Goal: Book appointment/travel/reservation

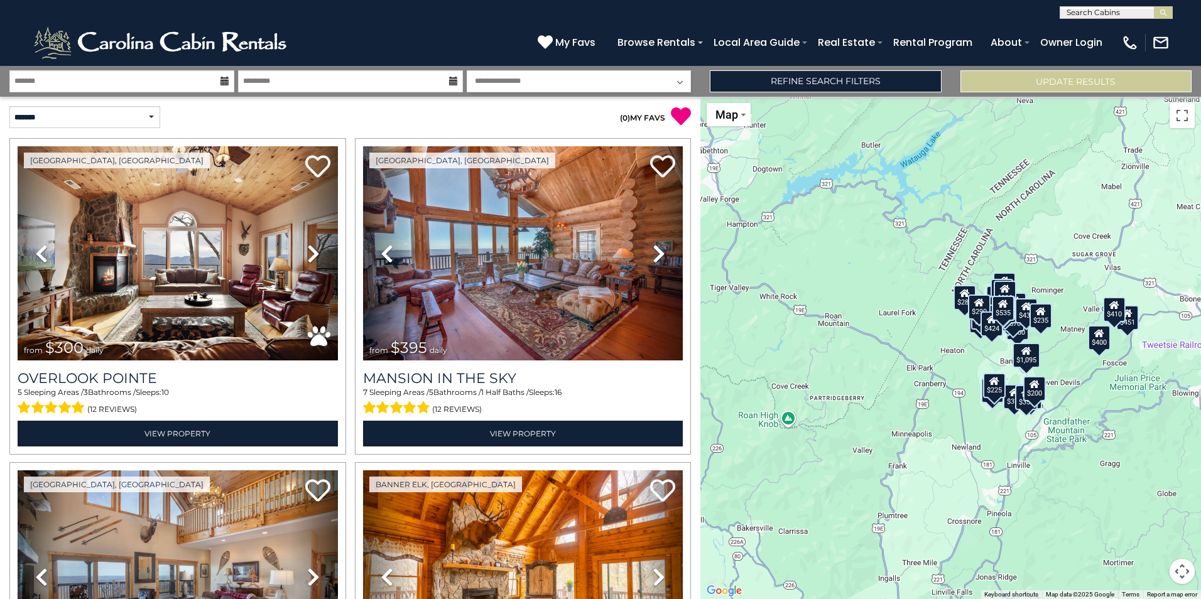
drag, startPoint x: 684, startPoint y: 476, endPoint x: 694, endPoint y: 527, distance: 52.6
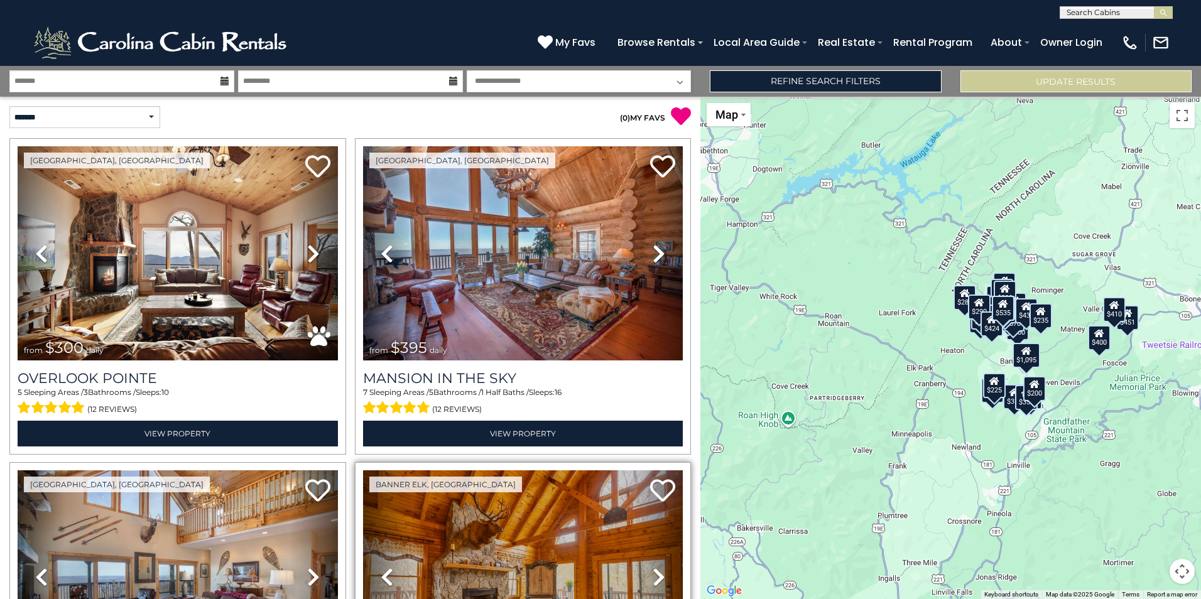
drag, startPoint x: 691, startPoint y: 594, endPoint x: 664, endPoint y: 528, distance: 71.3
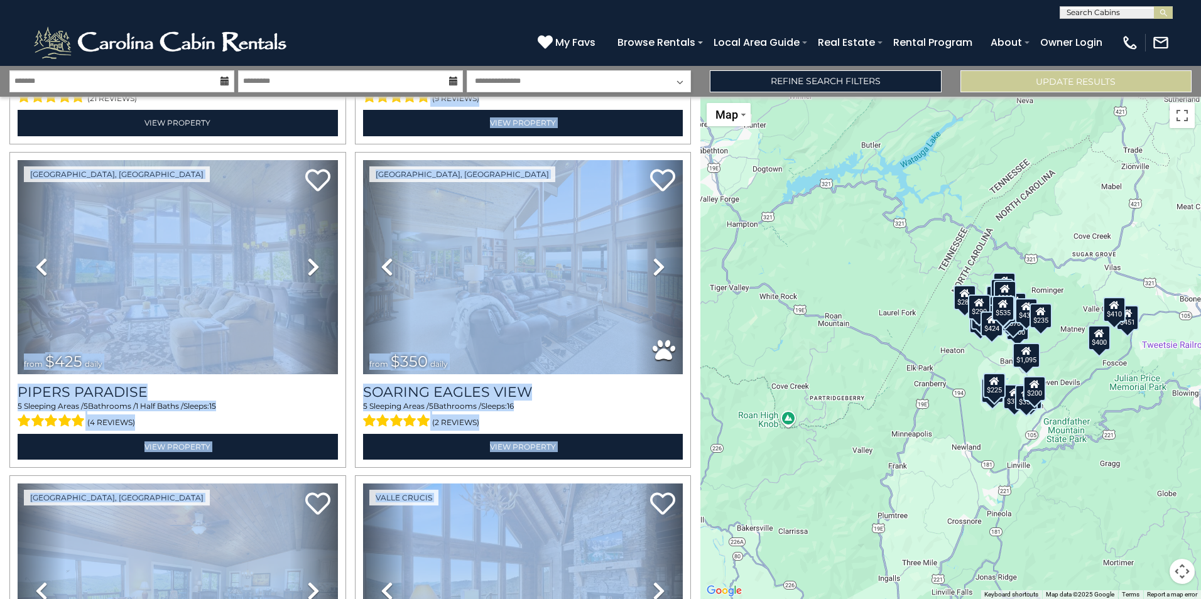
scroll to position [628, 0]
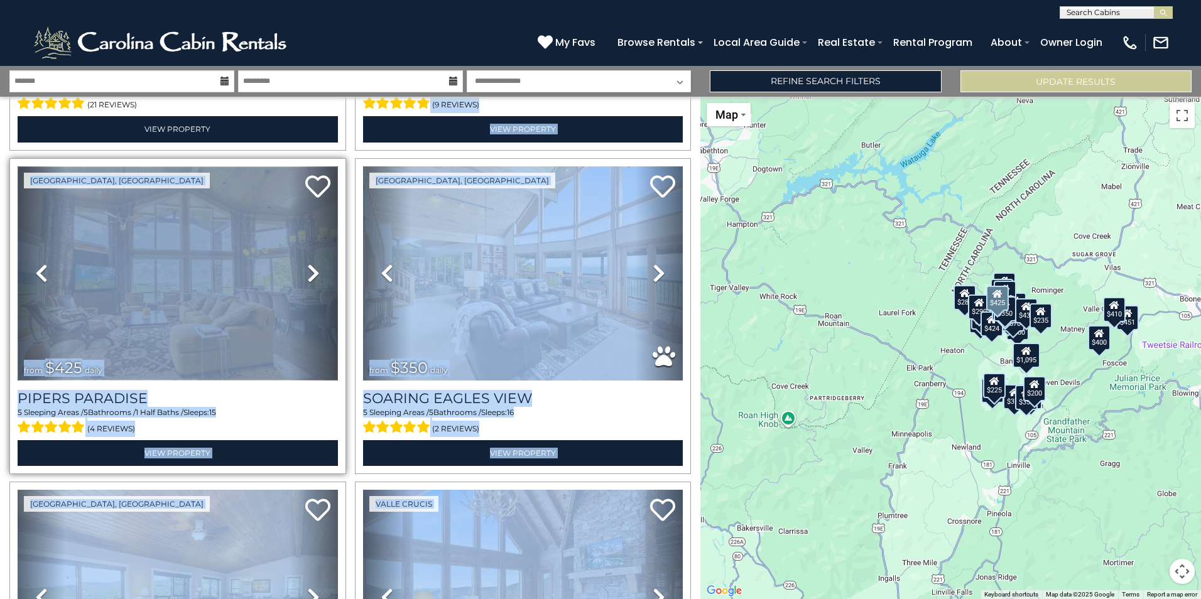
click at [224, 226] on img at bounding box center [178, 273] width 320 height 214
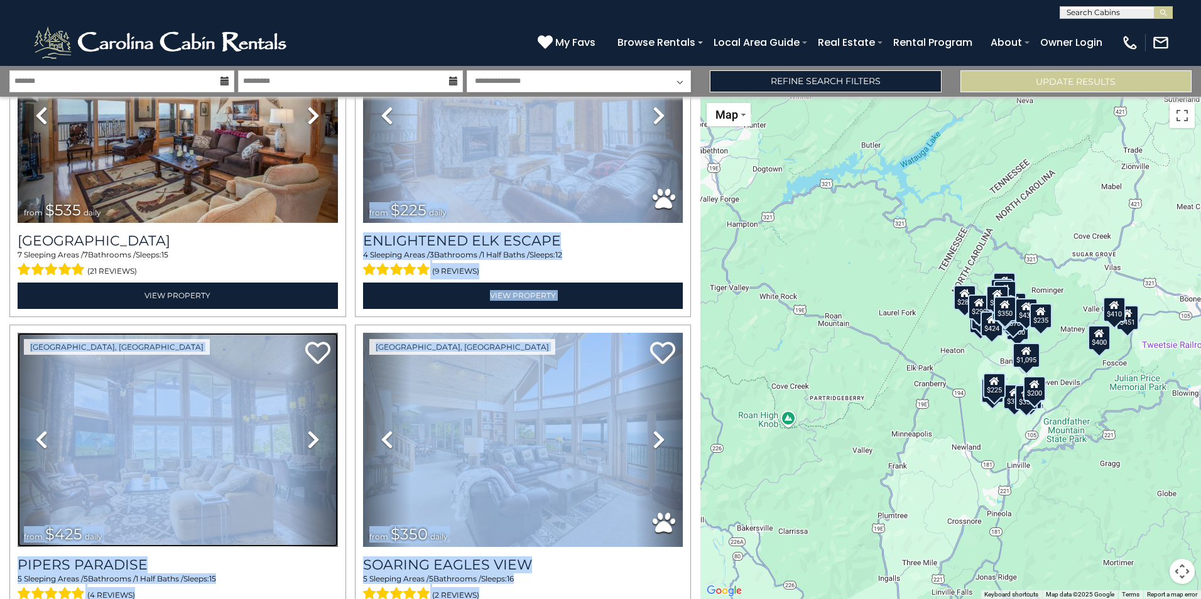
scroll to position [570, 0]
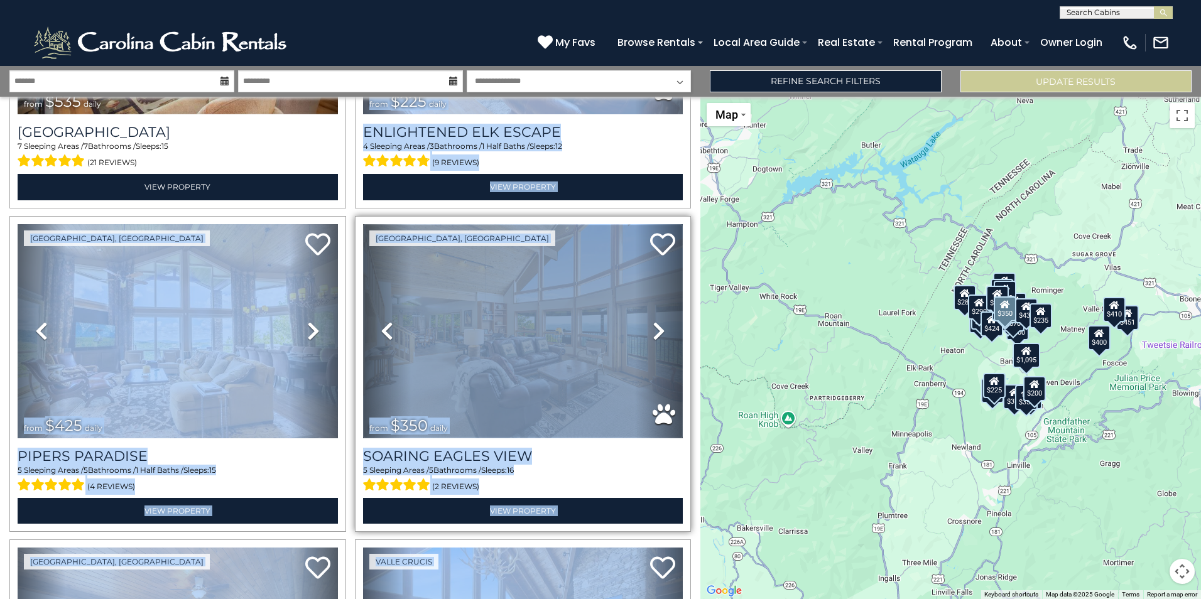
click at [546, 290] on img at bounding box center [523, 331] width 320 height 214
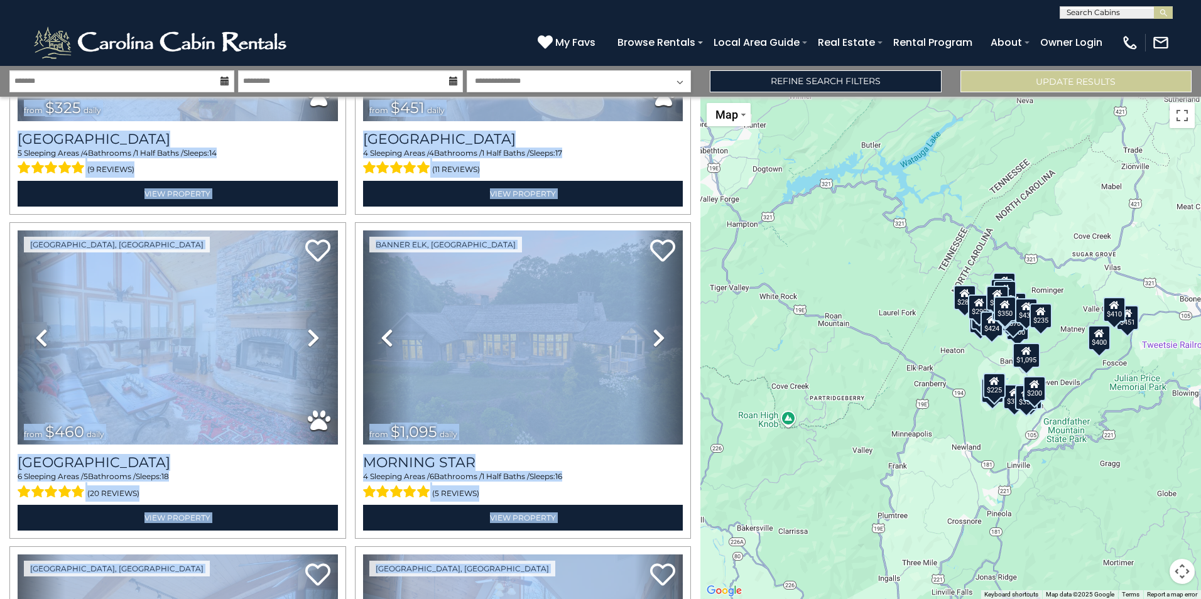
scroll to position [1231, 0]
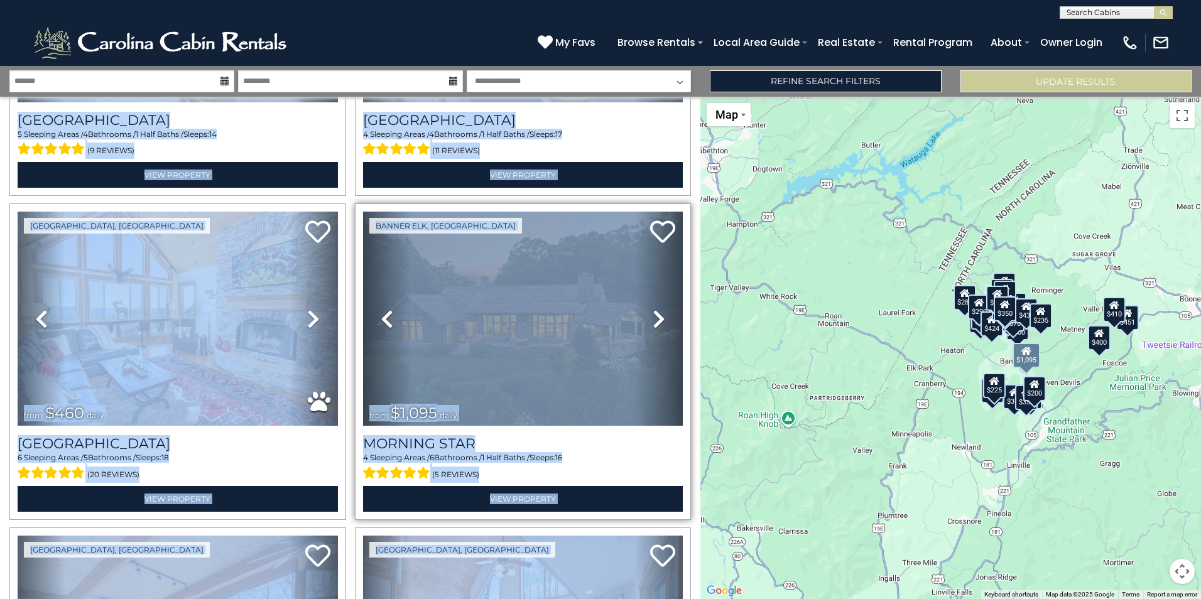
click at [644, 305] on link "Next" at bounding box center [659, 319] width 48 height 214
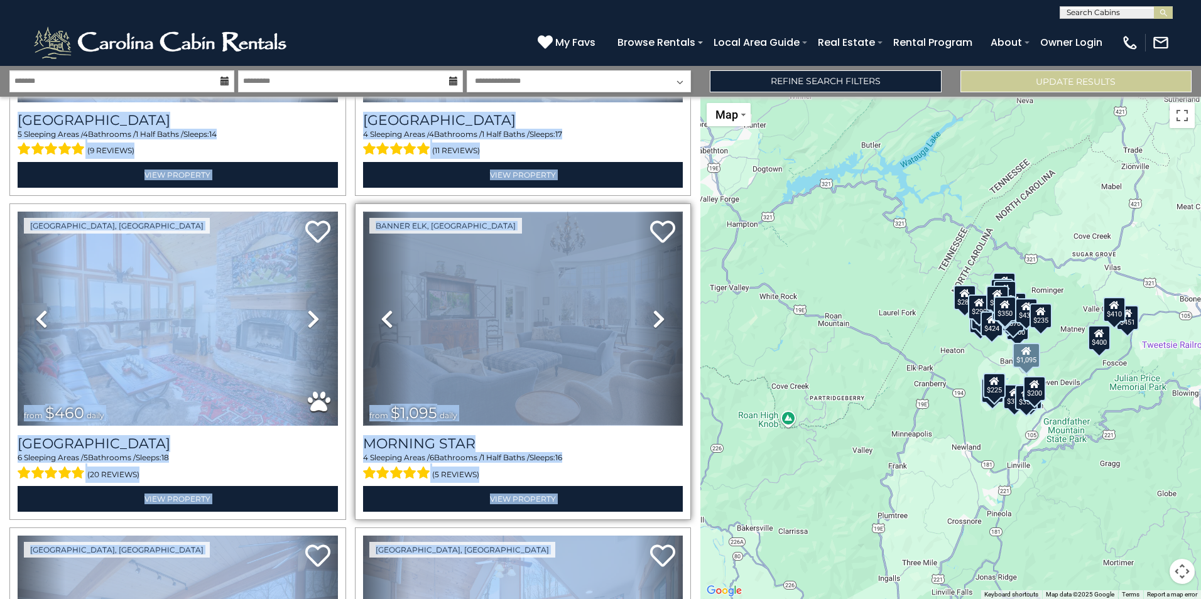
click at [607, 308] on img at bounding box center [523, 319] width 320 height 214
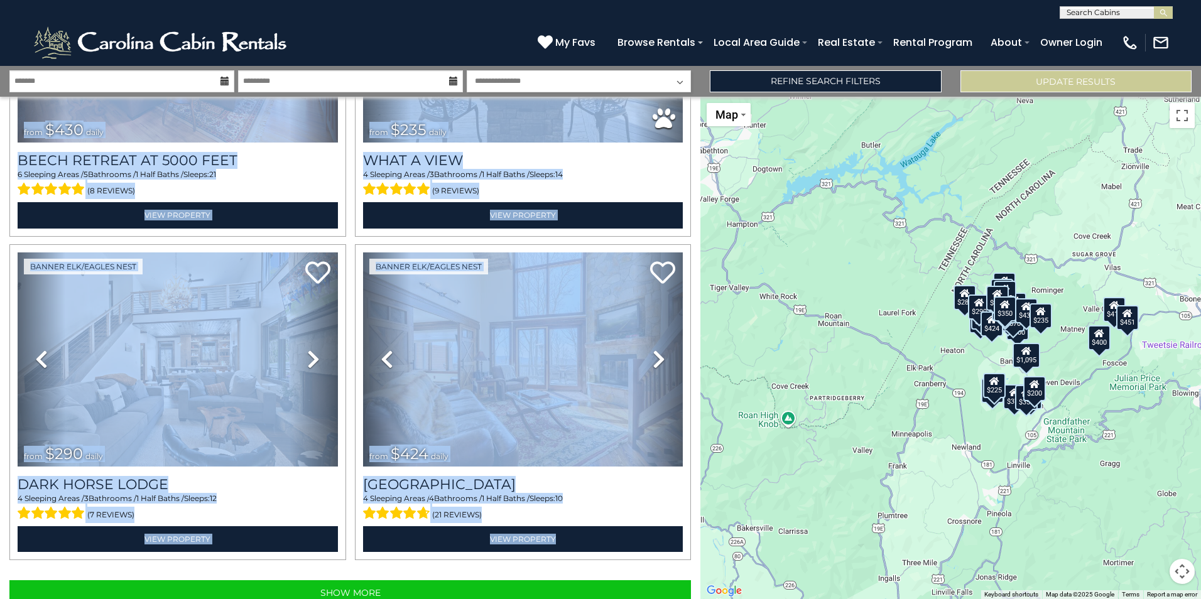
scroll to position [4437, 0]
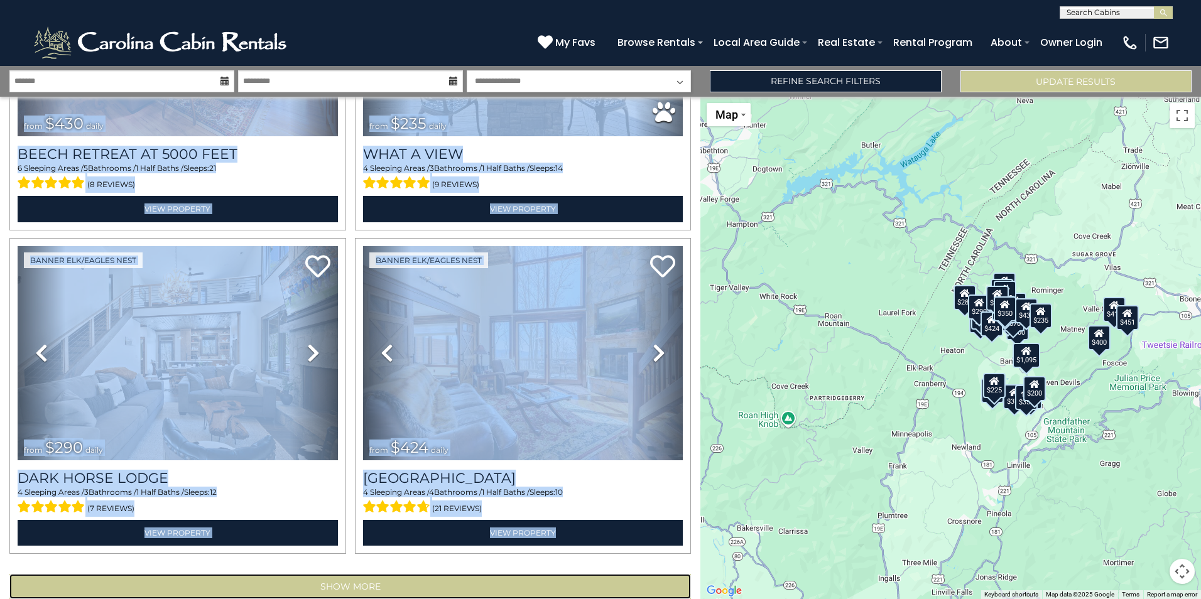
click at [408, 574] on button "Show More" at bounding box center [350, 586] width 682 height 25
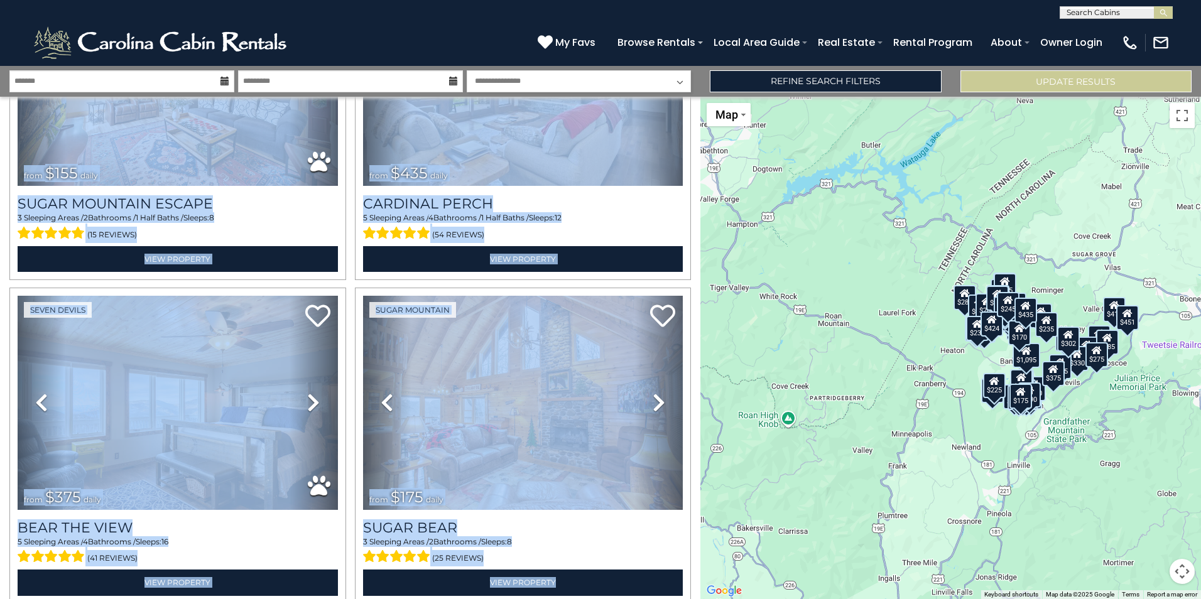
scroll to position [9266, 0]
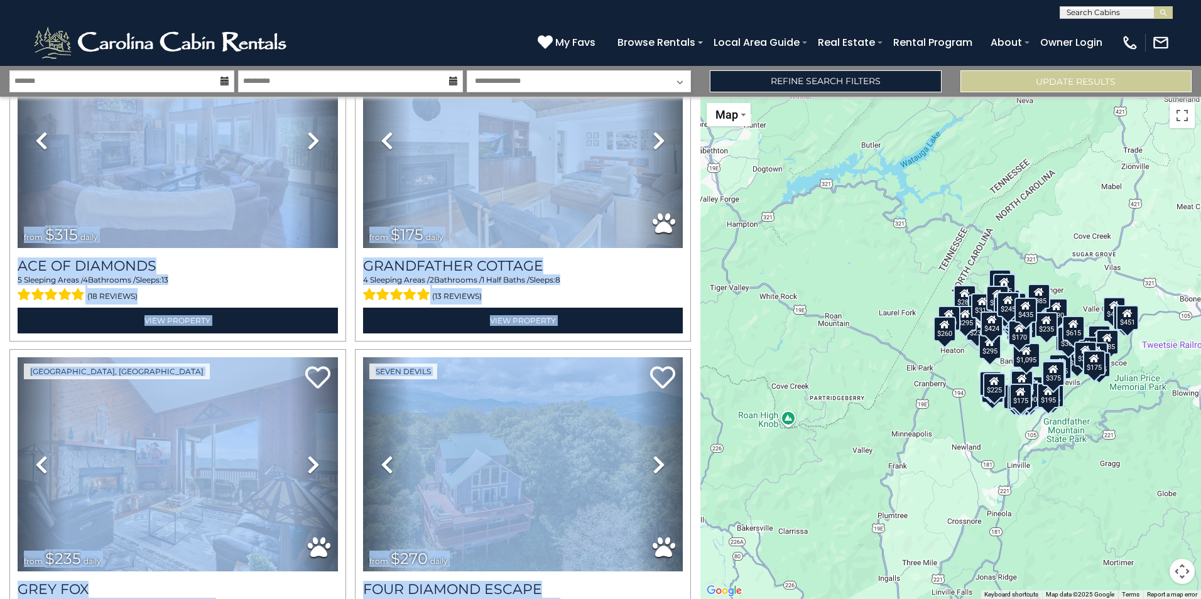
scroll to position [14095, 0]
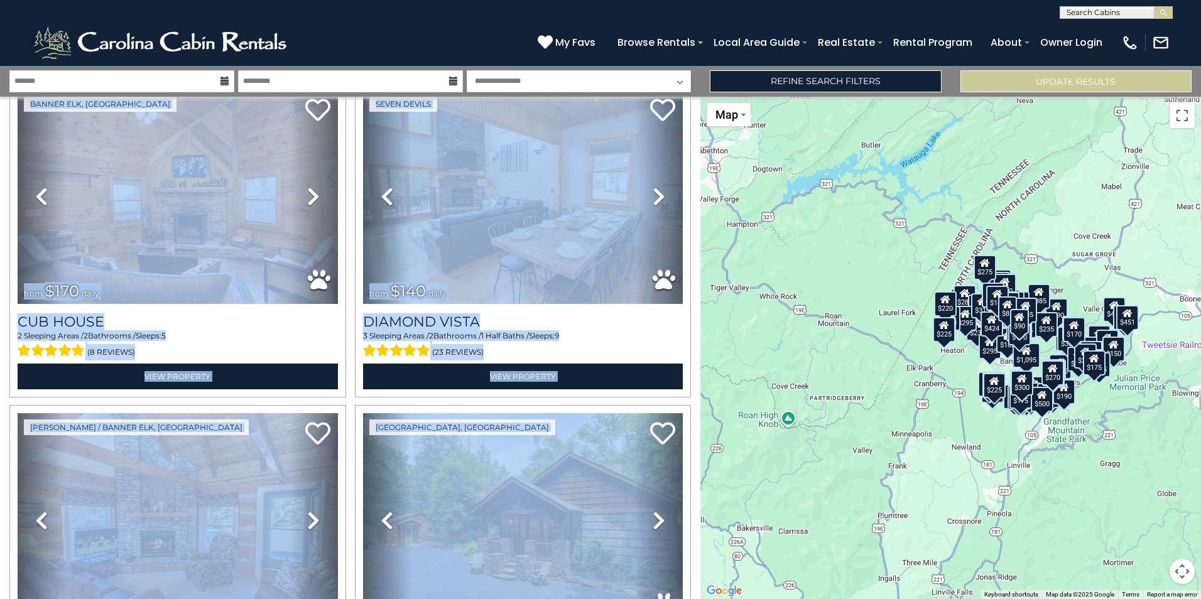
scroll to position [18923, 0]
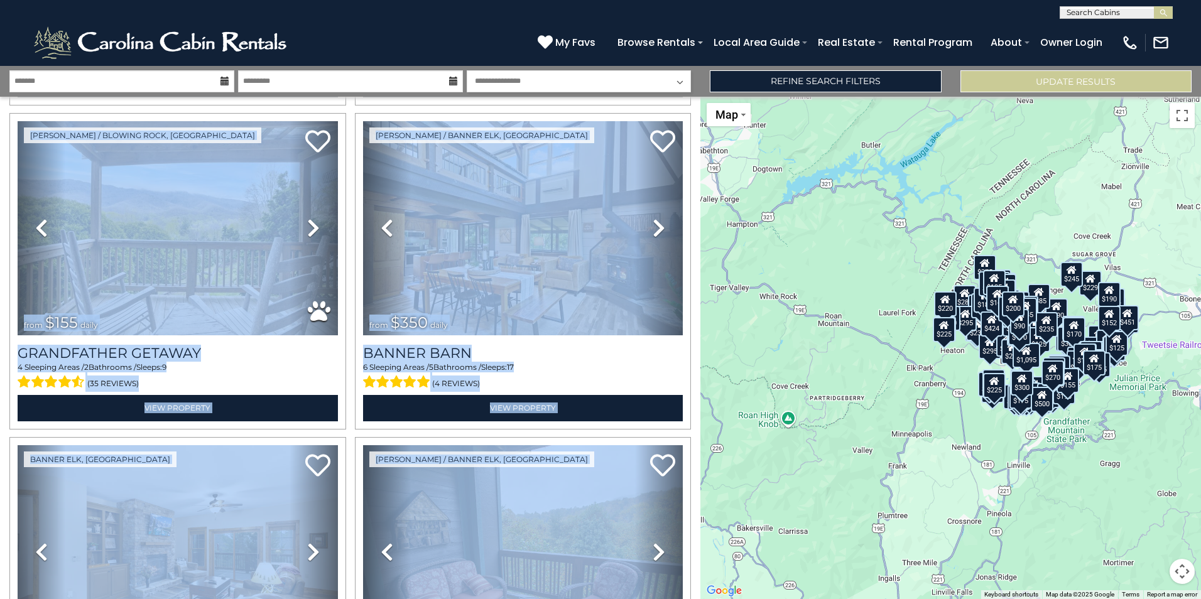
scroll to position [23752, 0]
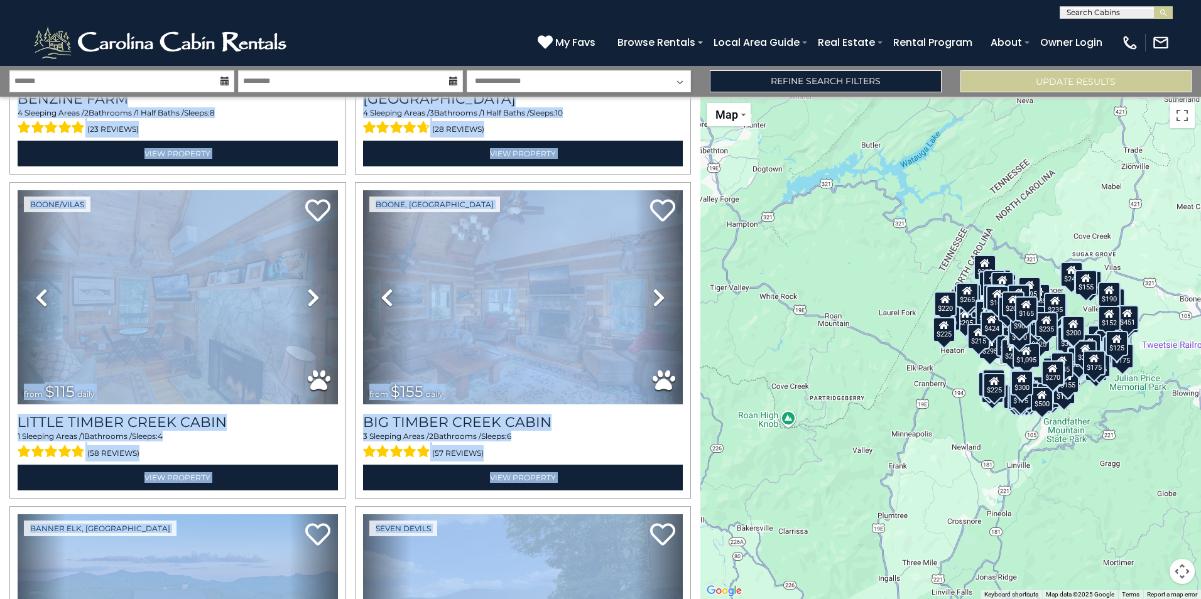
scroll to position [24658, 0]
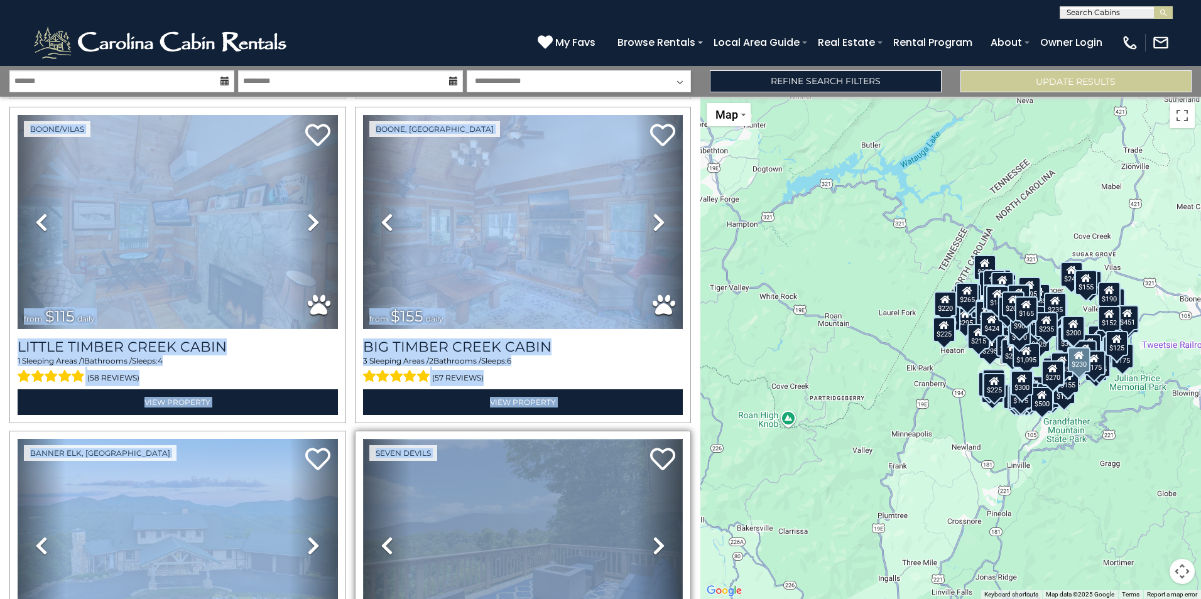
click at [613, 439] on img at bounding box center [523, 546] width 320 height 214
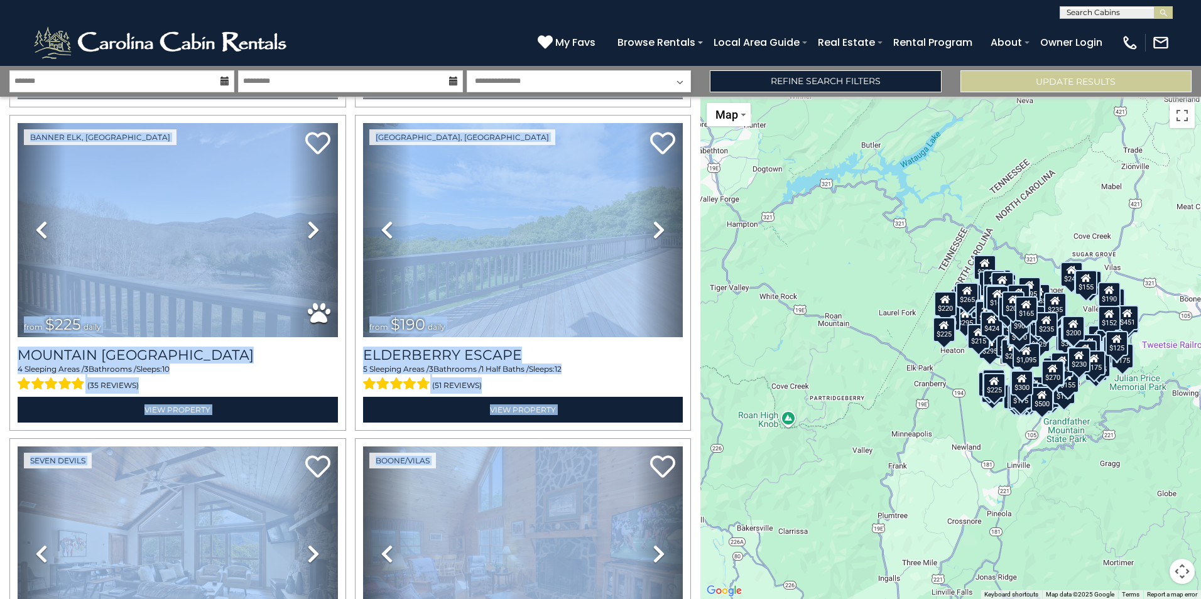
scroll to position [19526, 0]
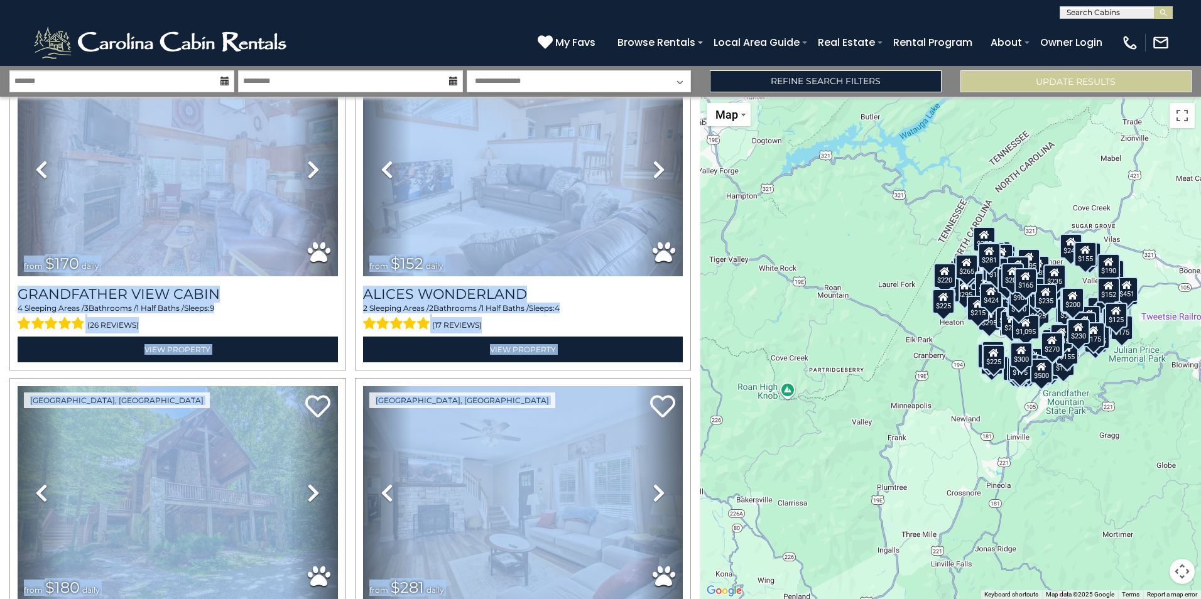
drag, startPoint x: 701, startPoint y: 440, endPoint x: 700, endPoint y: 403, distance: 37.1
click at [700, 403] on div "**********" at bounding box center [600, 332] width 1201 height 533
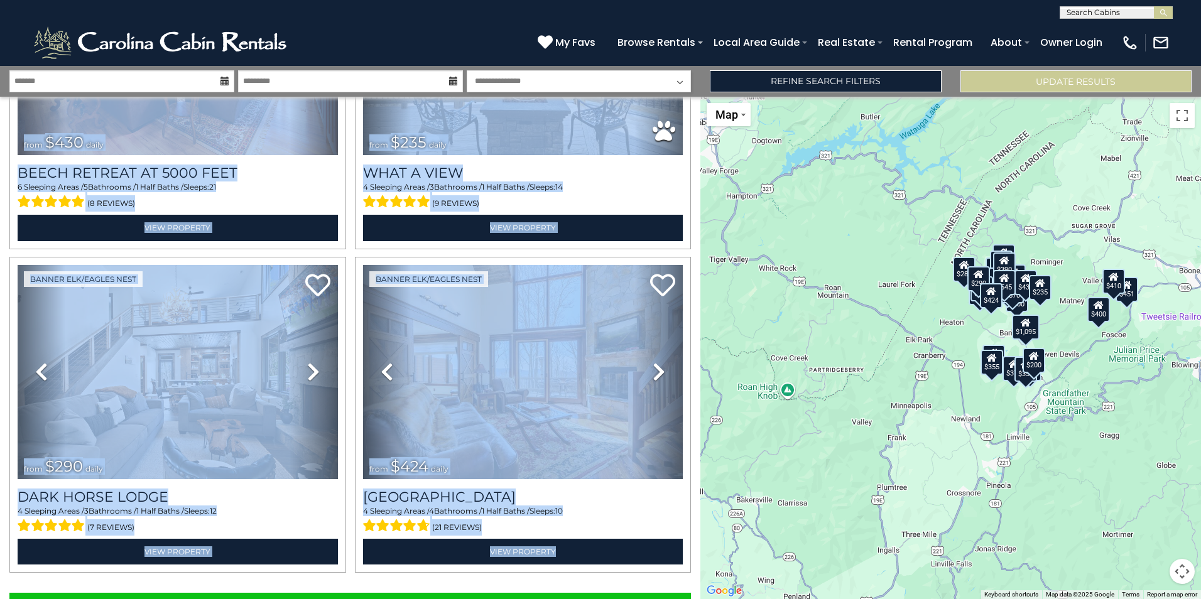
scroll to position [4437, 0]
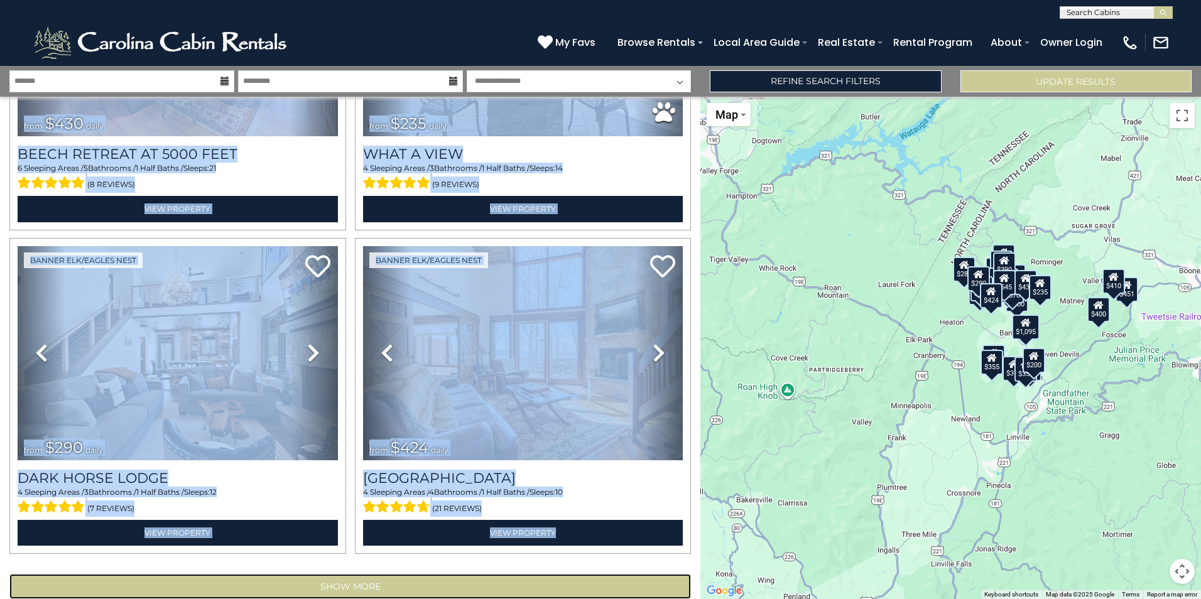
click at [423, 574] on button "Show More" at bounding box center [350, 586] width 682 height 25
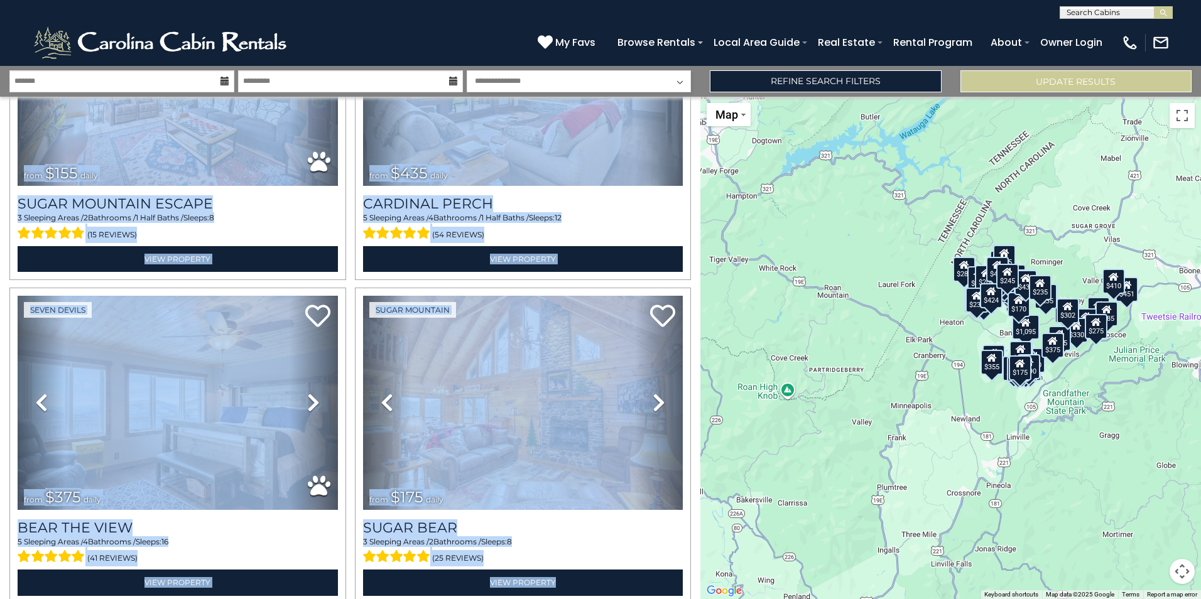
scroll to position [9266, 0]
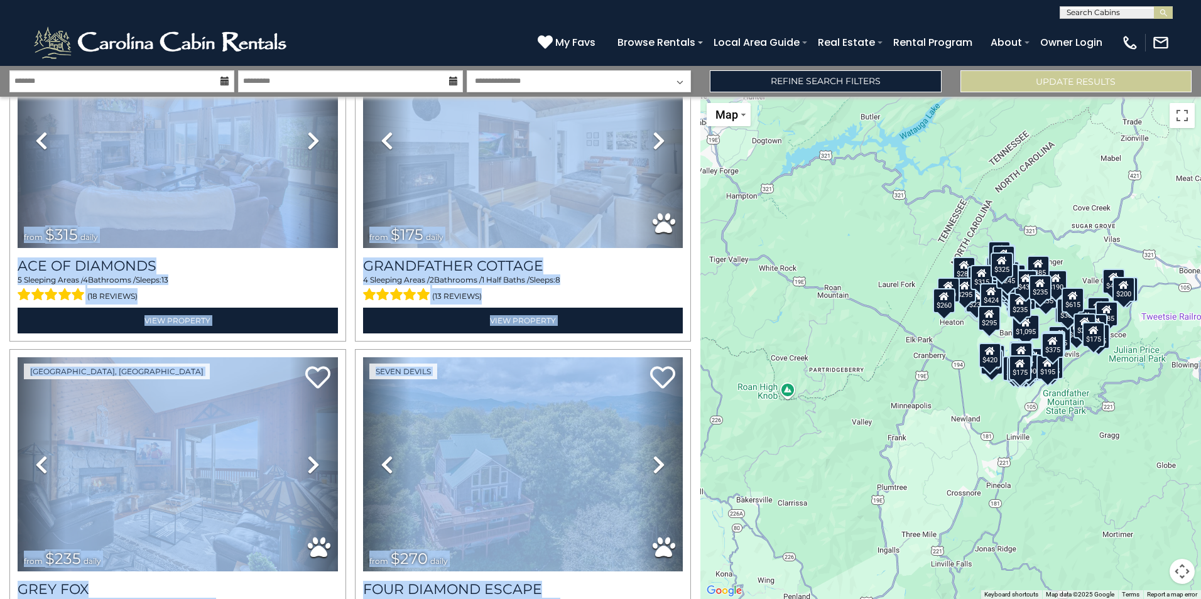
scroll to position [14095, 0]
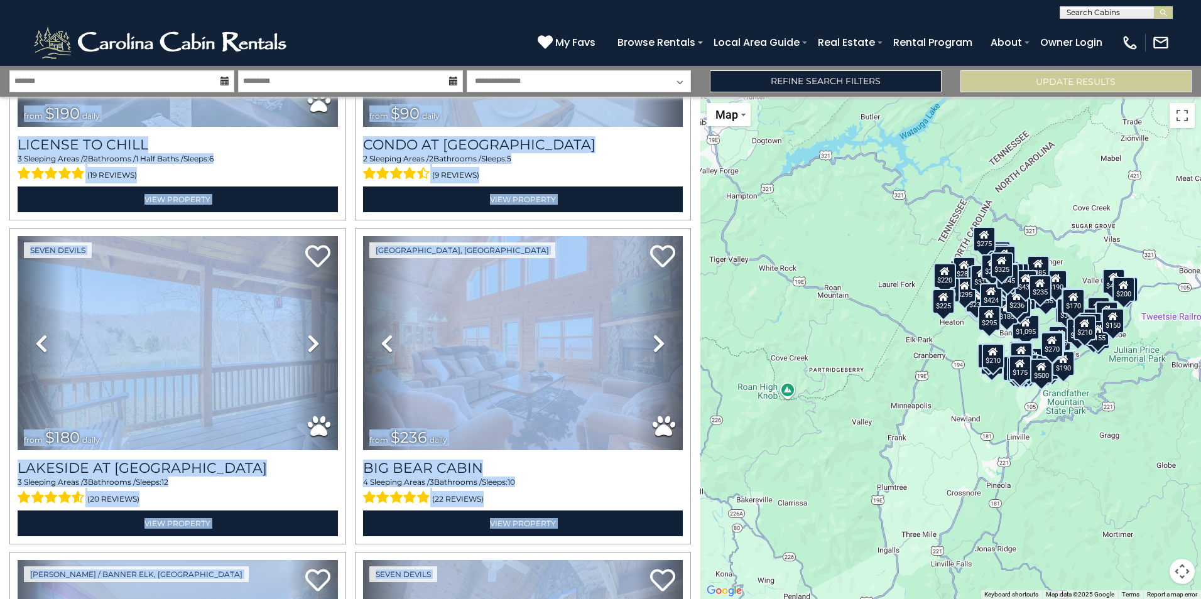
scroll to position [18923, 0]
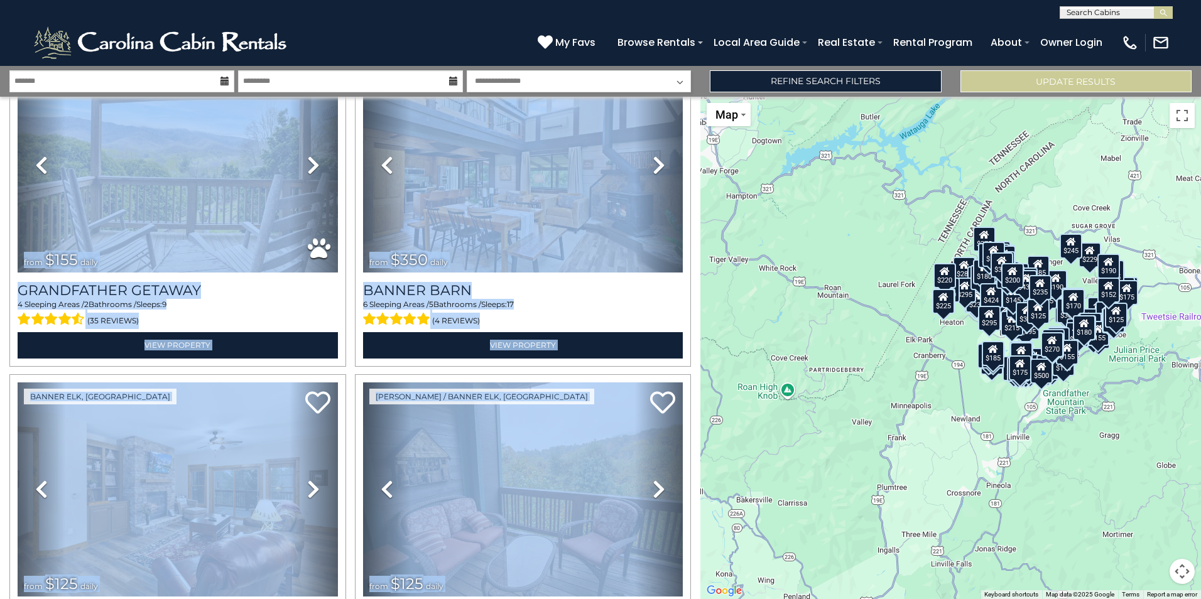
scroll to position [23752, 0]
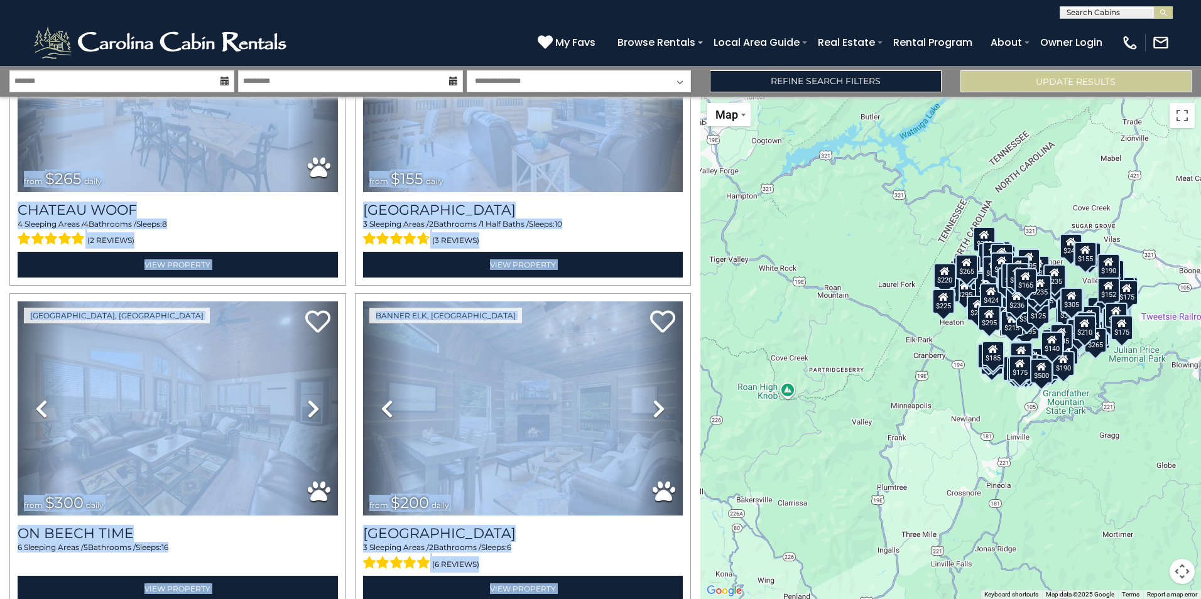
scroll to position [28581, 0]
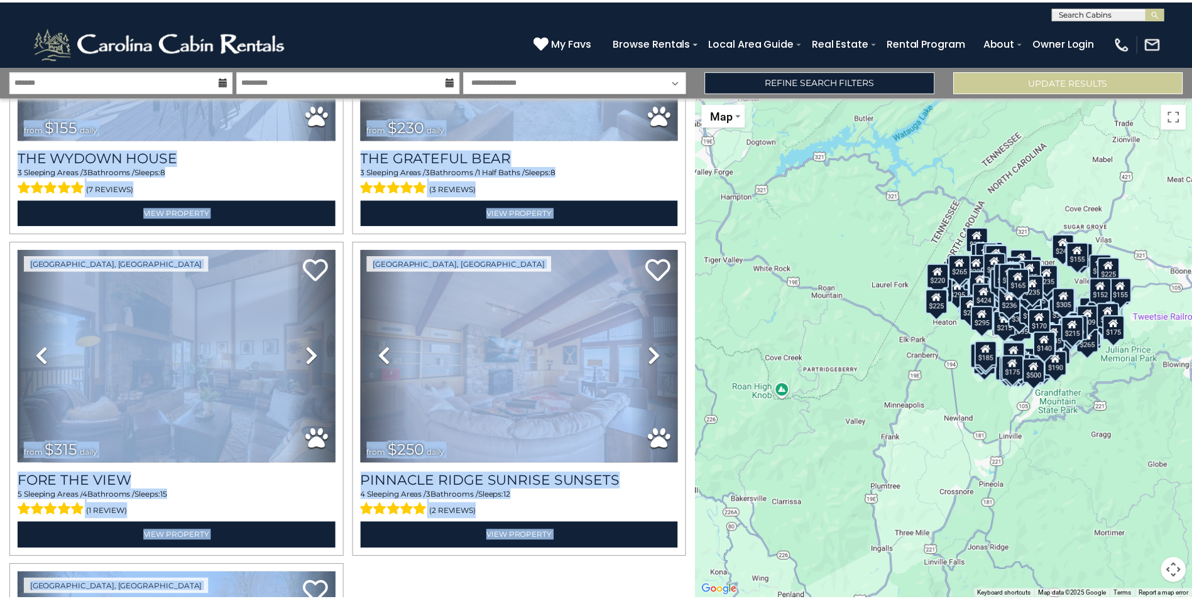
scroll to position [31453, 0]
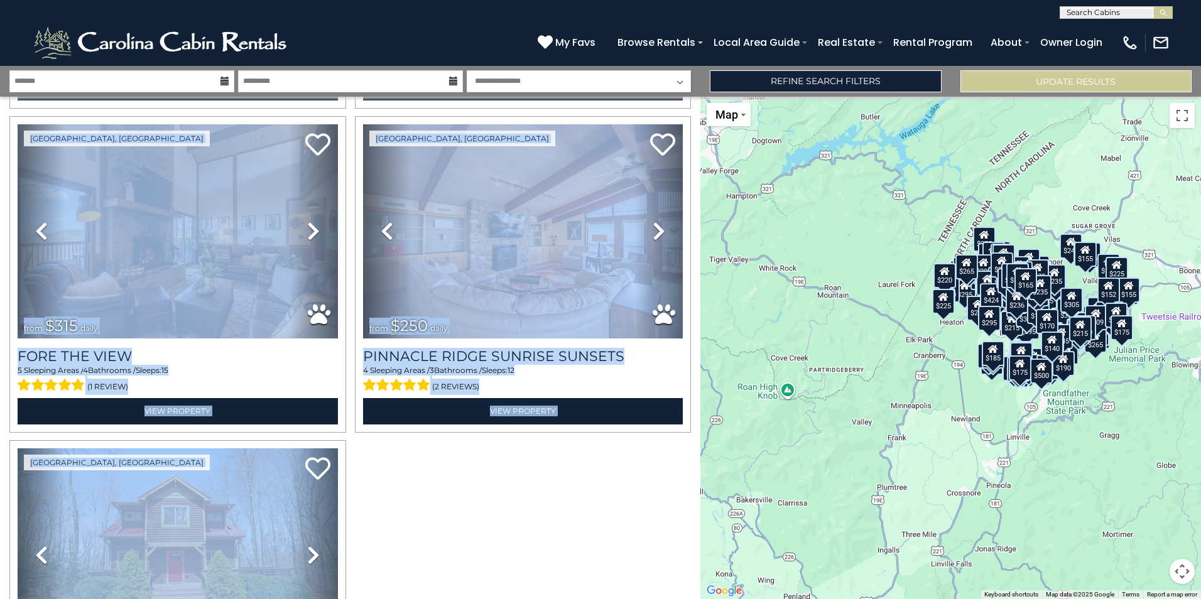
click at [679, 80] on select "**********" at bounding box center [579, 81] width 225 height 22
click at [812, 79] on link "Refine Search Filters" at bounding box center [825, 81] width 231 height 22
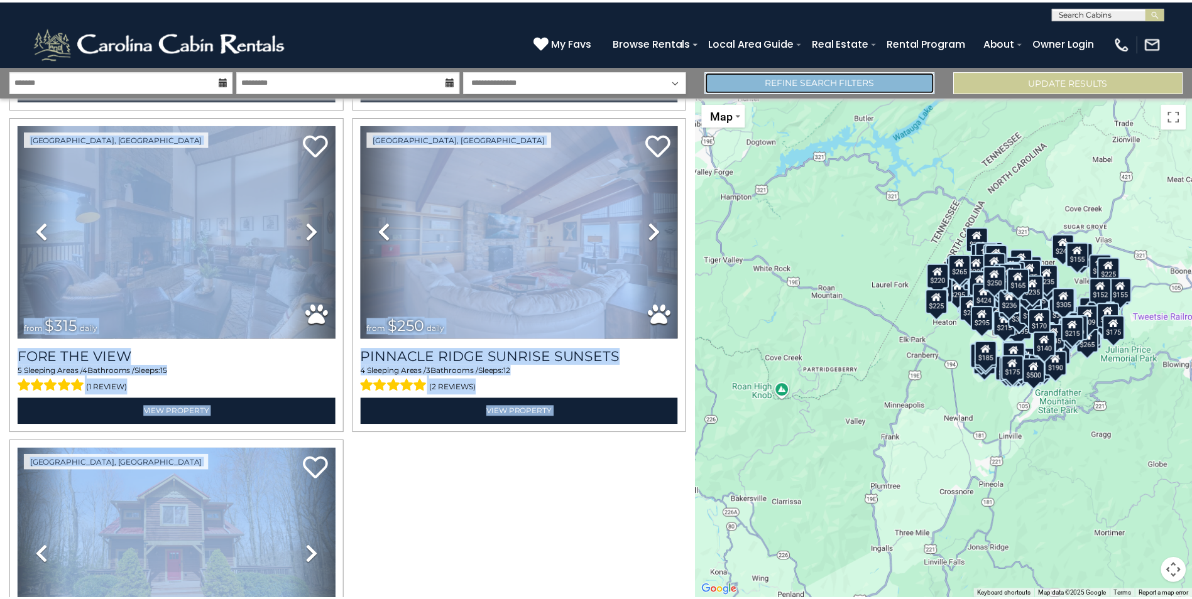
scroll to position [31271, 0]
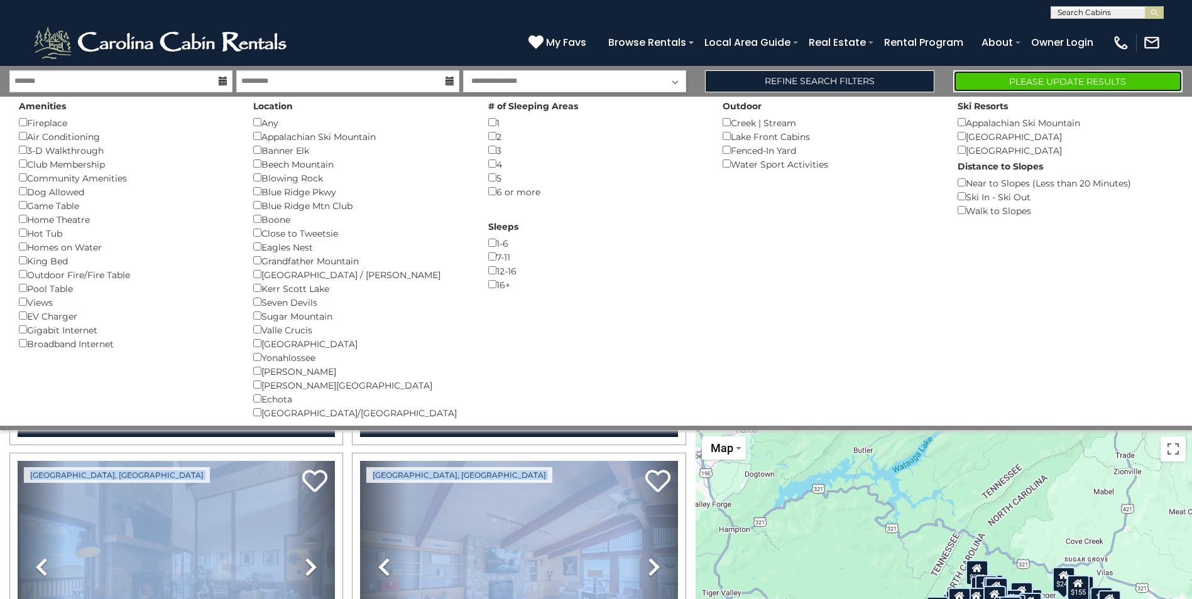
click at [1091, 85] on button "Please Update Results" at bounding box center [1067, 81] width 229 height 22
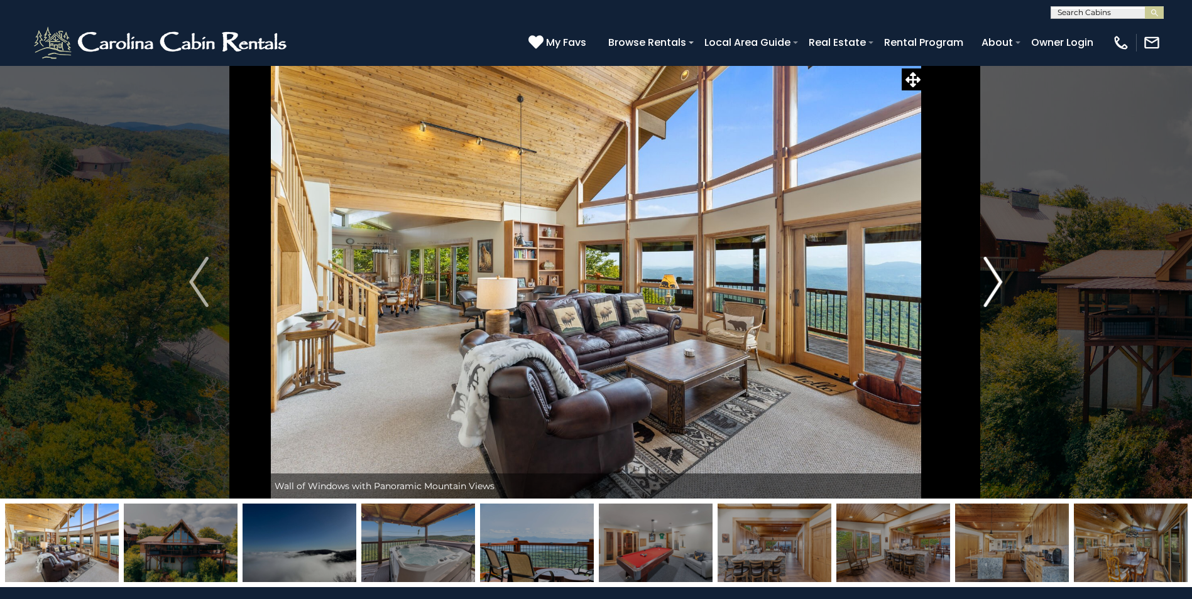
click at [1001, 281] on img "Next" at bounding box center [992, 282] width 19 height 50
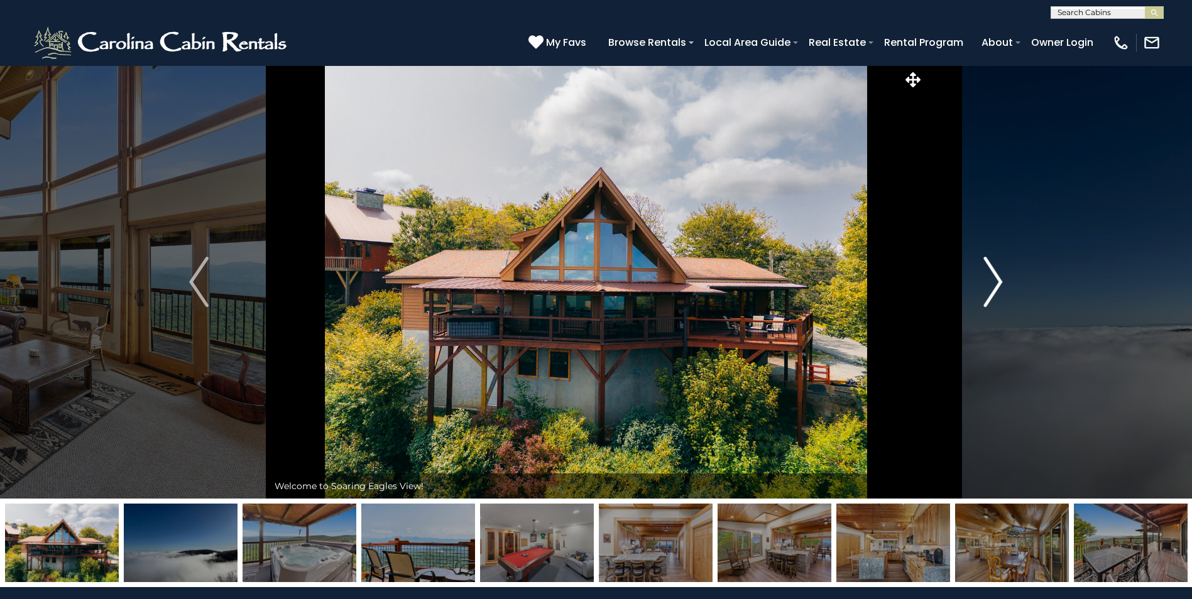
click at [1001, 281] on img "Next" at bounding box center [992, 282] width 19 height 50
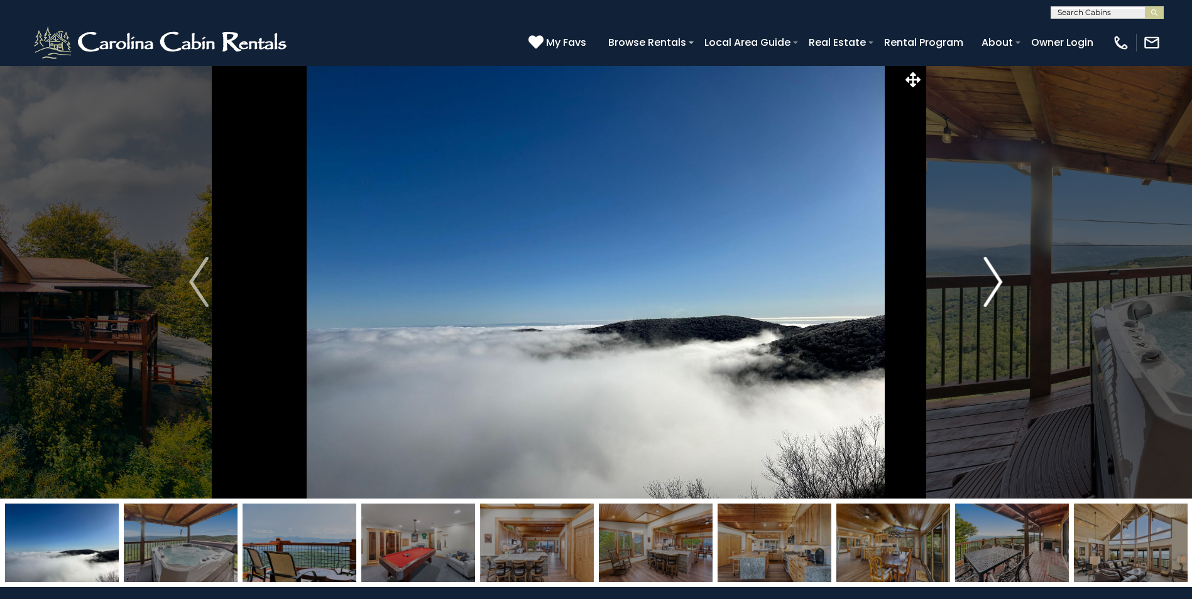
click at [1001, 281] on img "Next" at bounding box center [992, 282] width 19 height 50
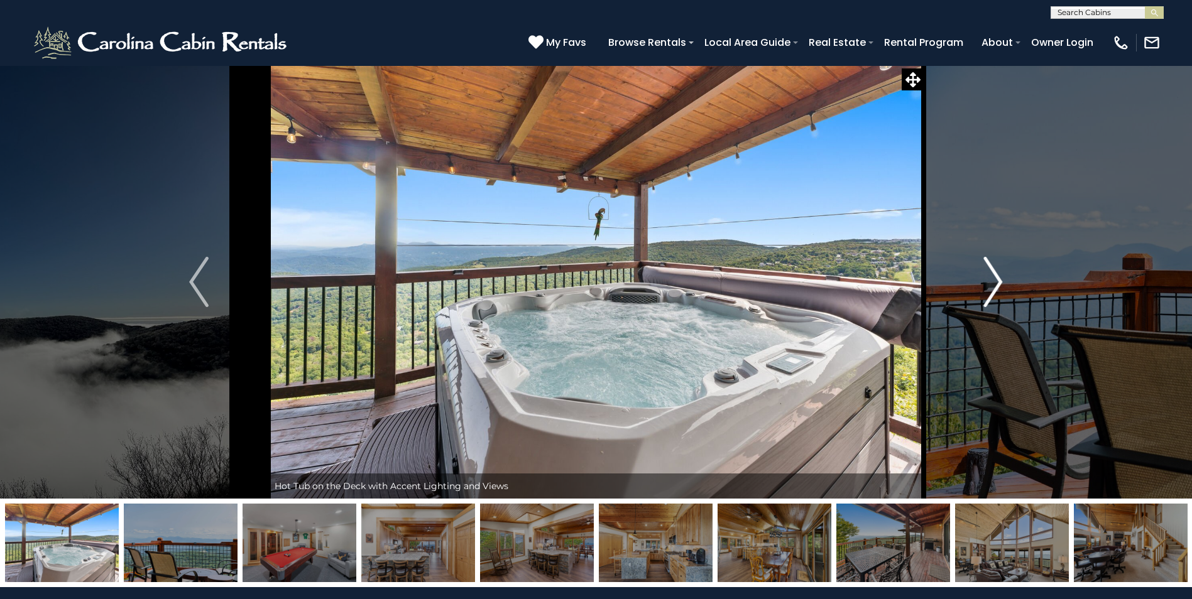
click at [1001, 281] on img "Next" at bounding box center [992, 282] width 19 height 50
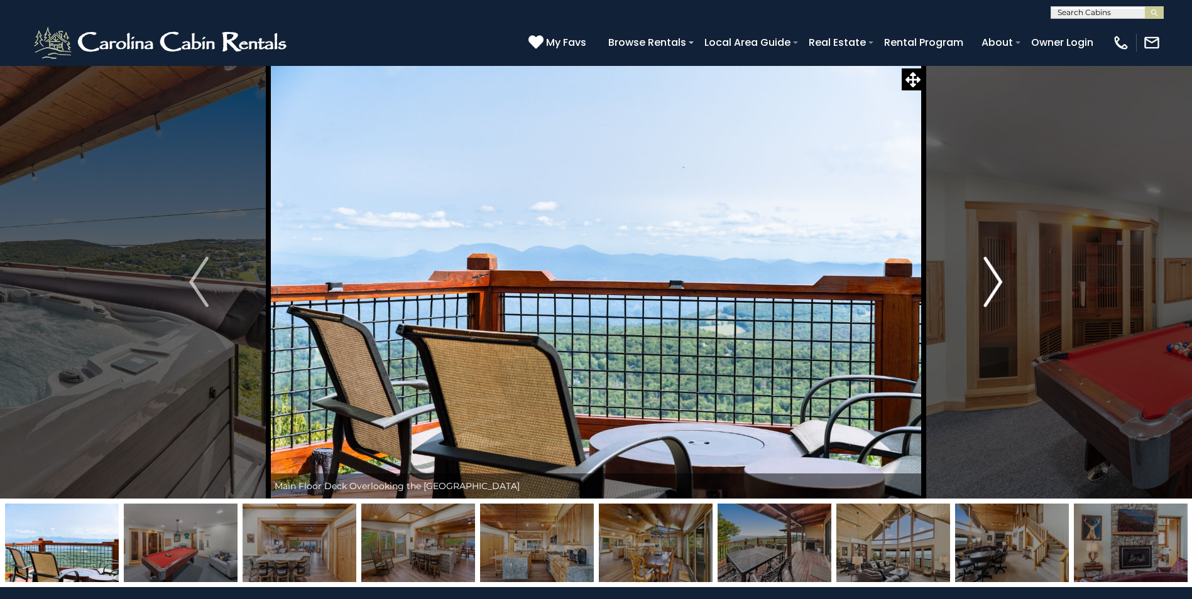
click at [1001, 281] on img "Next" at bounding box center [992, 282] width 19 height 50
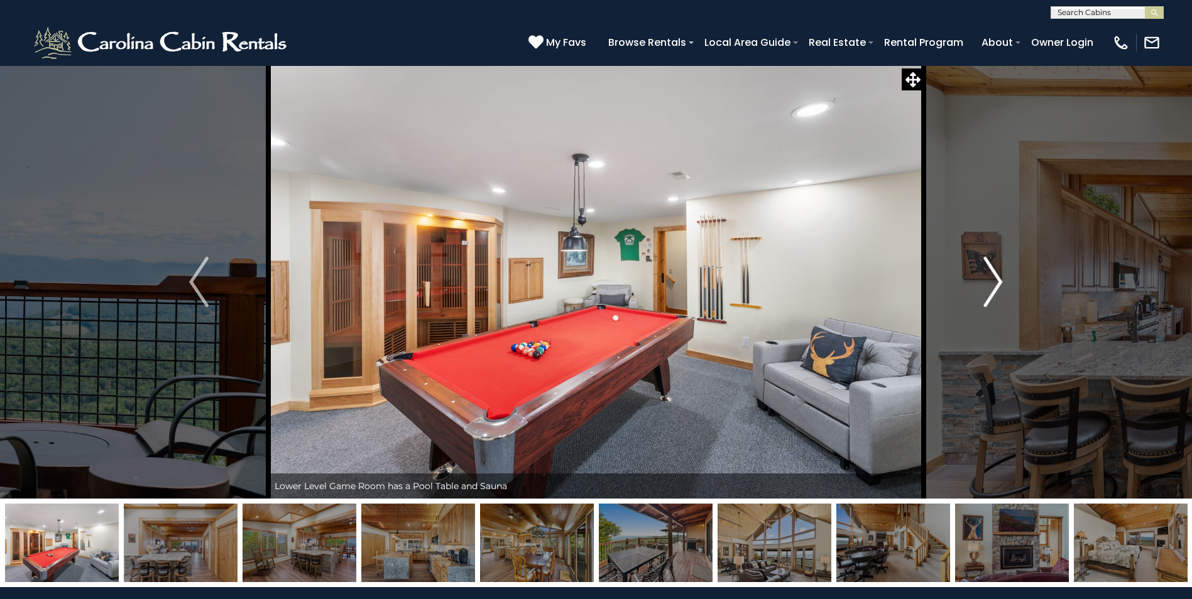
click at [1001, 281] on img "Next" at bounding box center [992, 282] width 19 height 50
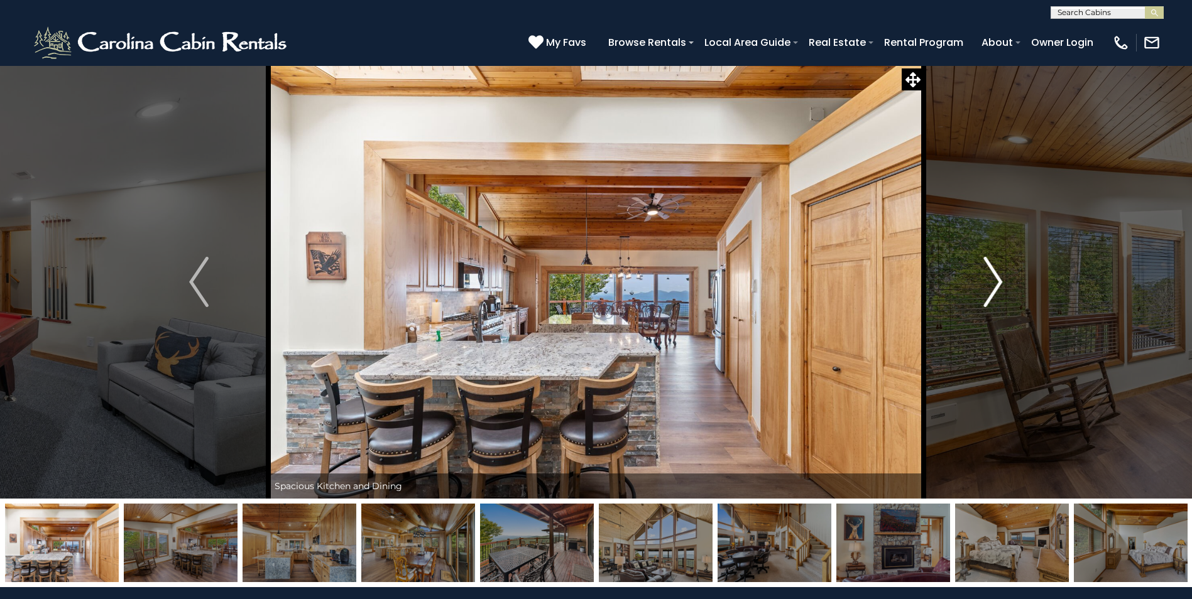
click at [1001, 281] on img "Next" at bounding box center [992, 282] width 19 height 50
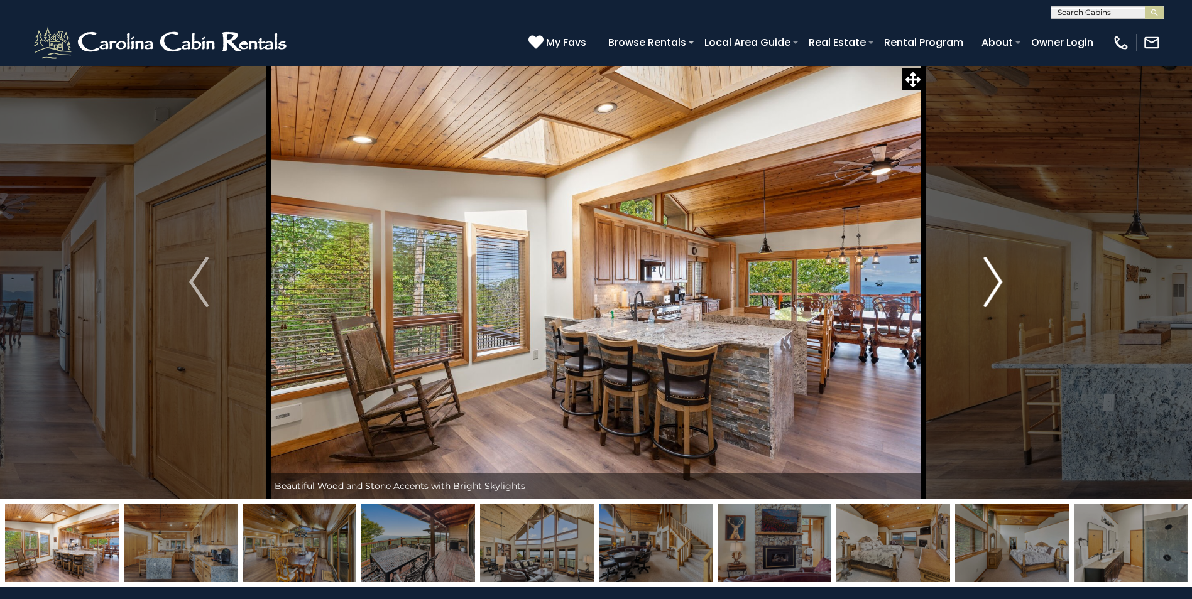
click at [1001, 281] on img "Next" at bounding box center [992, 282] width 19 height 50
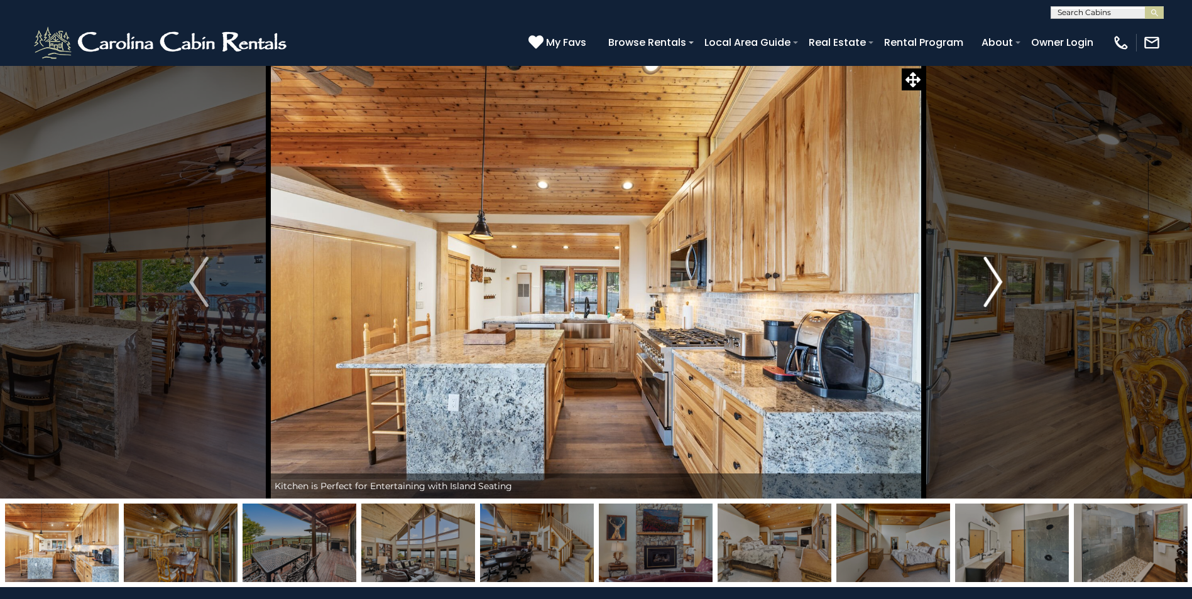
click at [1000, 281] on img "Next" at bounding box center [992, 282] width 19 height 50
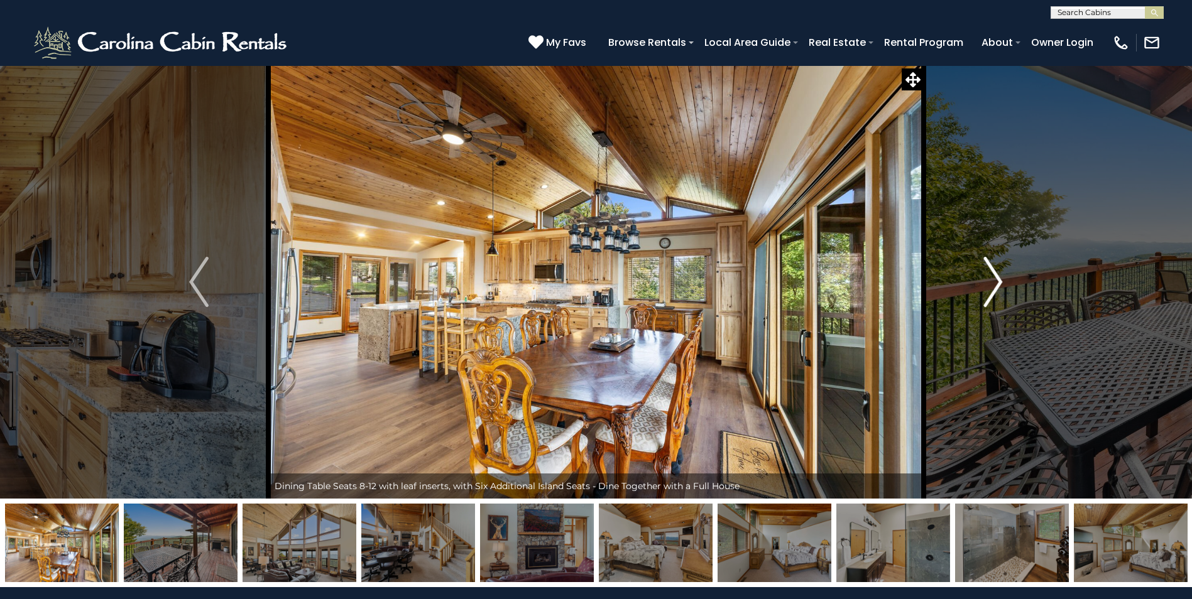
click at [1000, 281] on img "Next" at bounding box center [992, 282] width 19 height 50
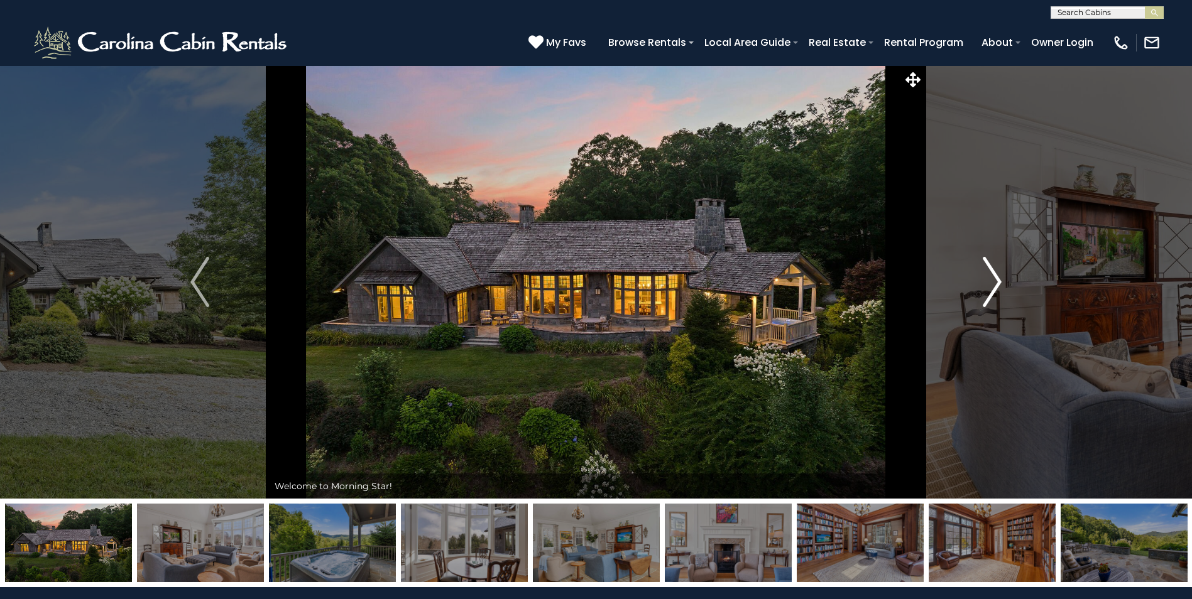
click at [995, 285] on img "Next" at bounding box center [992, 282] width 19 height 50
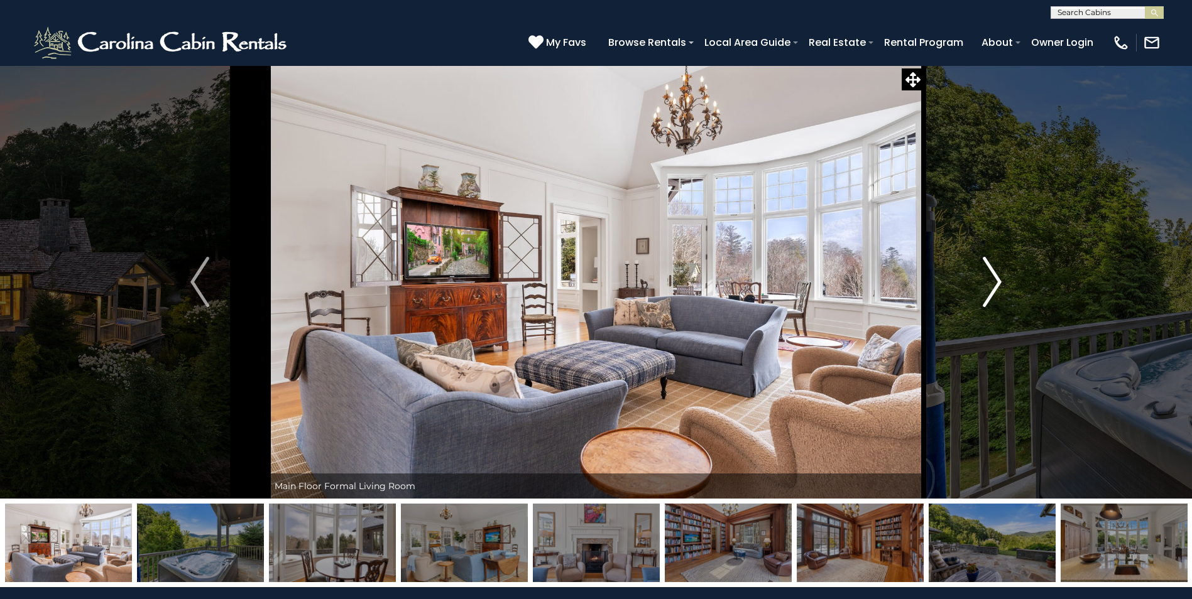
click at [995, 285] on img "Next" at bounding box center [992, 282] width 19 height 50
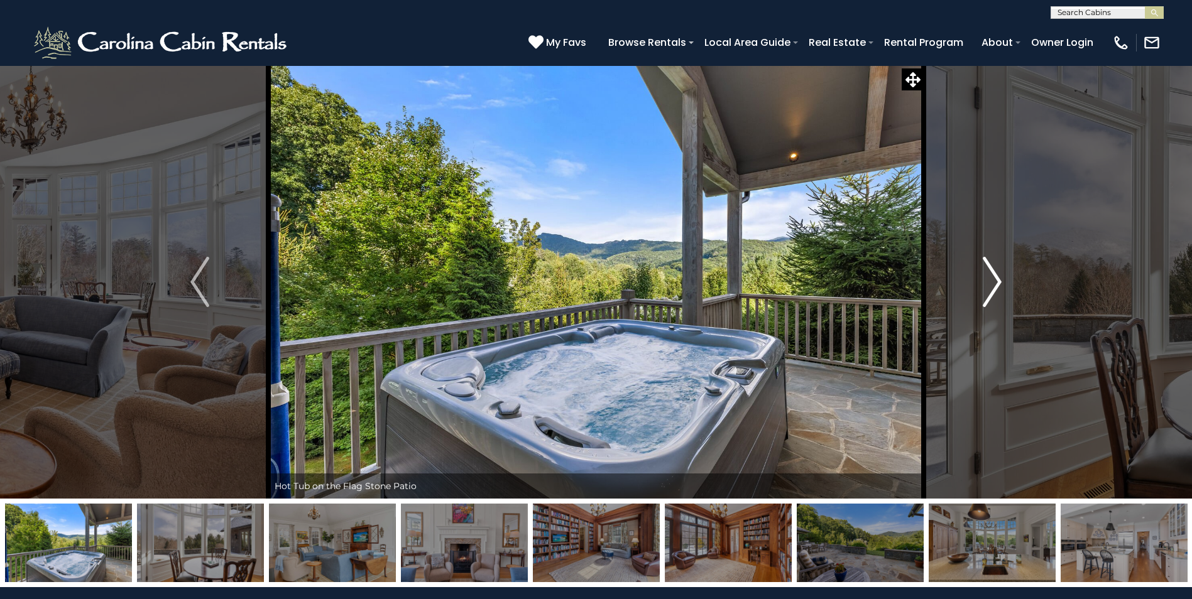
click at [995, 285] on img "Next" at bounding box center [992, 282] width 19 height 50
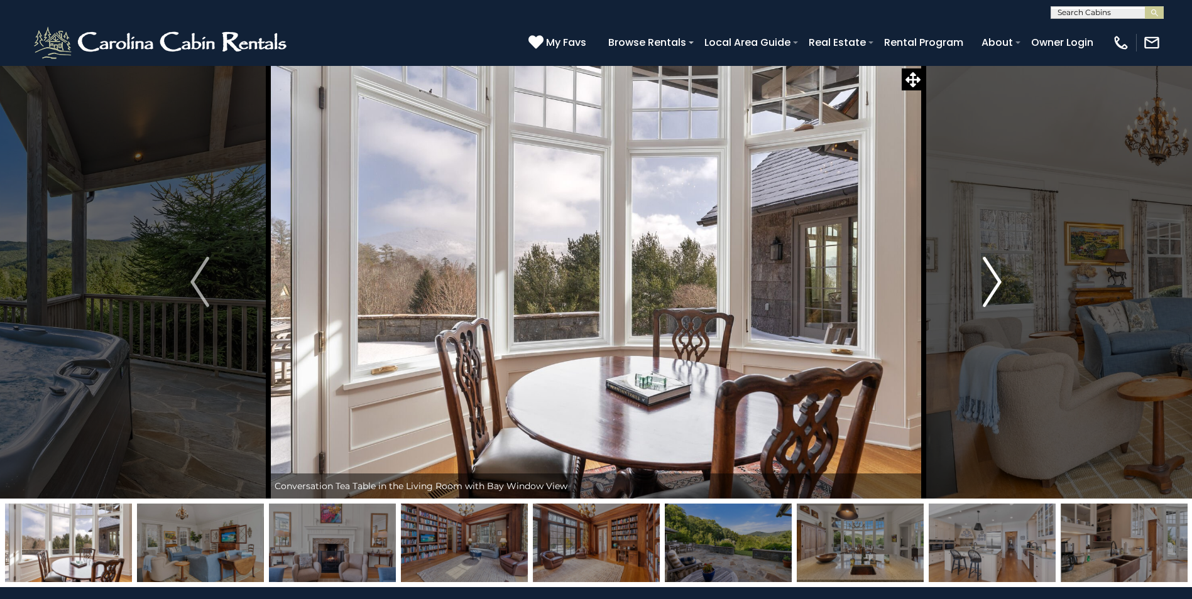
click at [995, 285] on img "Next" at bounding box center [992, 282] width 19 height 50
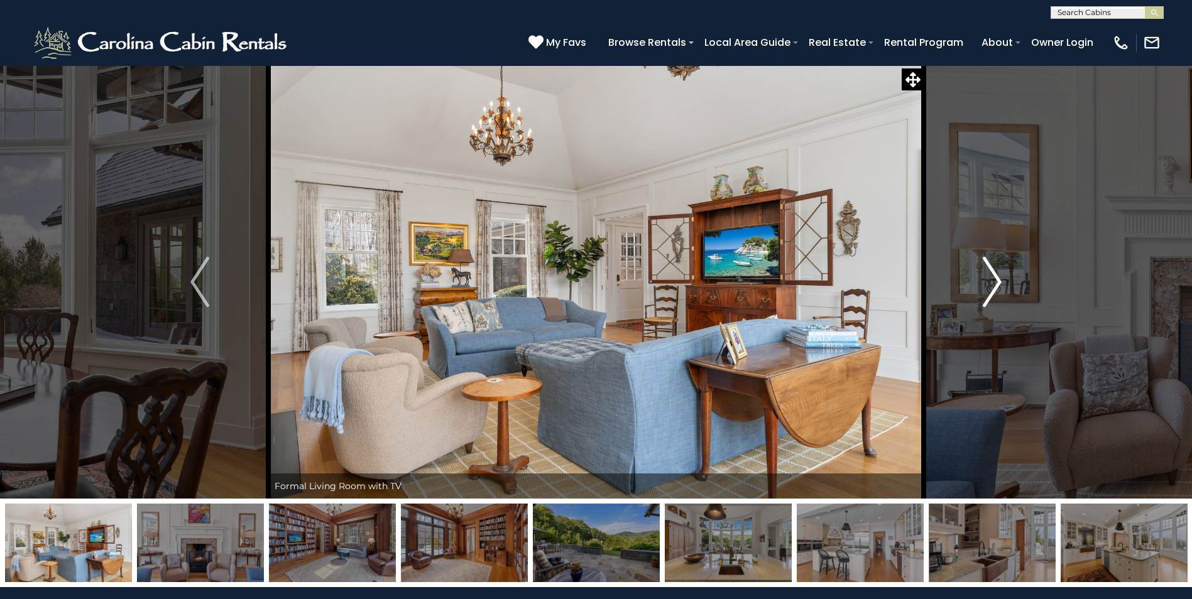
click at [995, 285] on img "Next" at bounding box center [992, 282] width 19 height 50
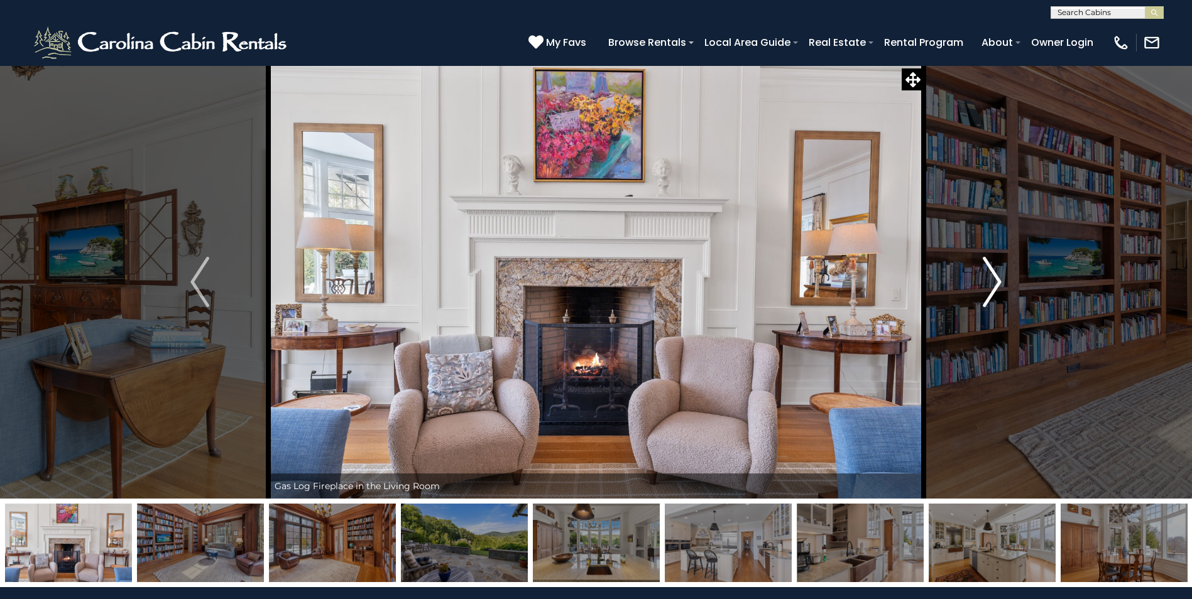
click at [995, 284] on img "Next" at bounding box center [992, 282] width 19 height 50
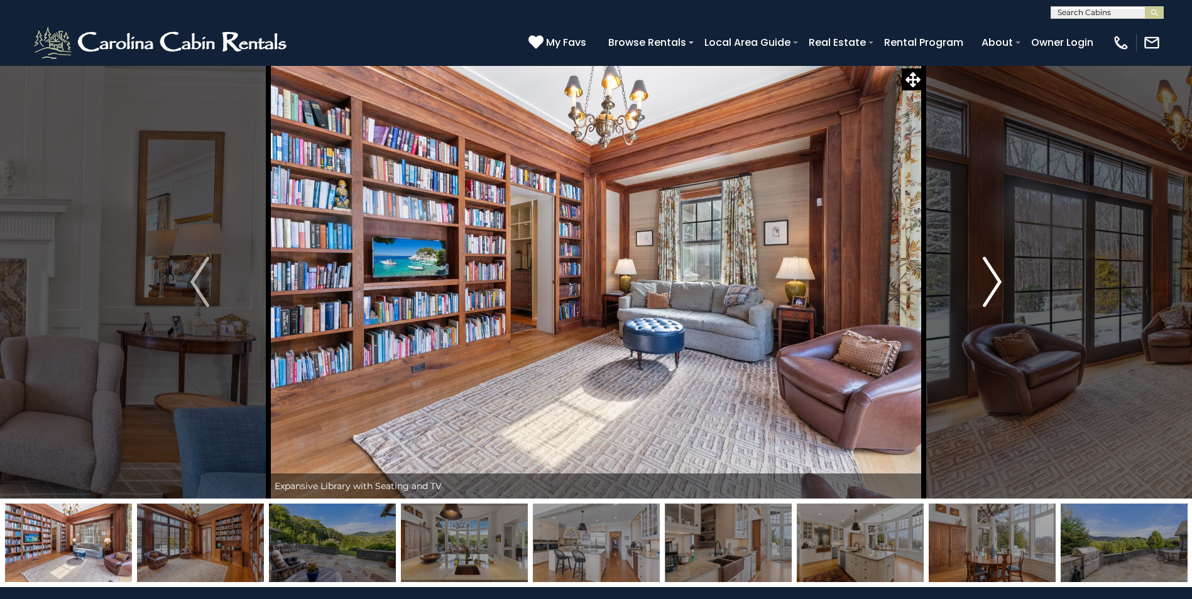
click at [995, 284] on img "Next" at bounding box center [992, 282] width 19 height 50
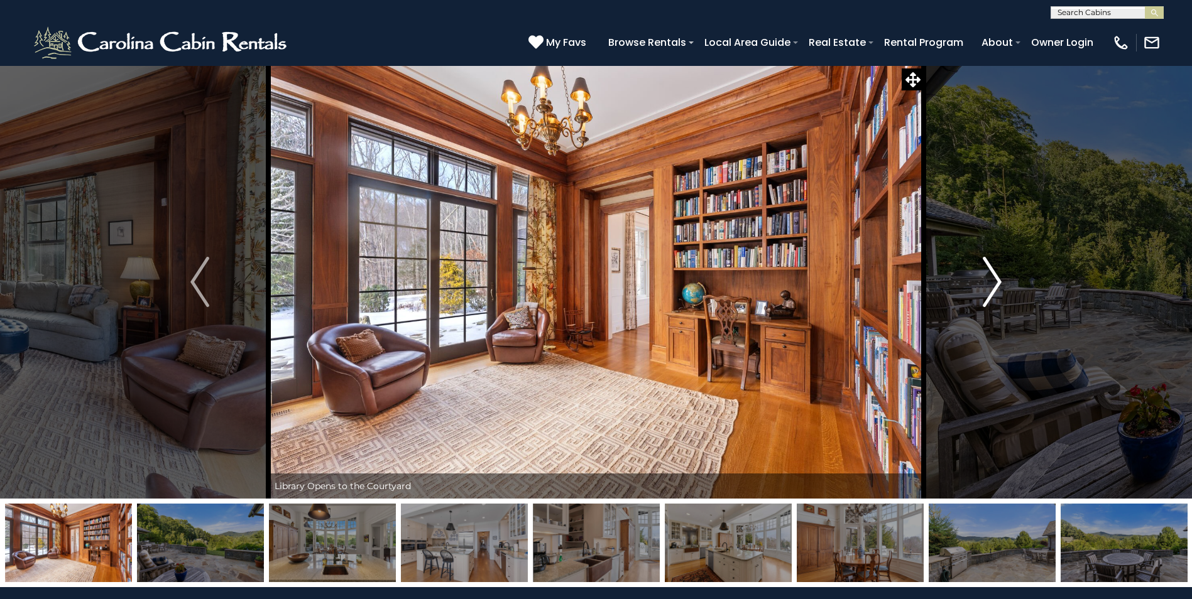
click at [995, 284] on img "Next" at bounding box center [992, 282] width 19 height 50
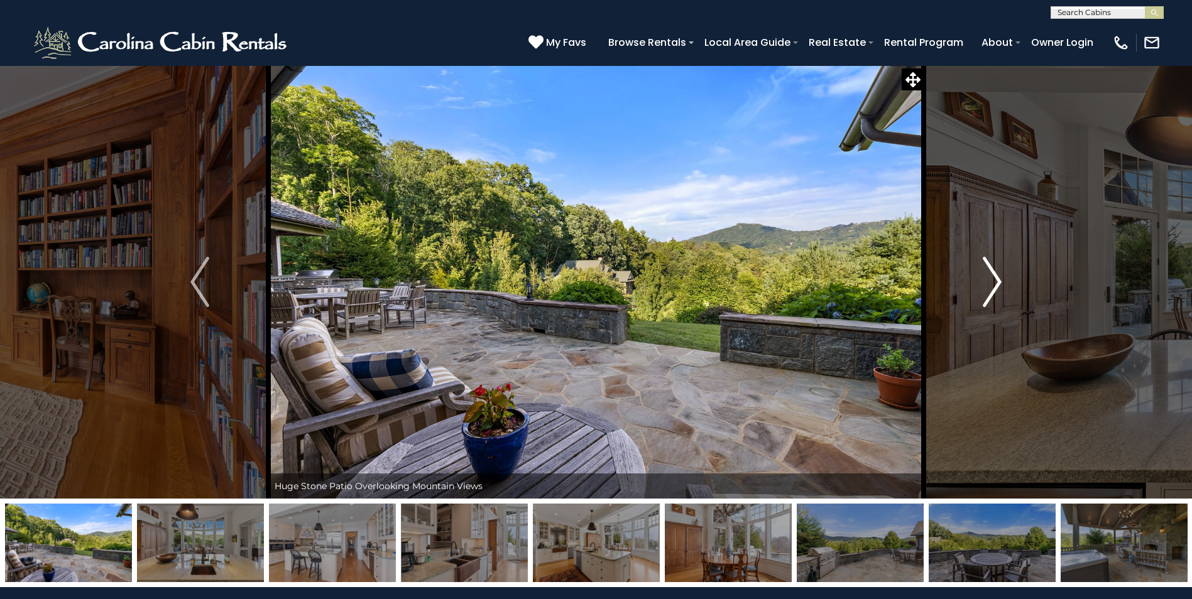
click at [995, 284] on img "Next" at bounding box center [992, 282] width 19 height 50
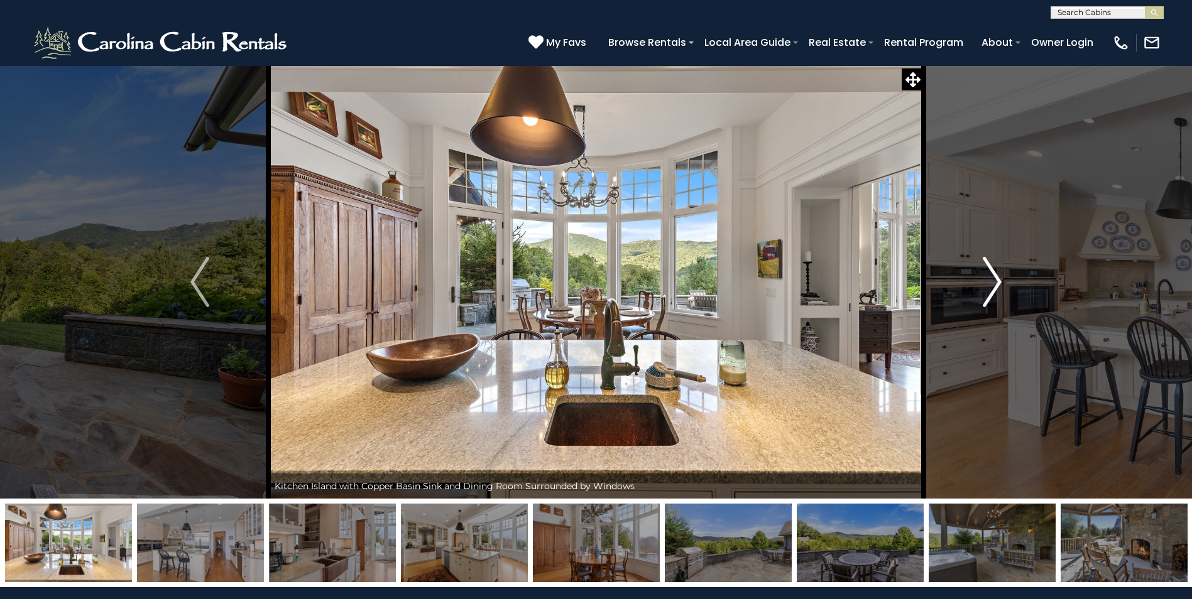
click at [995, 284] on img "Next" at bounding box center [992, 282] width 19 height 50
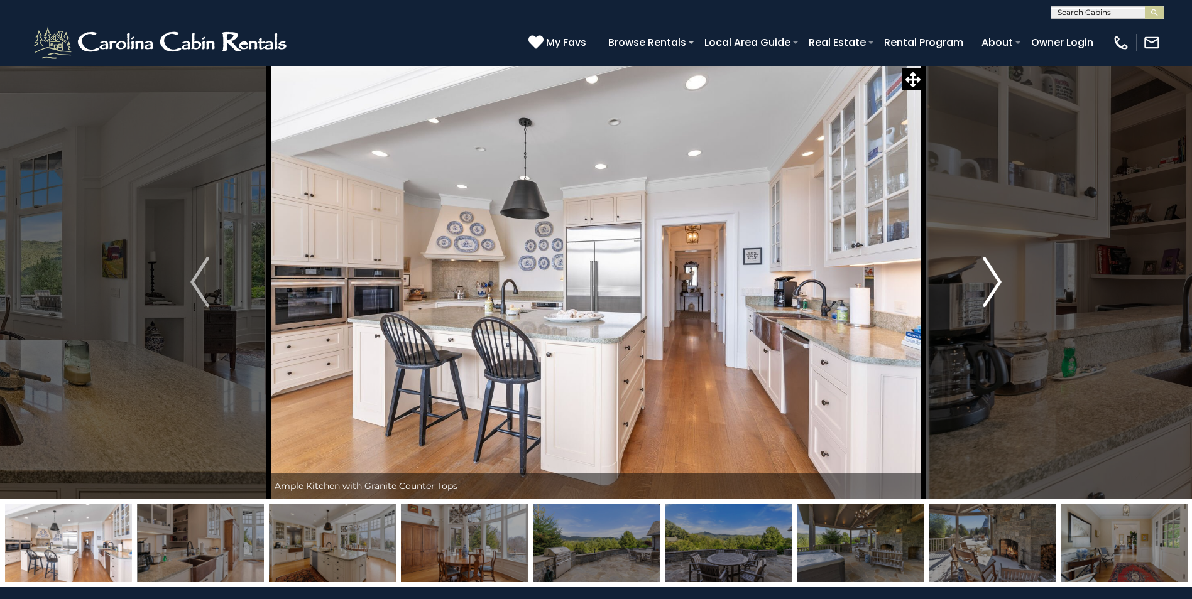
click at [995, 284] on img "Next" at bounding box center [992, 282] width 19 height 50
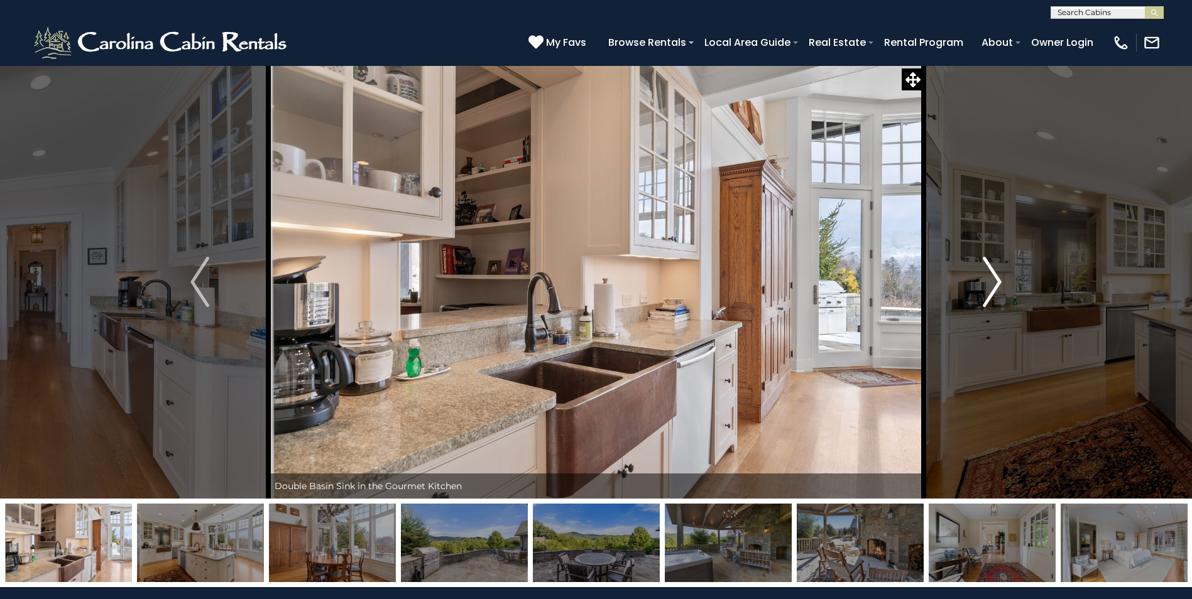
click at [995, 284] on img "Next" at bounding box center [992, 282] width 19 height 50
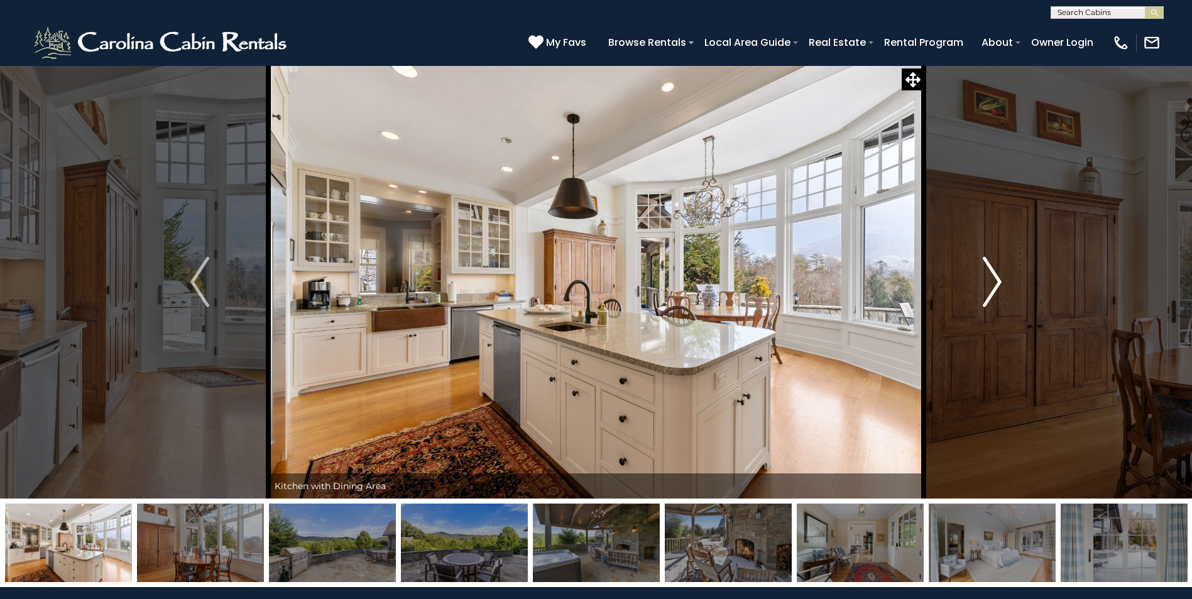
click at [995, 284] on img "Next" at bounding box center [992, 282] width 19 height 50
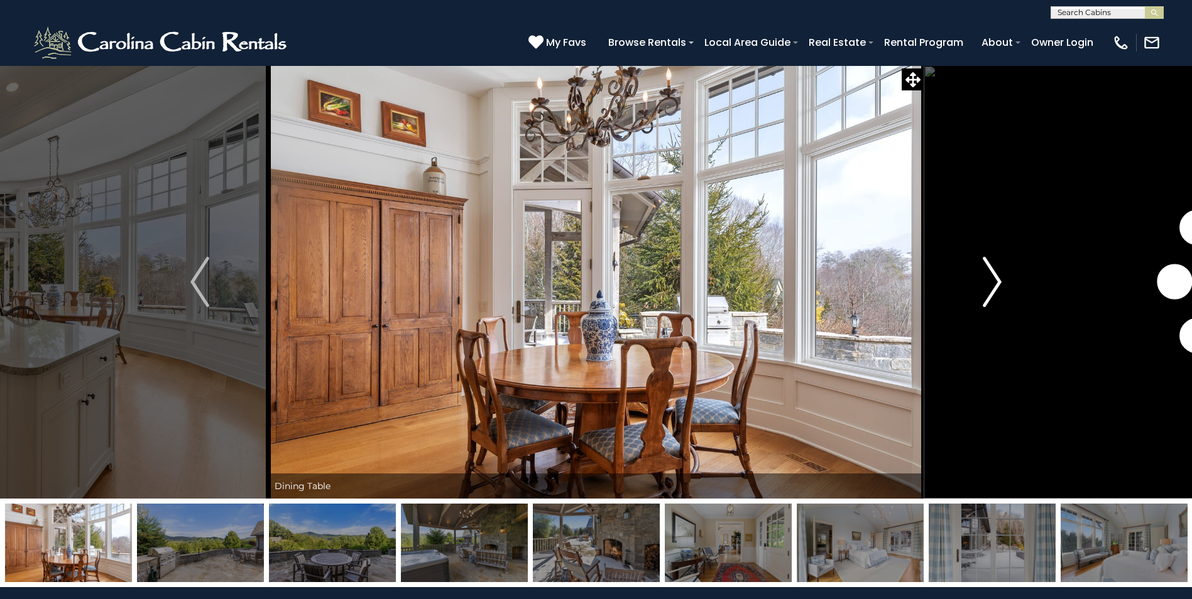
click at [995, 284] on img "Next" at bounding box center [992, 282] width 19 height 50
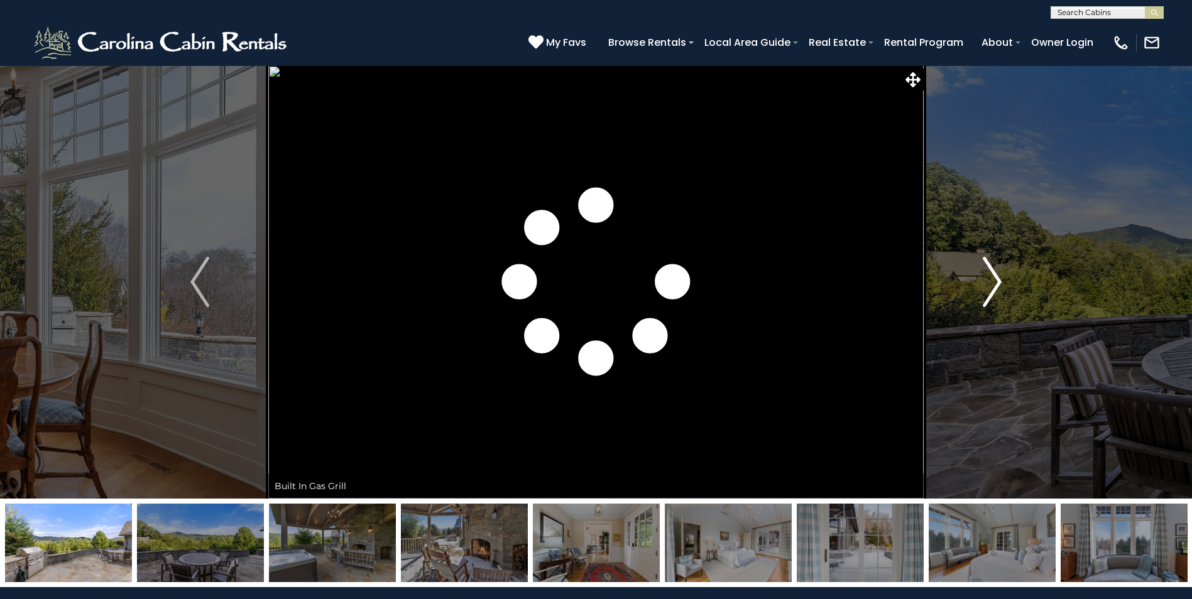
click at [995, 284] on img "Next" at bounding box center [992, 282] width 19 height 50
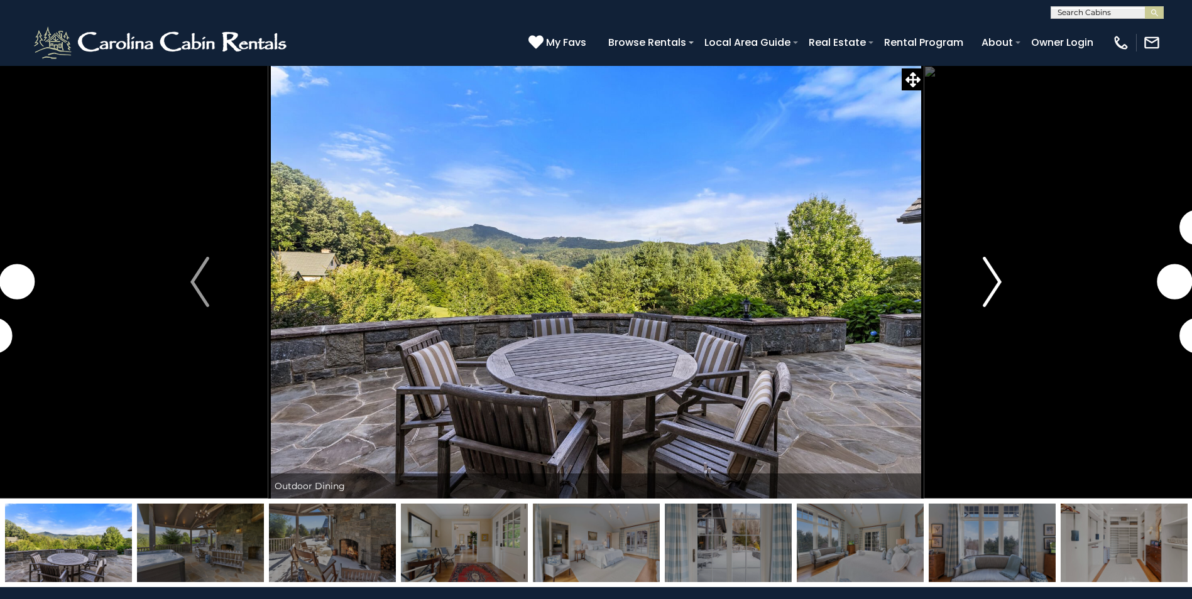
click at [995, 284] on img "Next" at bounding box center [992, 282] width 19 height 50
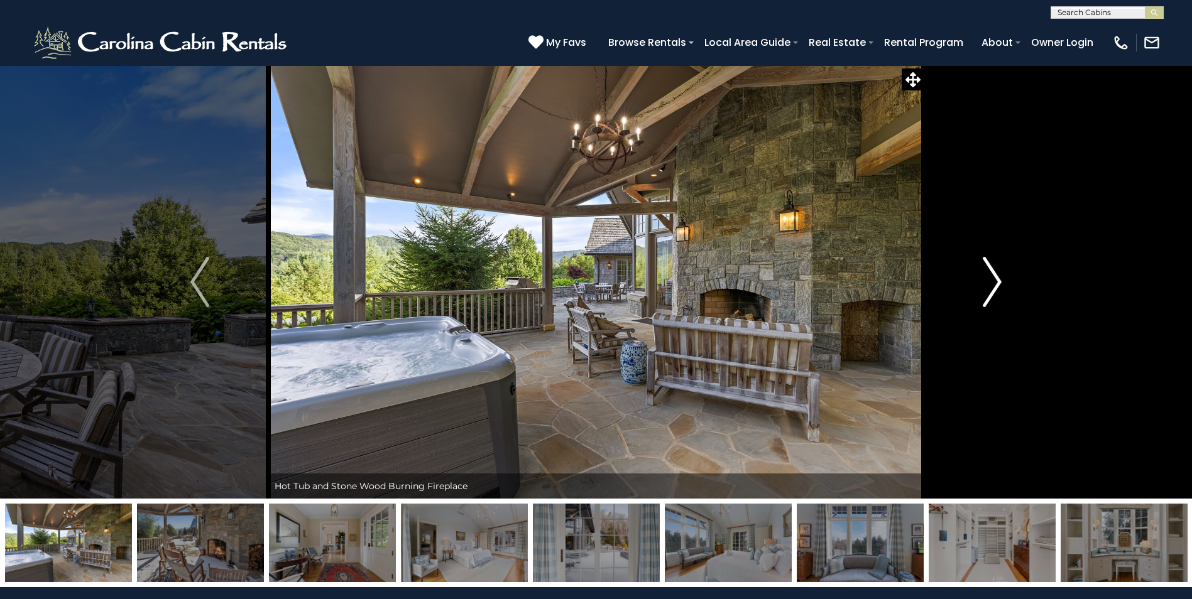
click at [995, 284] on img "Next" at bounding box center [992, 282] width 19 height 50
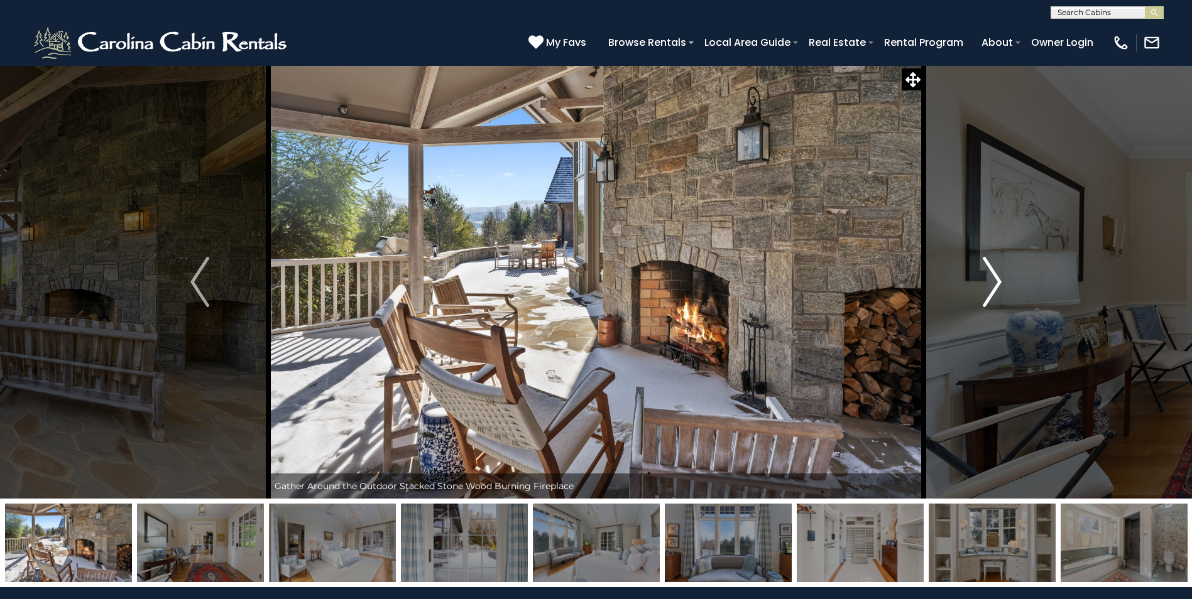
click at [995, 284] on img "Next" at bounding box center [992, 282] width 19 height 50
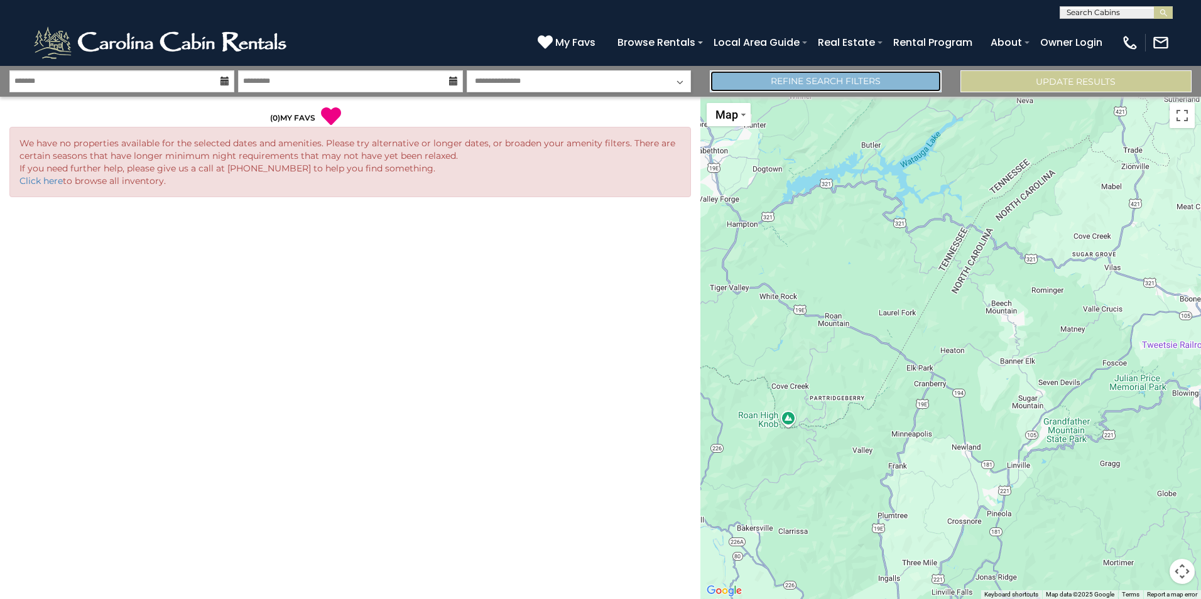
click at [892, 82] on link "Refine Search Filters" at bounding box center [825, 81] width 231 height 22
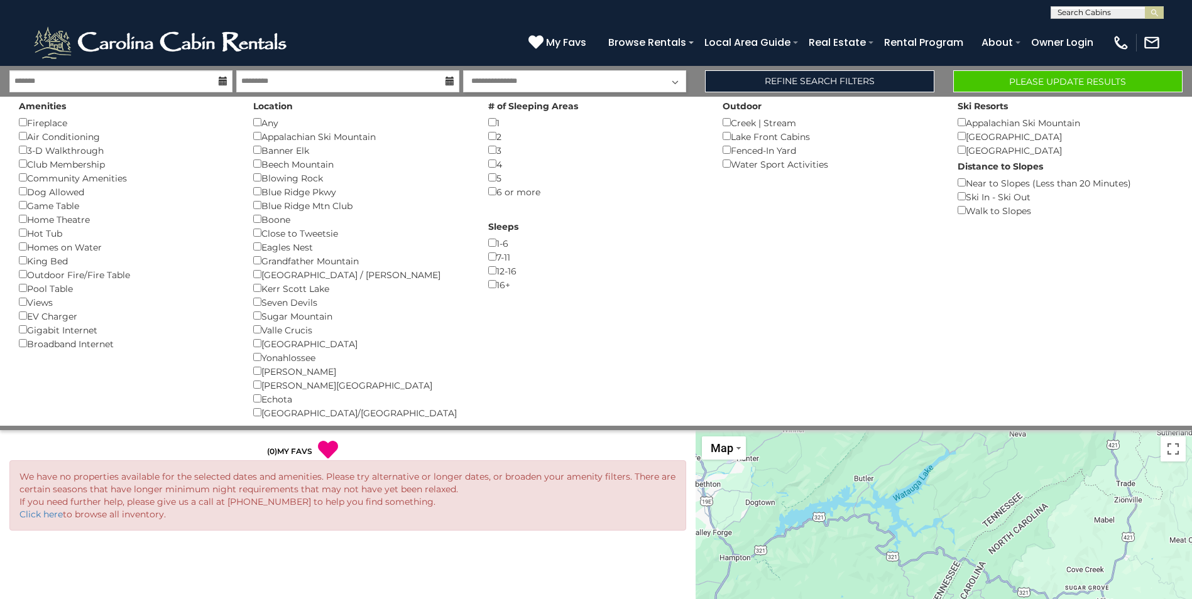
click at [1030, 93] on div "Amenities Fireplace () Air Conditioning () 3-D Walkthrough () Club Membership (…" at bounding box center [596, 259] width 1192 height 334
click at [1028, 84] on button "Please Update Results" at bounding box center [1067, 81] width 229 height 22
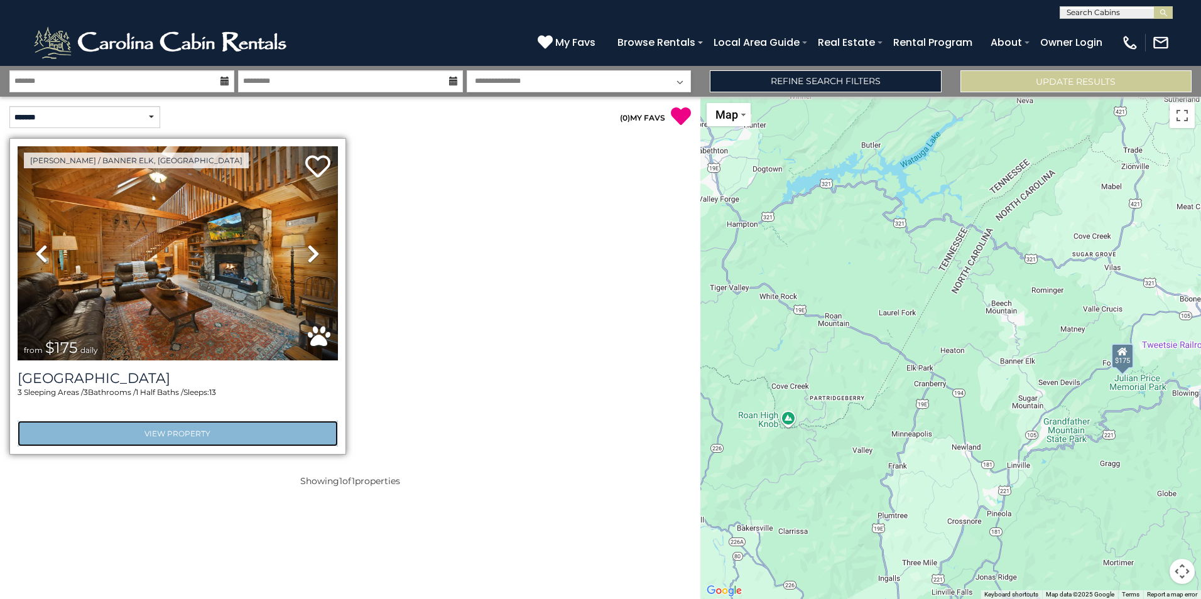
click at [158, 432] on link "View Property" at bounding box center [178, 434] width 320 height 26
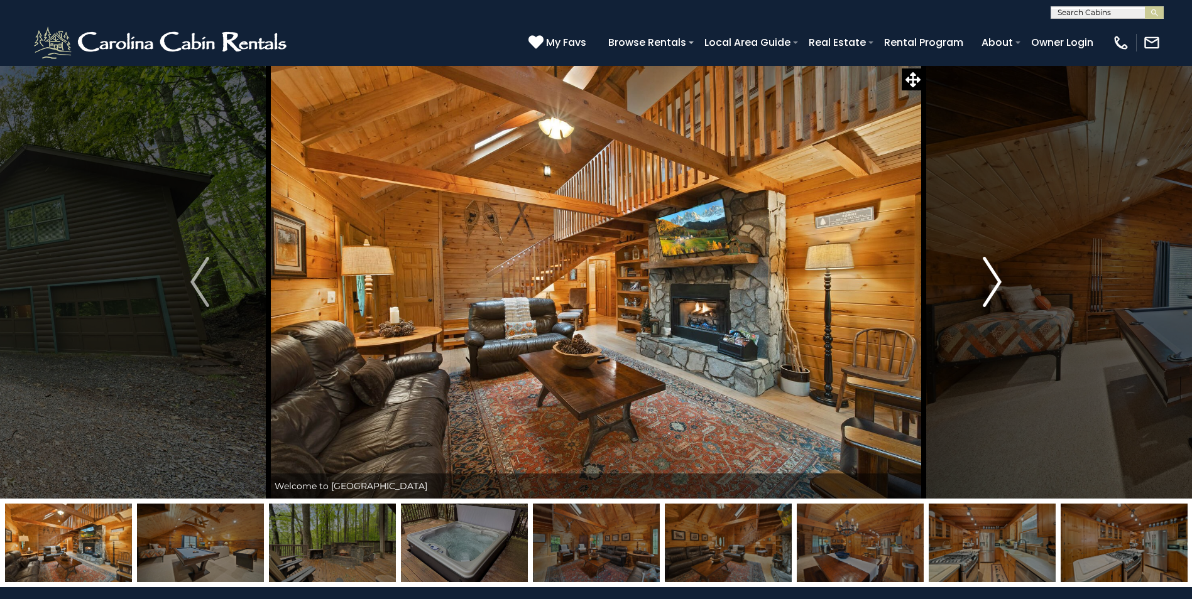
click at [995, 281] on img "Next" at bounding box center [992, 282] width 19 height 50
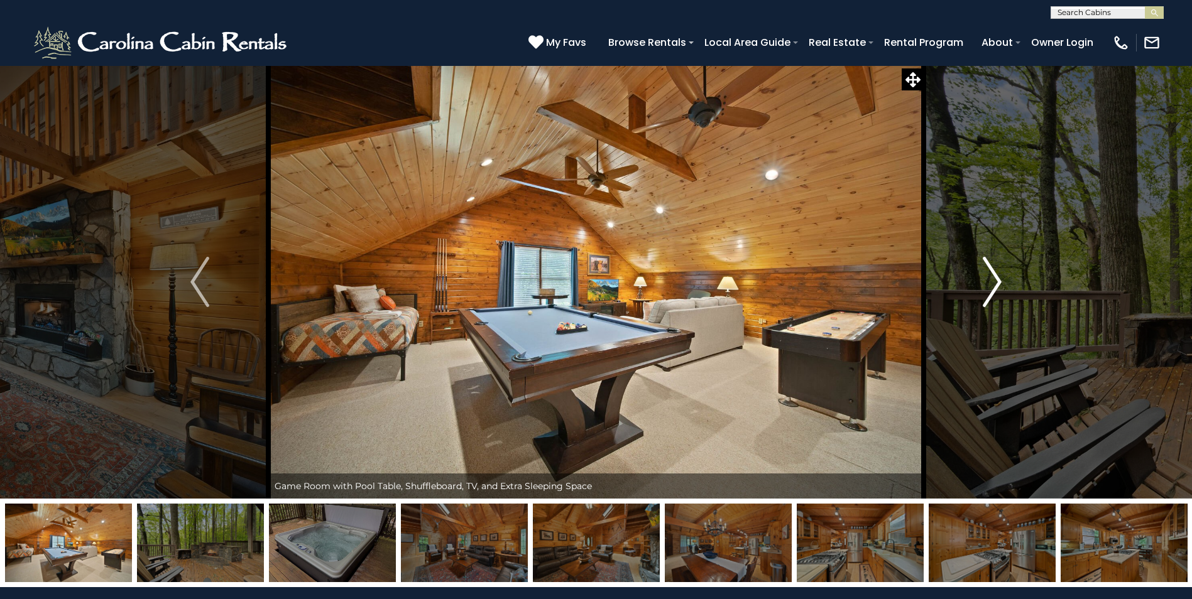
click at [995, 281] on img "Next" at bounding box center [992, 282] width 19 height 50
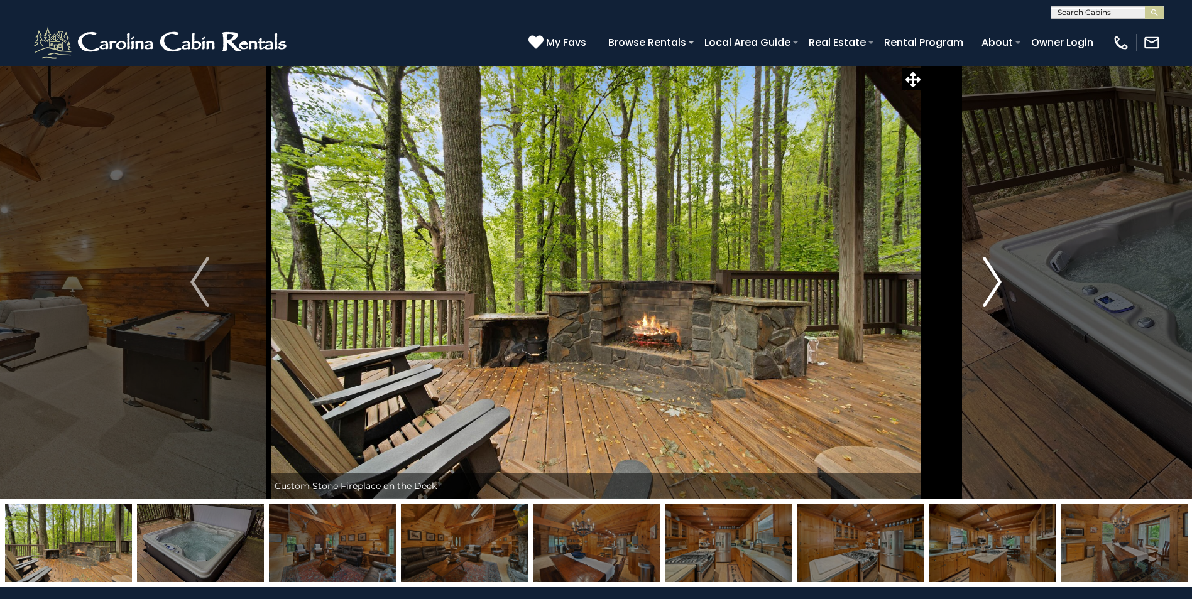
click at [995, 281] on img "Next" at bounding box center [992, 282] width 19 height 50
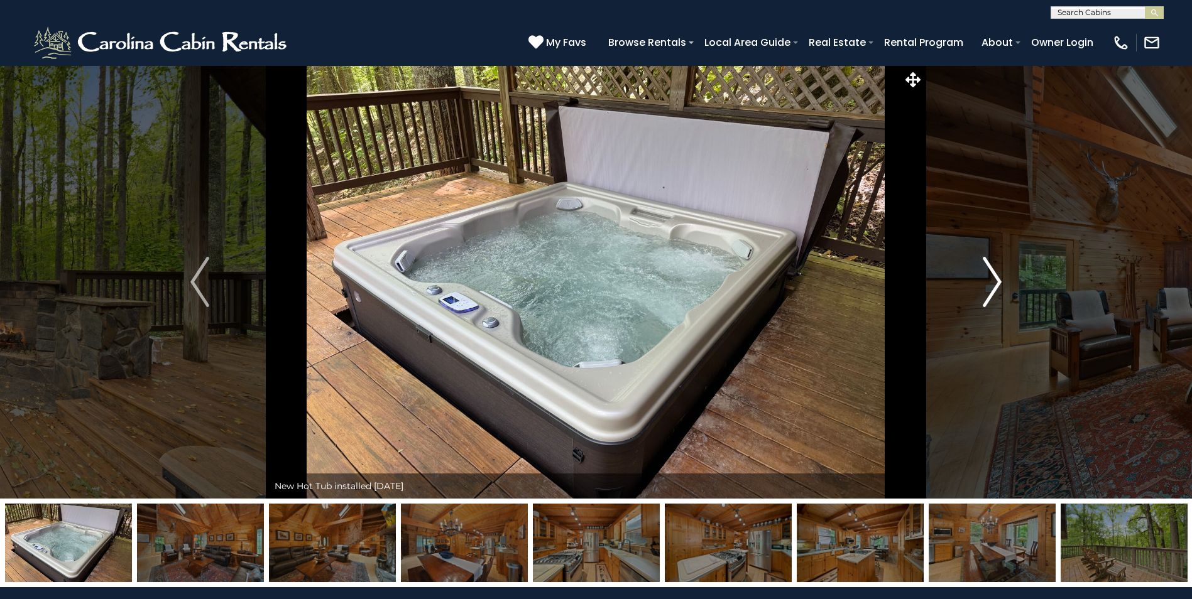
click at [995, 281] on img "Next" at bounding box center [992, 282] width 19 height 50
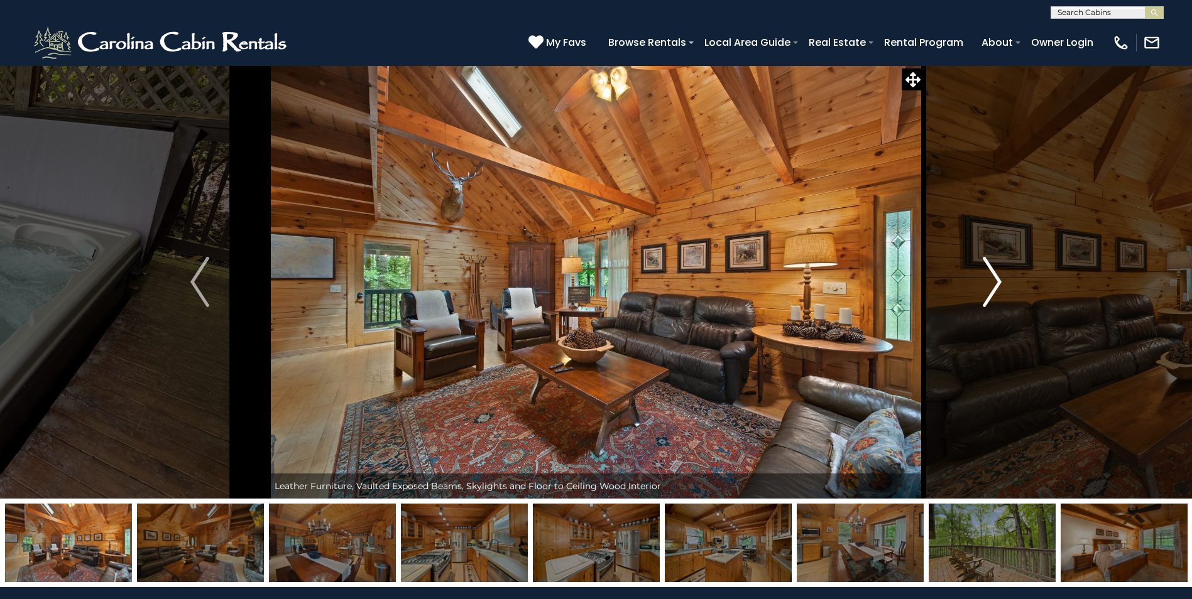
click at [995, 281] on img "Next" at bounding box center [992, 282] width 19 height 50
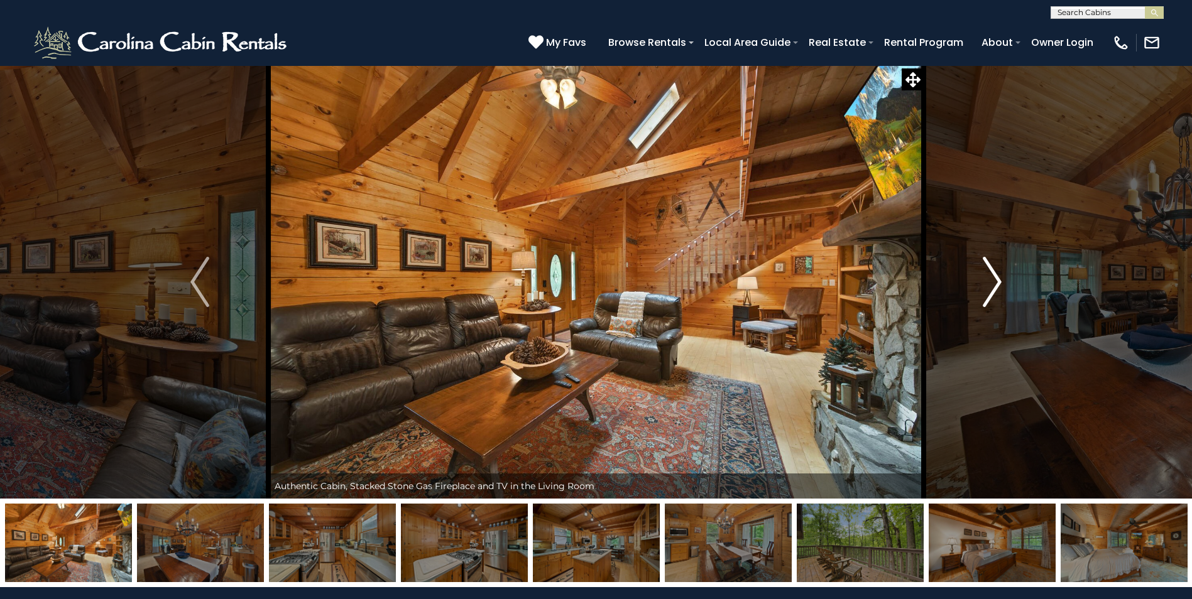
click at [995, 281] on img "Next" at bounding box center [992, 282] width 19 height 50
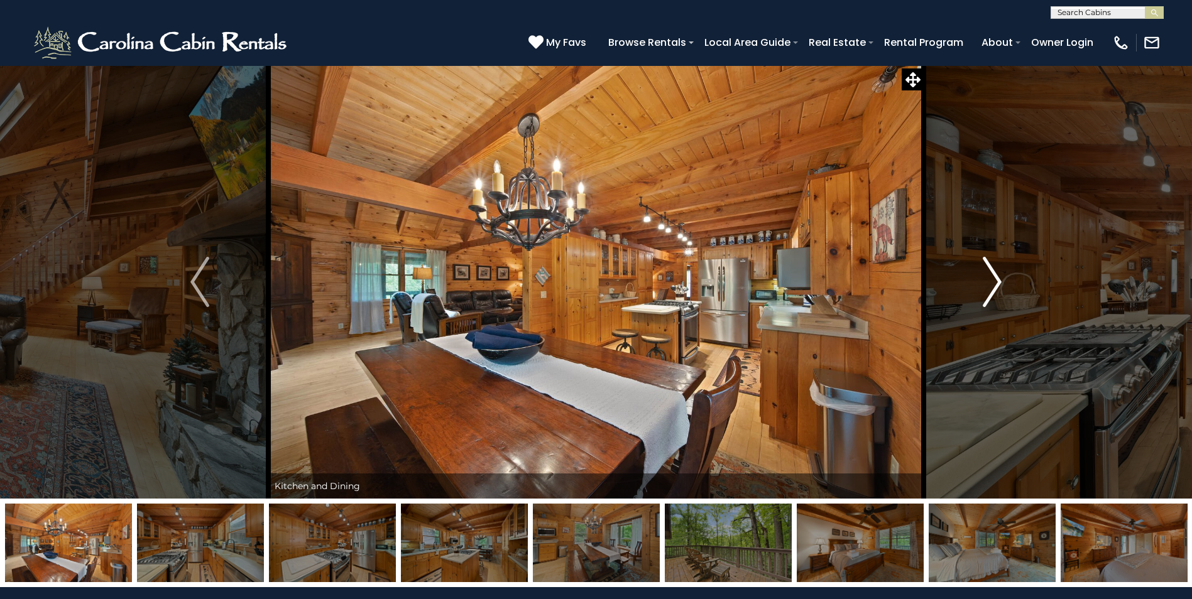
click at [995, 281] on img "Next" at bounding box center [992, 282] width 19 height 50
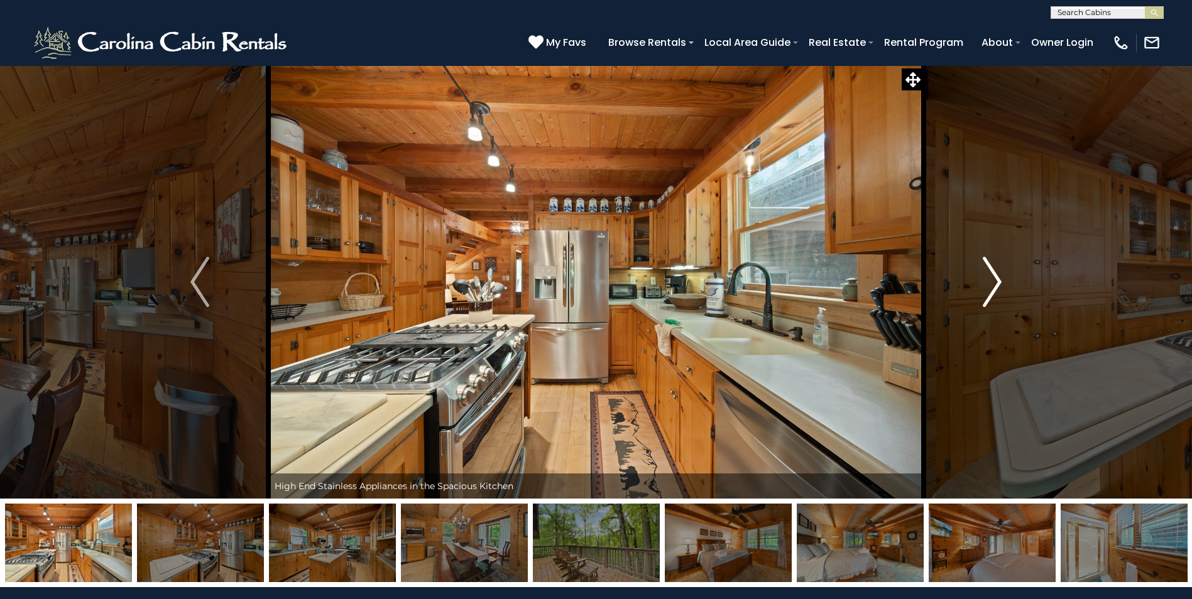
click at [995, 281] on img "Next" at bounding box center [992, 282] width 19 height 50
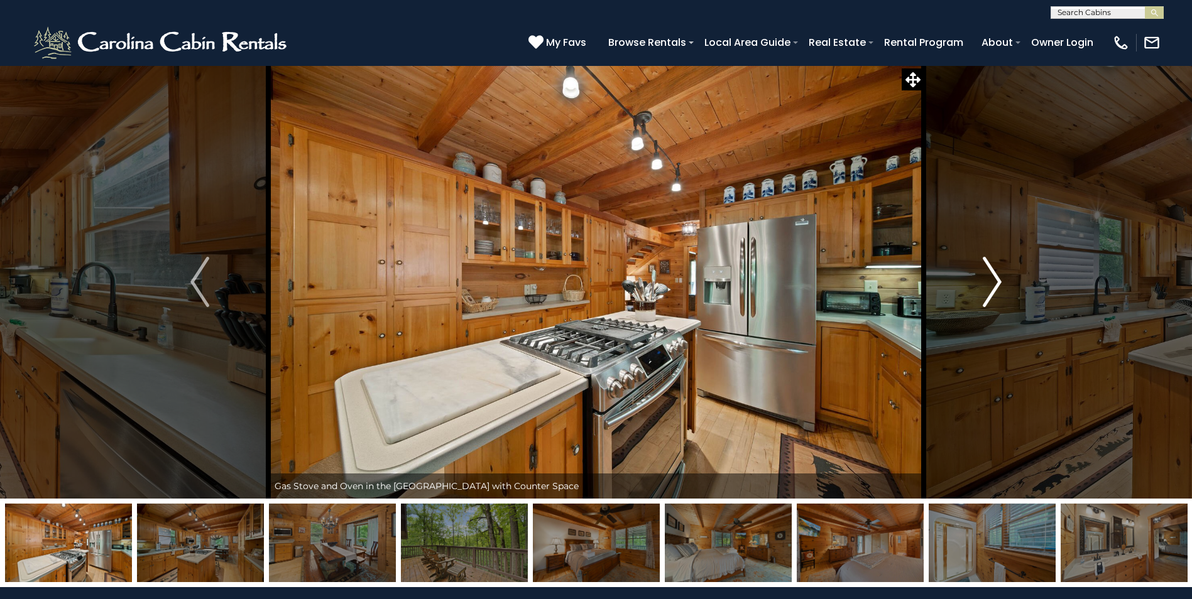
click at [995, 281] on img "Next" at bounding box center [992, 282] width 19 height 50
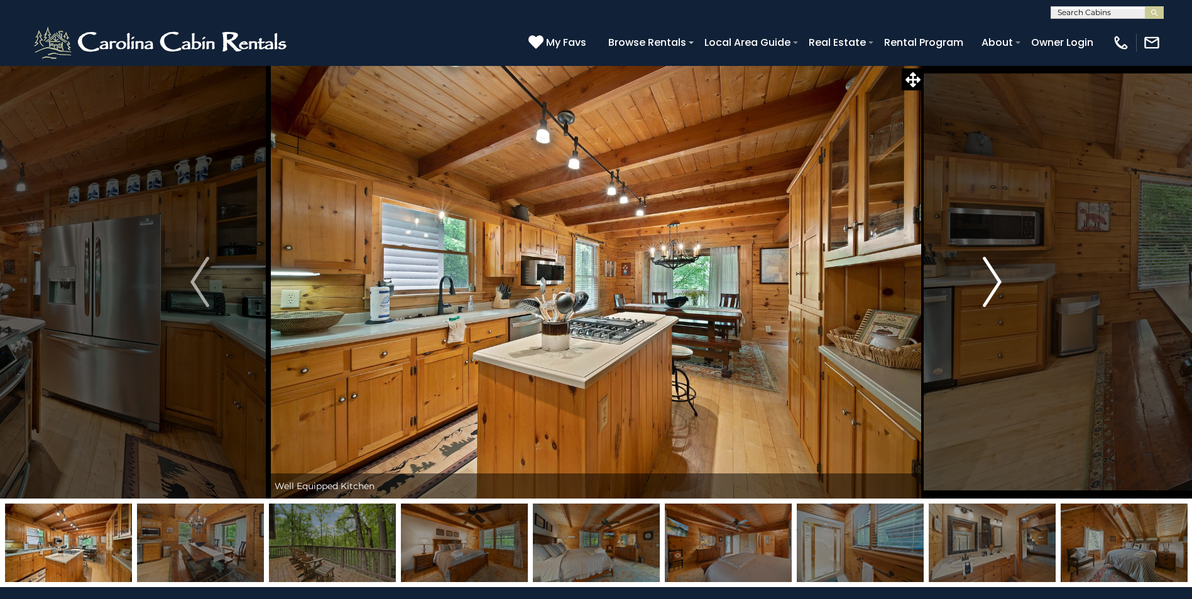
click at [995, 281] on img "Next" at bounding box center [992, 282] width 19 height 50
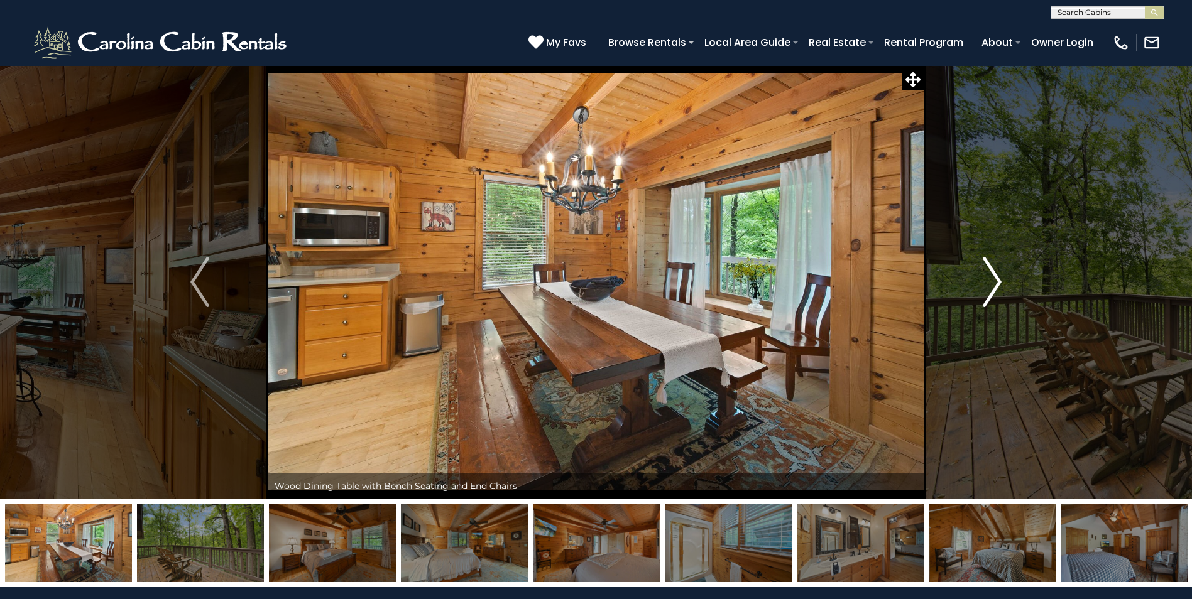
click at [995, 280] on img "Next" at bounding box center [992, 282] width 19 height 50
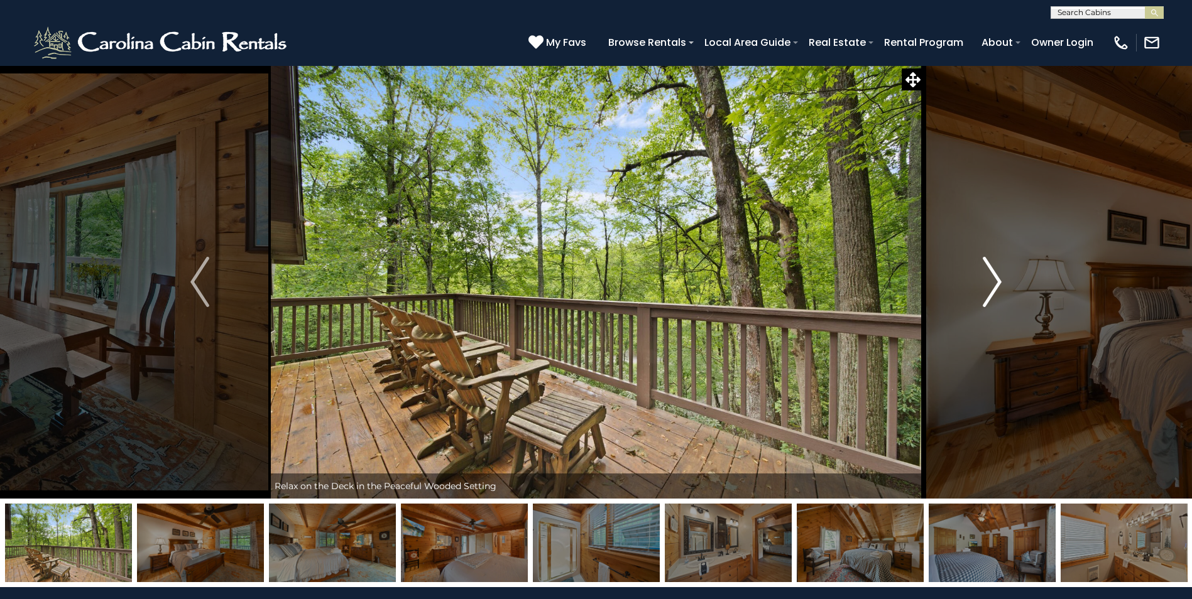
click at [988, 276] on img "Next" at bounding box center [992, 282] width 19 height 50
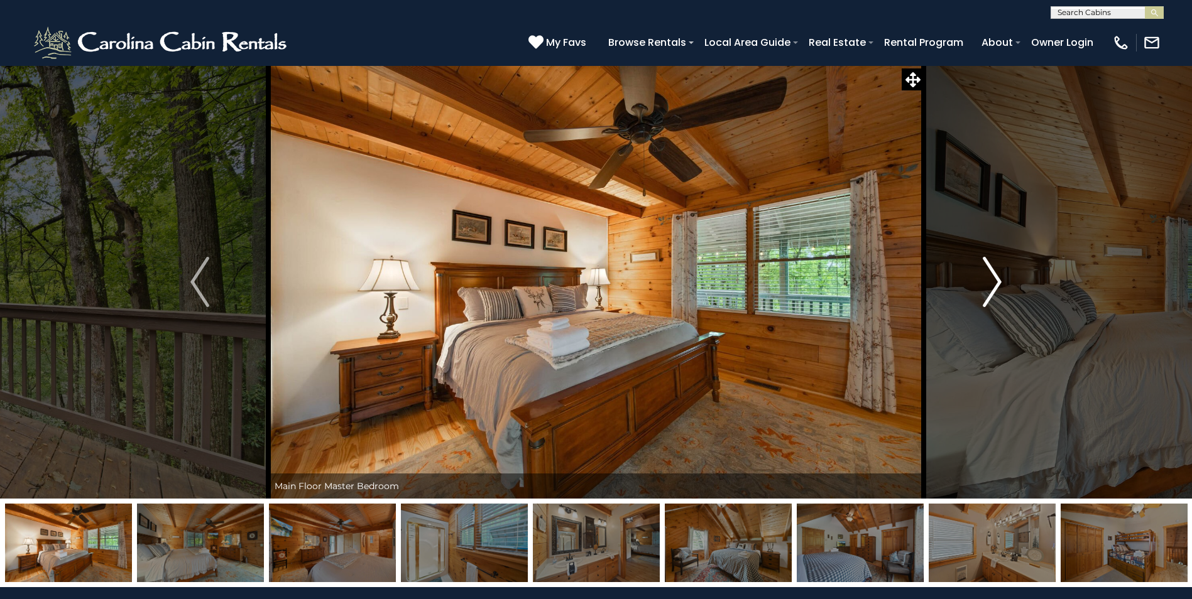
click at [998, 282] on img "Next" at bounding box center [992, 282] width 19 height 50
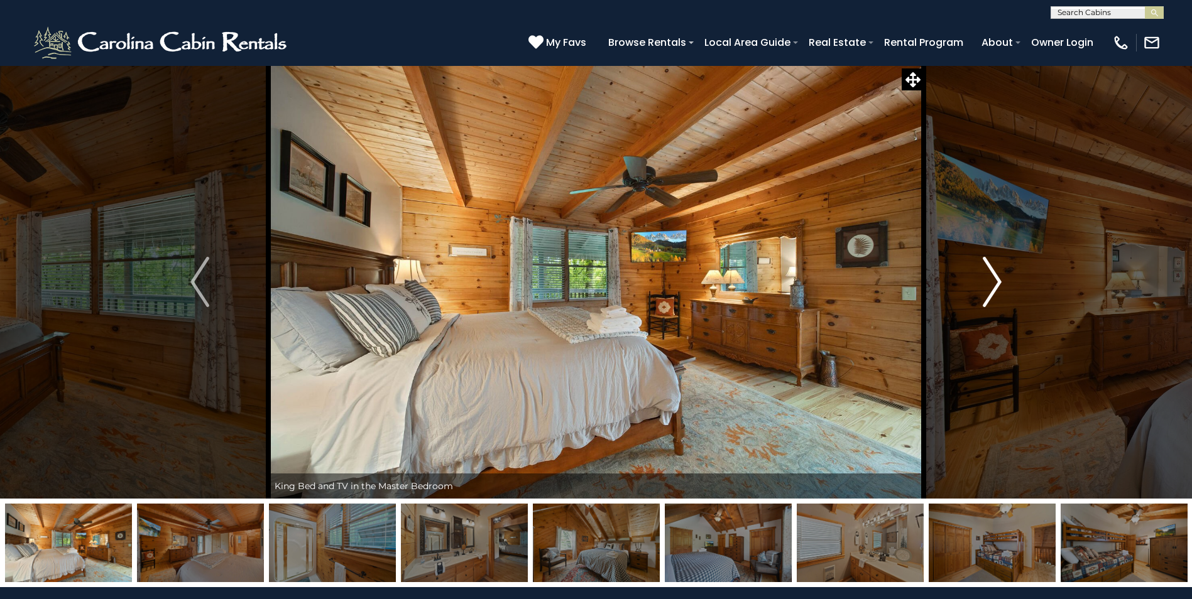
click at [998, 282] on img "Next" at bounding box center [992, 282] width 19 height 50
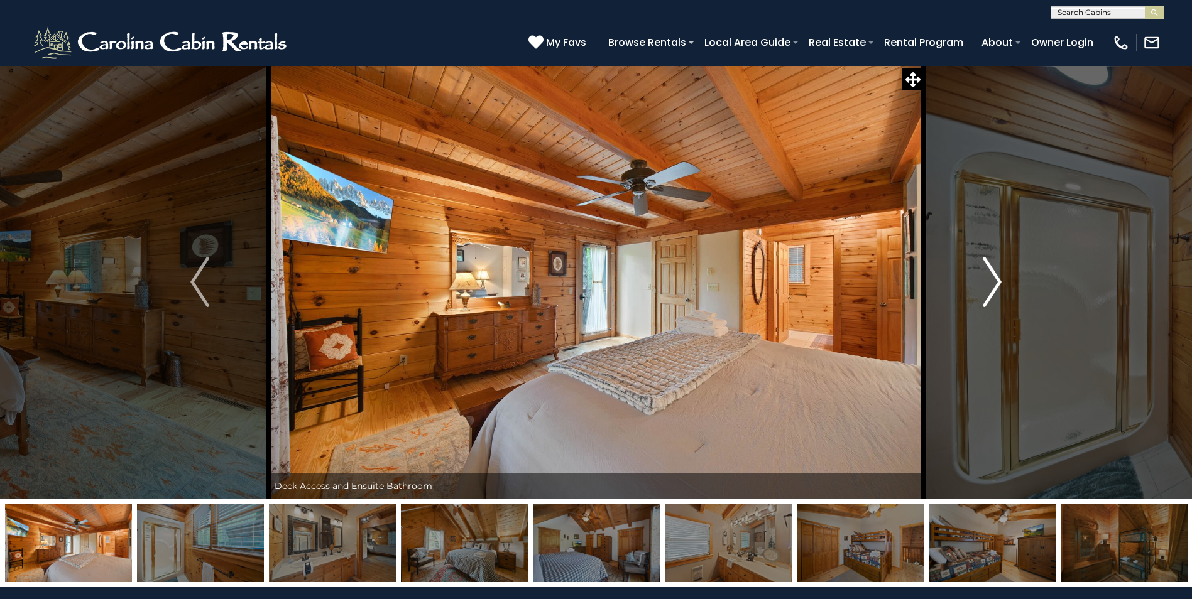
click at [998, 282] on img "Next" at bounding box center [992, 282] width 19 height 50
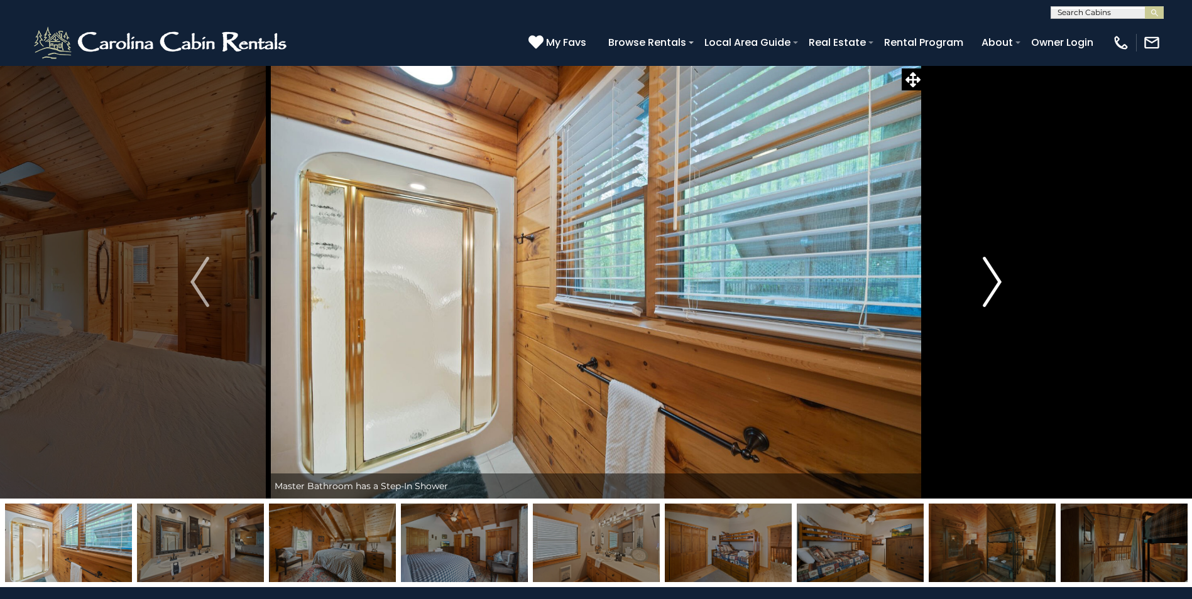
click at [998, 282] on img "Next" at bounding box center [992, 282] width 19 height 50
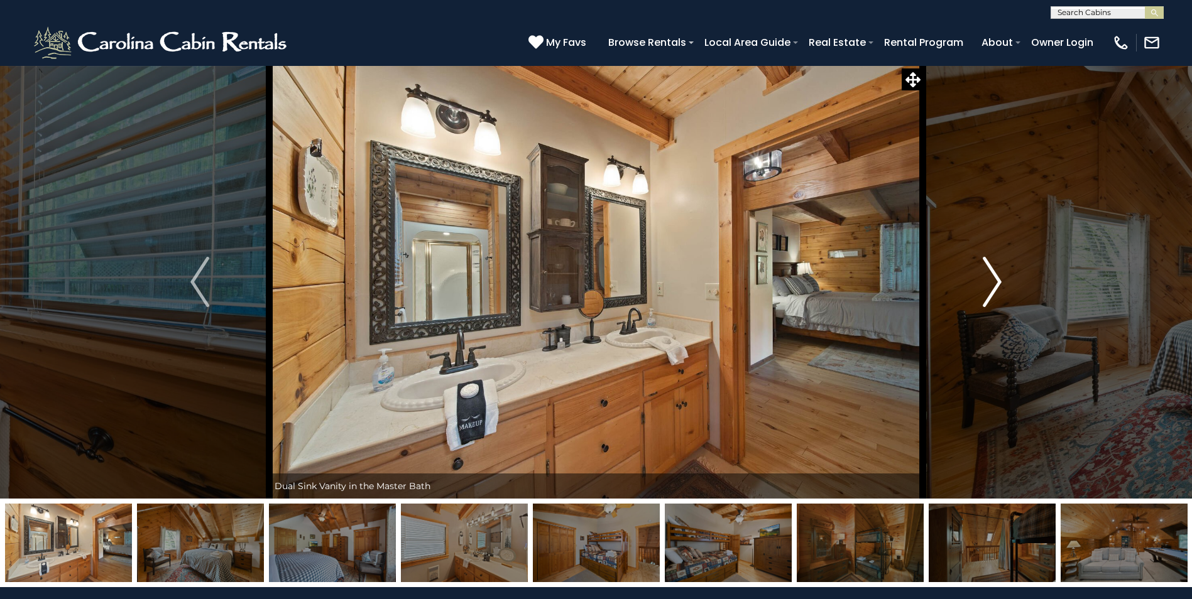
click at [998, 282] on img "Next" at bounding box center [992, 282] width 19 height 50
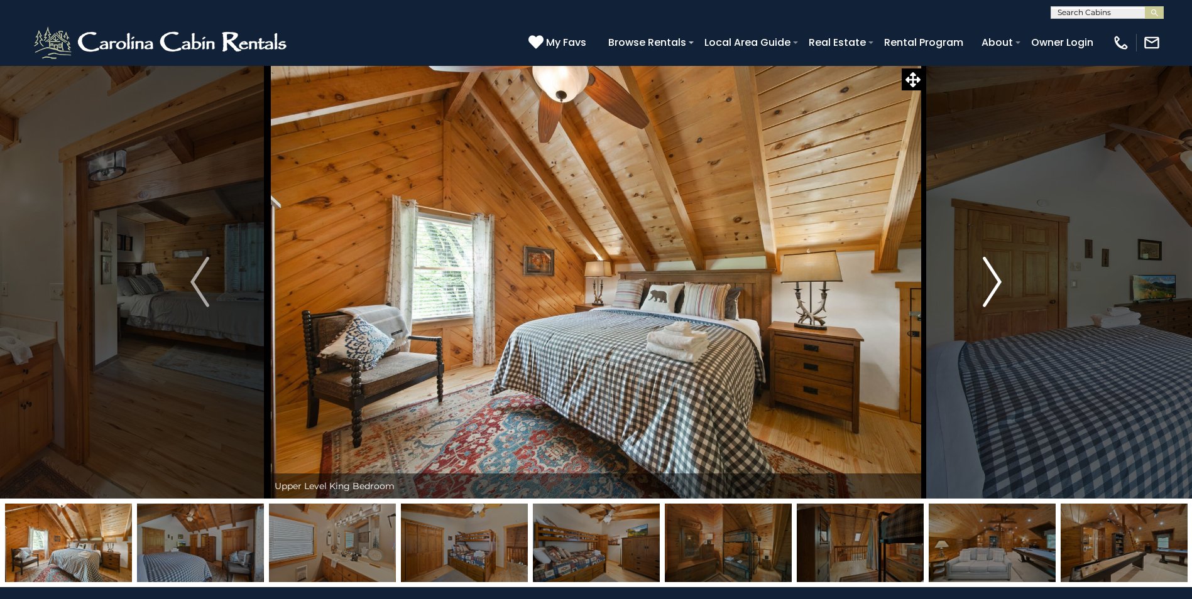
click at [998, 282] on img "Next" at bounding box center [992, 282] width 19 height 50
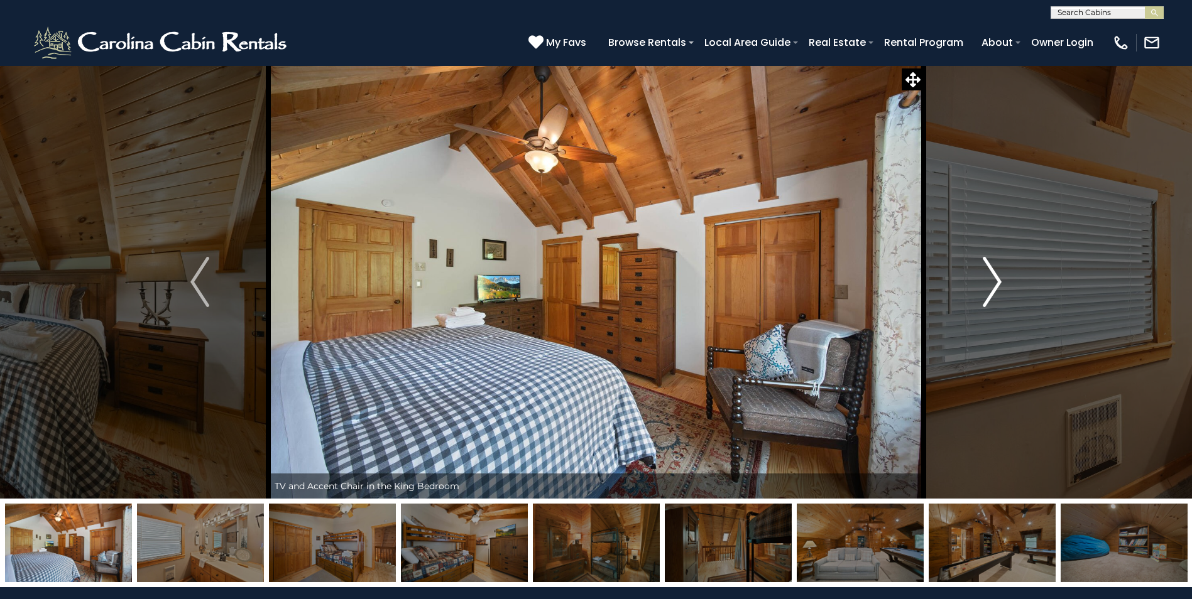
click at [998, 282] on img "Next" at bounding box center [992, 282] width 19 height 50
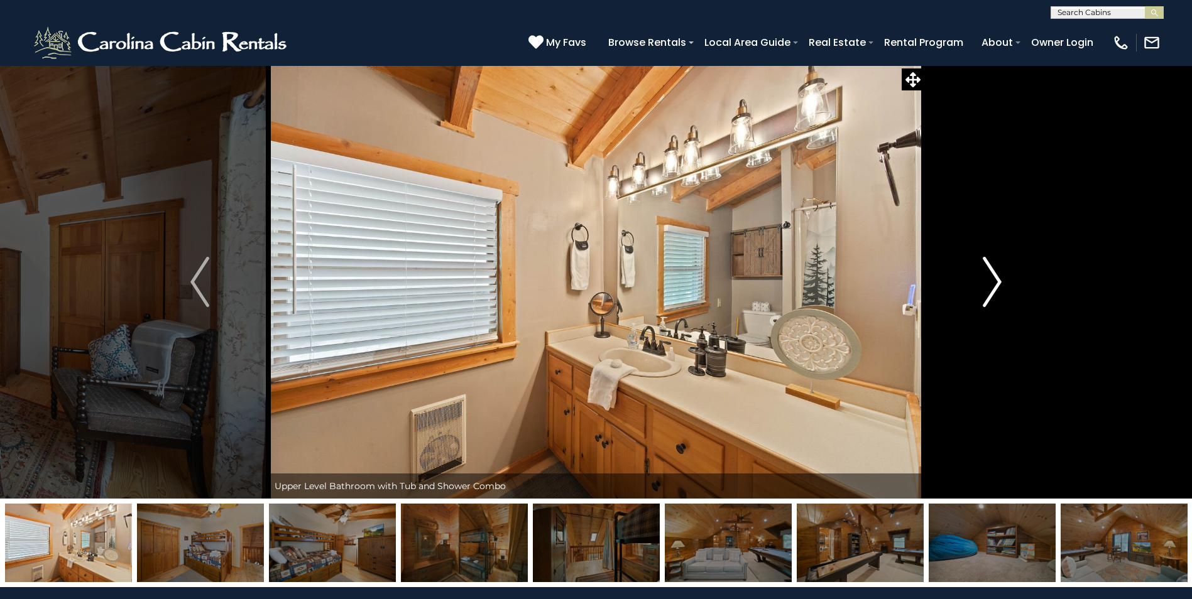
click at [998, 282] on img "Next" at bounding box center [992, 282] width 19 height 50
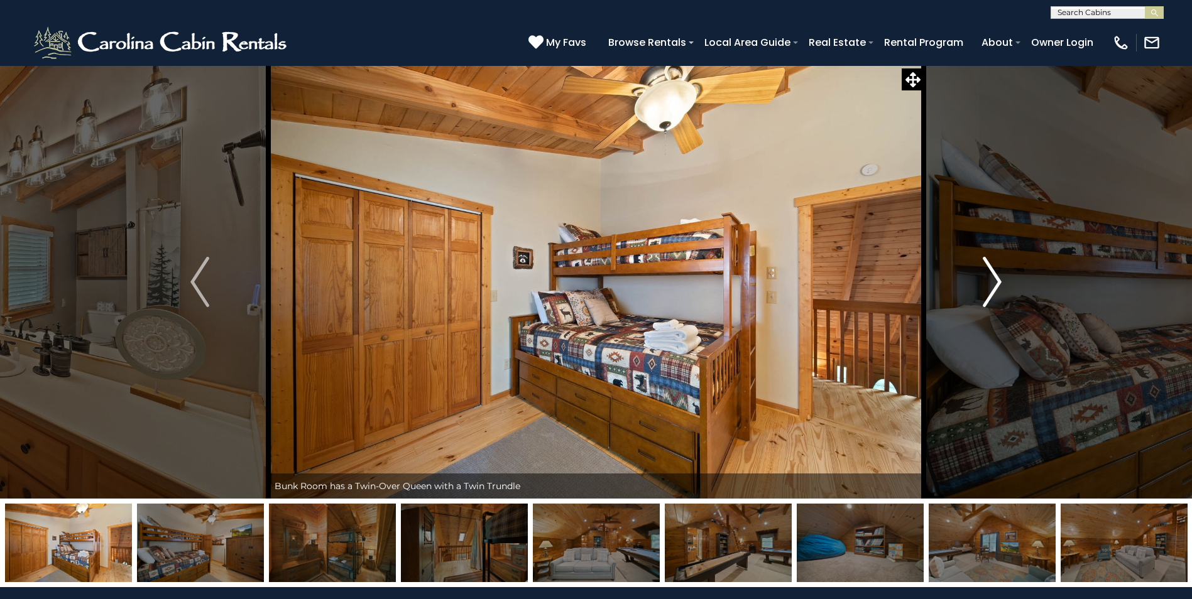
click at [998, 282] on img "Next" at bounding box center [992, 282] width 19 height 50
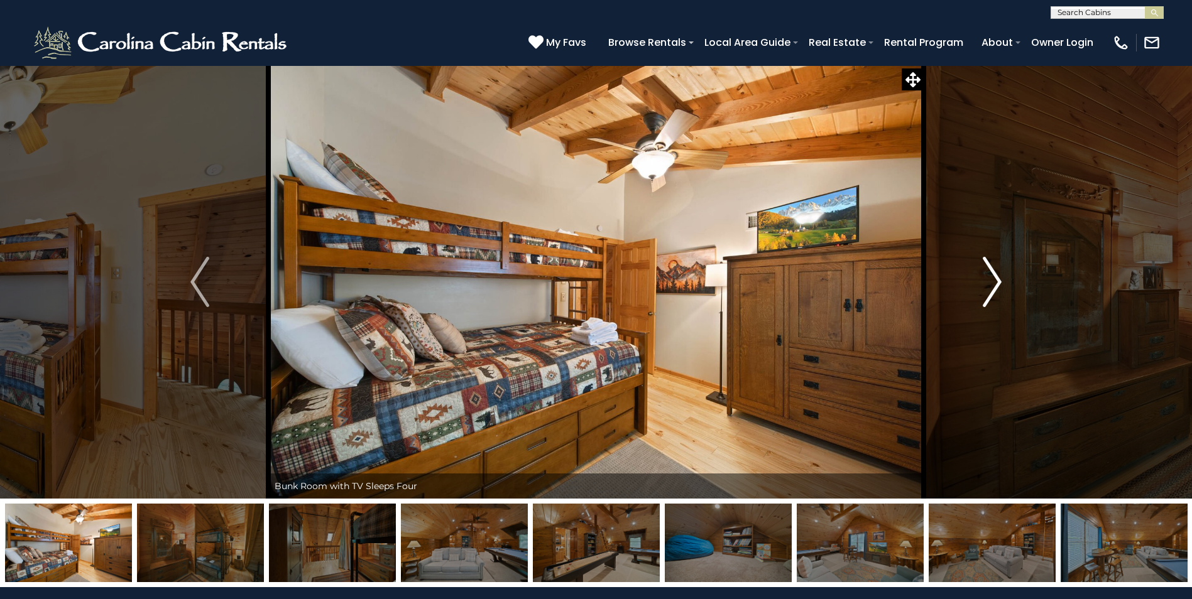
click at [998, 282] on img "Next" at bounding box center [992, 282] width 19 height 50
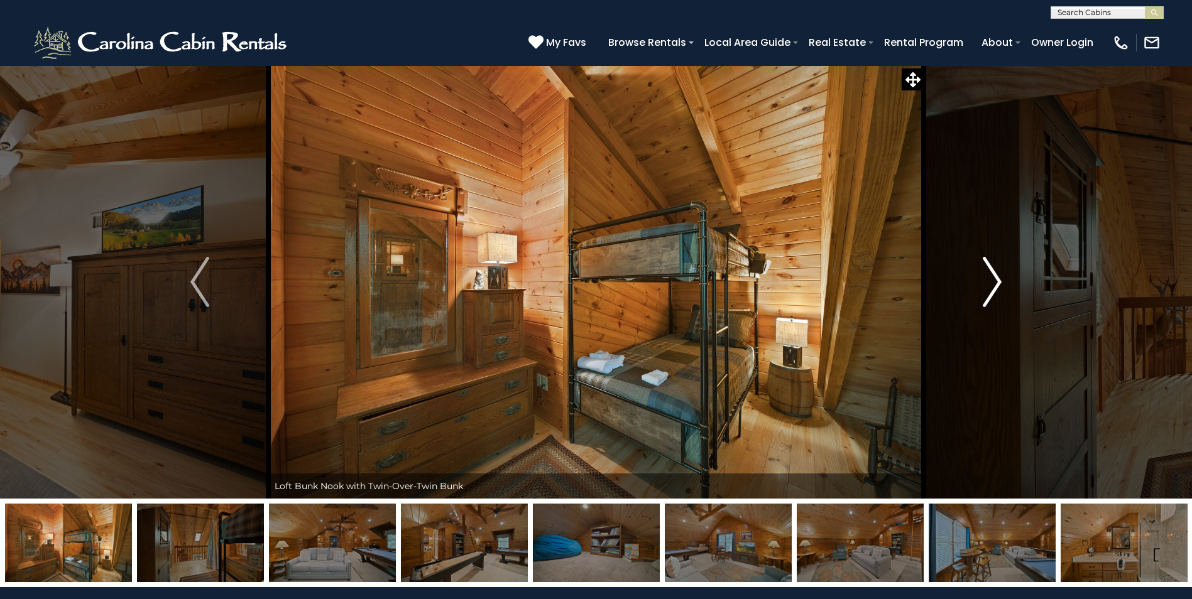
click at [998, 282] on img "Next" at bounding box center [992, 282] width 19 height 50
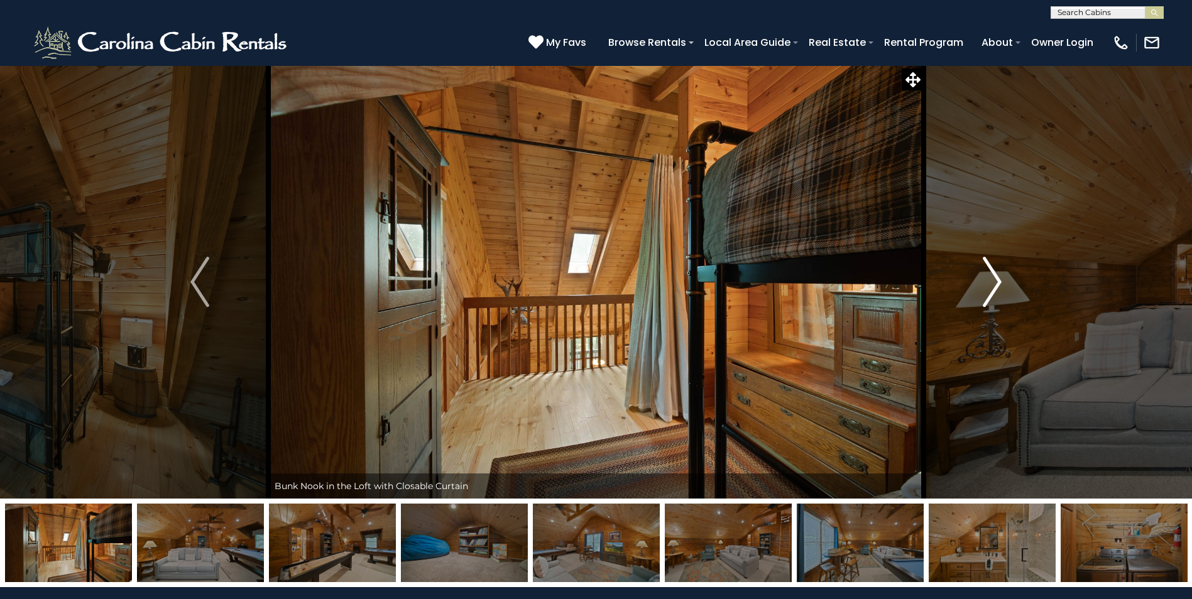
click at [998, 282] on img "Next" at bounding box center [992, 282] width 19 height 50
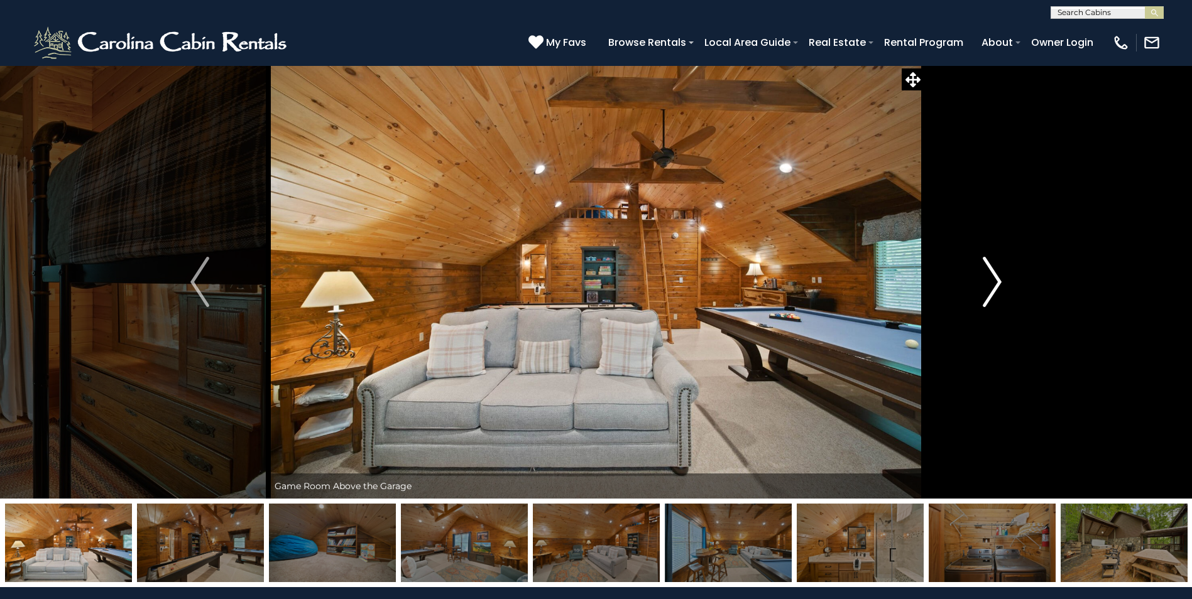
click at [998, 282] on img "Next" at bounding box center [992, 282] width 19 height 50
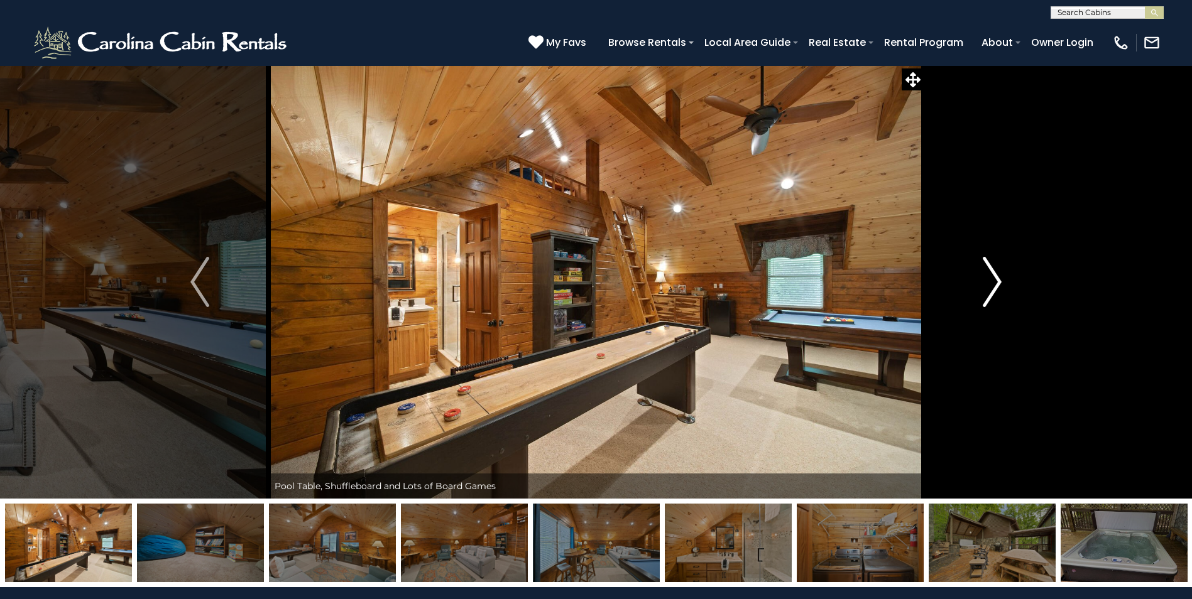
click at [998, 282] on img "Next" at bounding box center [992, 282] width 19 height 50
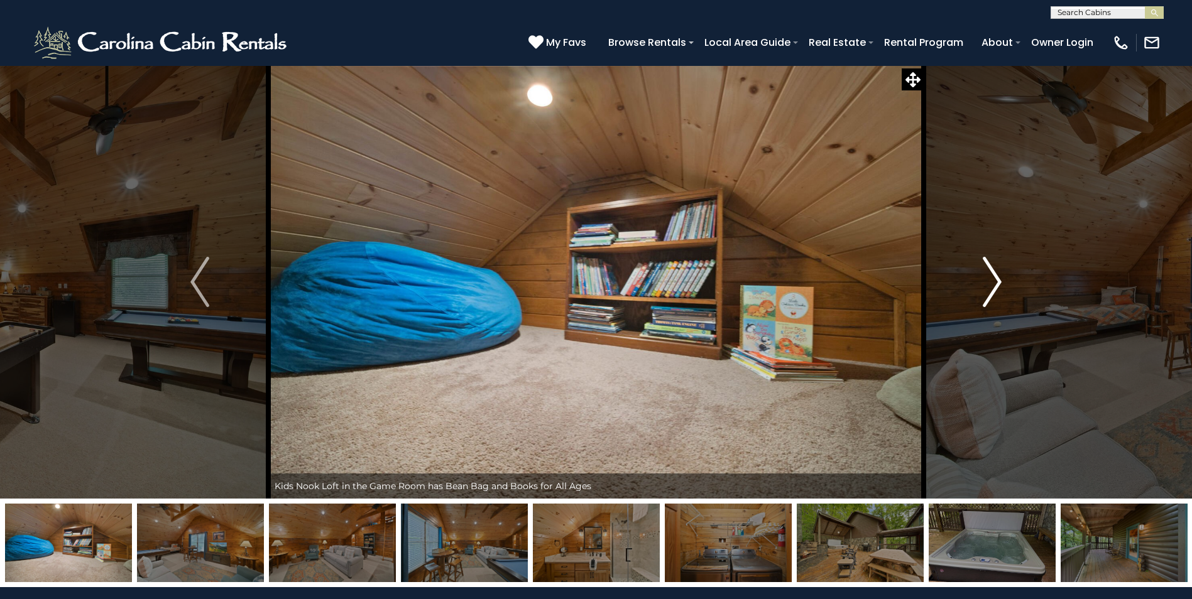
click at [998, 282] on img "Next" at bounding box center [992, 282] width 19 height 50
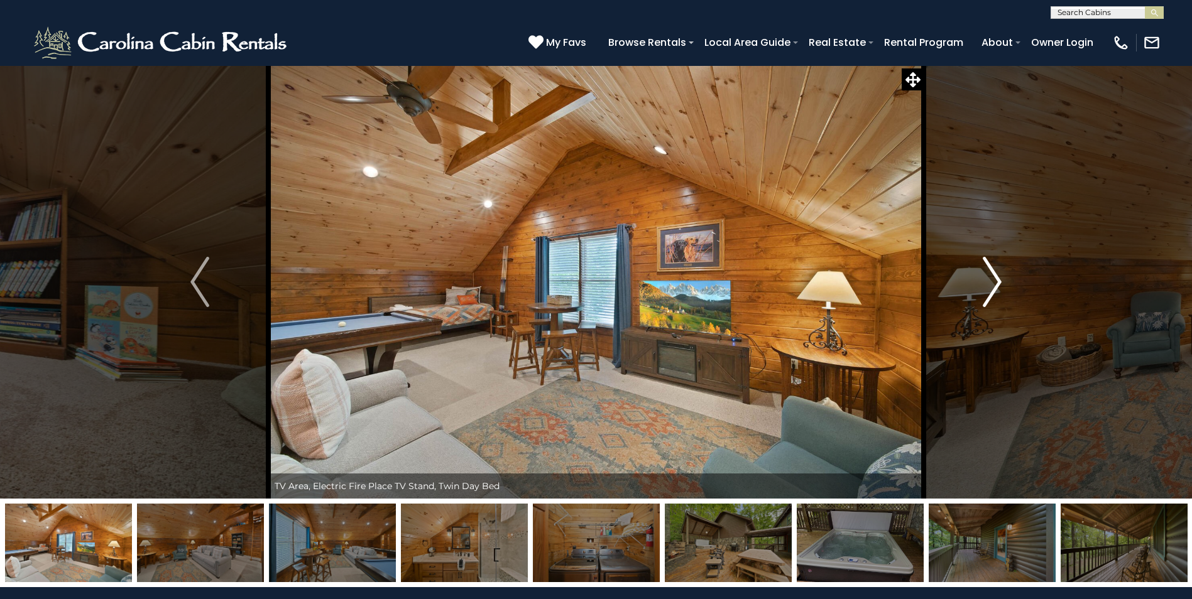
click at [998, 282] on img "Next" at bounding box center [992, 282] width 19 height 50
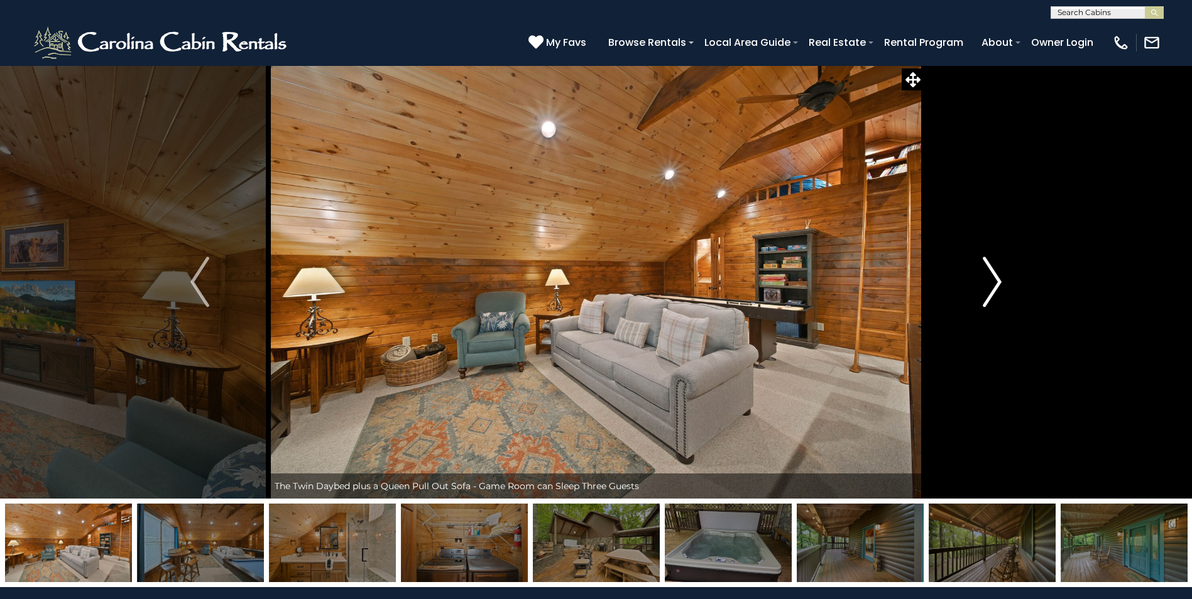
click at [998, 282] on img "Next" at bounding box center [992, 282] width 19 height 50
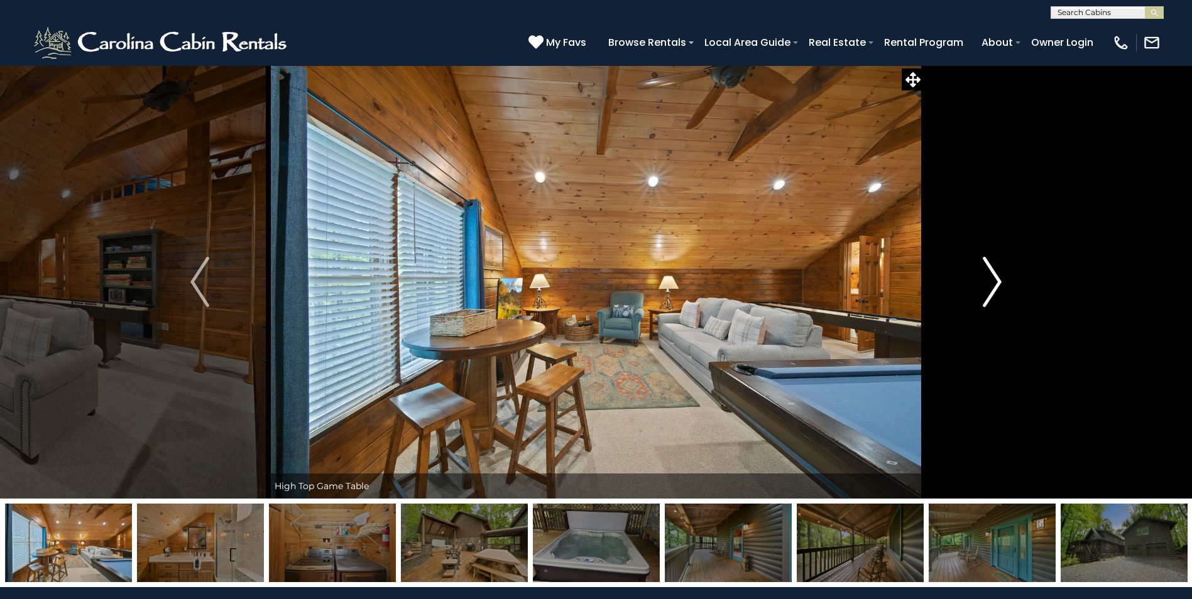
click at [998, 282] on img "Next" at bounding box center [992, 282] width 19 height 50
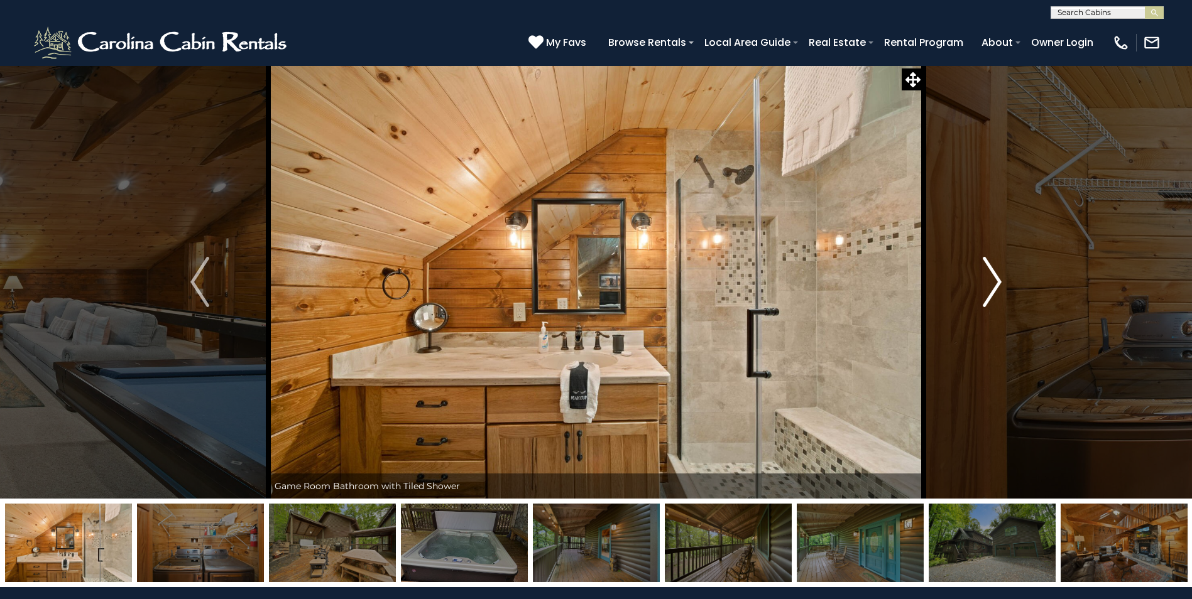
click at [998, 282] on img "Next" at bounding box center [992, 282] width 19 height 50
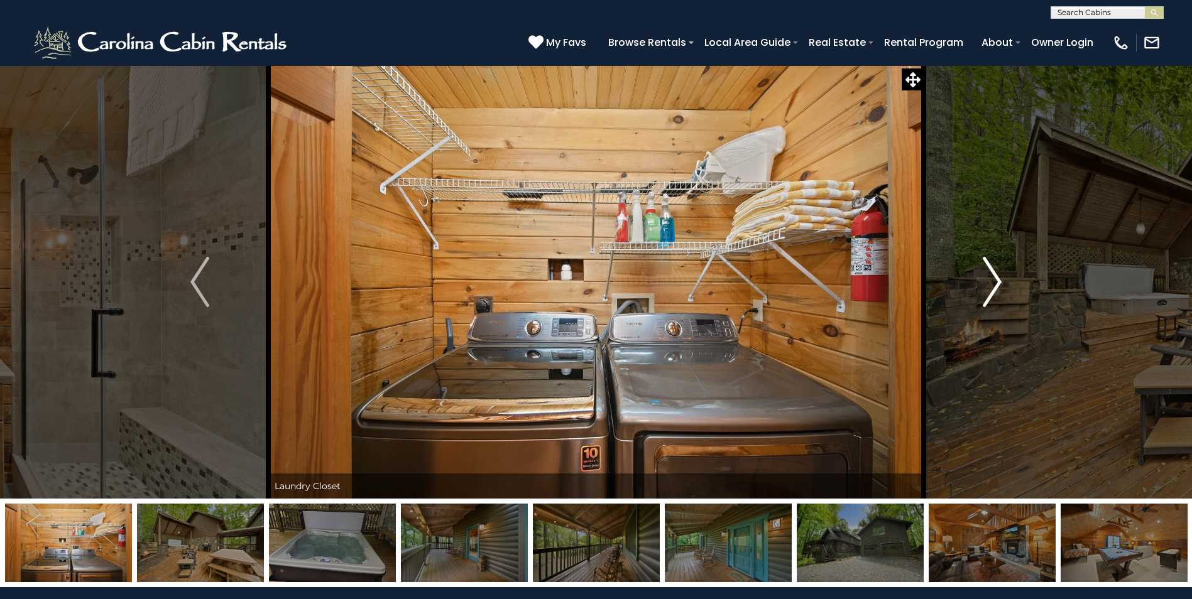
click at [998, 282] on img "Next" at bounding box center [992, 282] width 19 height 50
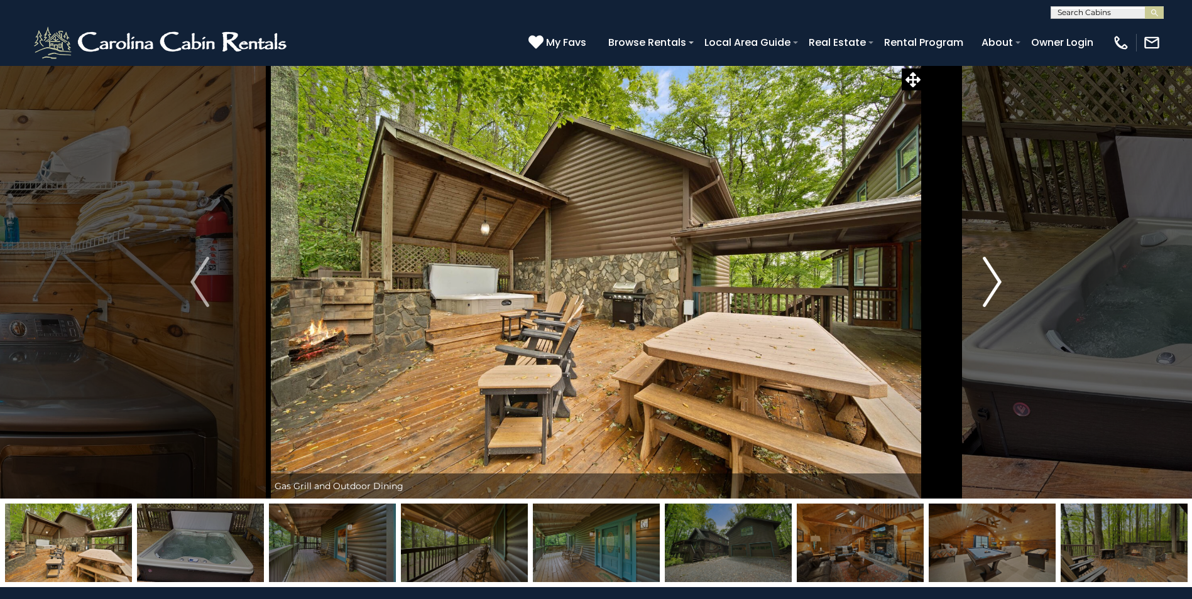
click at [998, 282] on img "Next" at bounding box center [992, 282] width 19 height 50
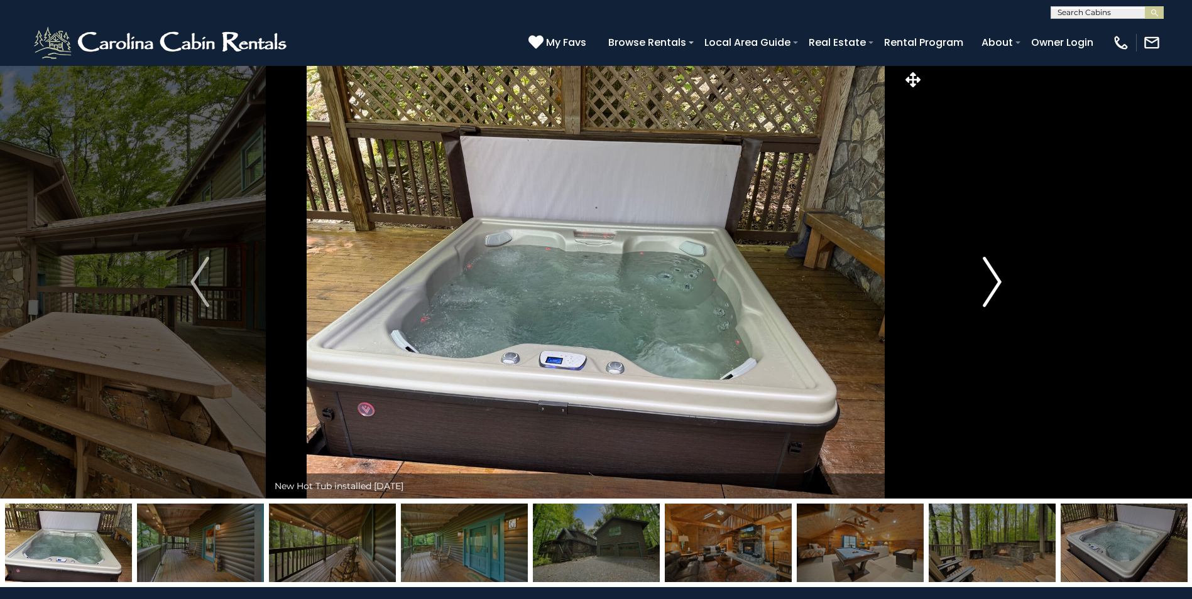
click at [998, 282] on img "Next" at bounding box center [992, 282] width 19 height 50
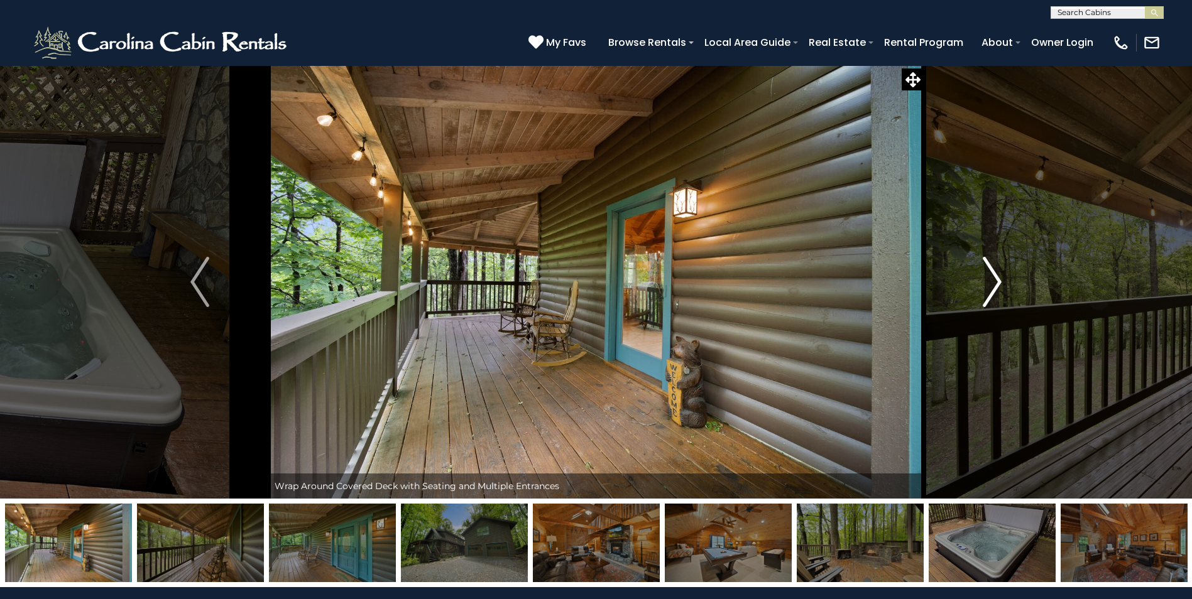
click at [998, 282] on img "Next" at bounding box center [992, 282] width 19 height 50
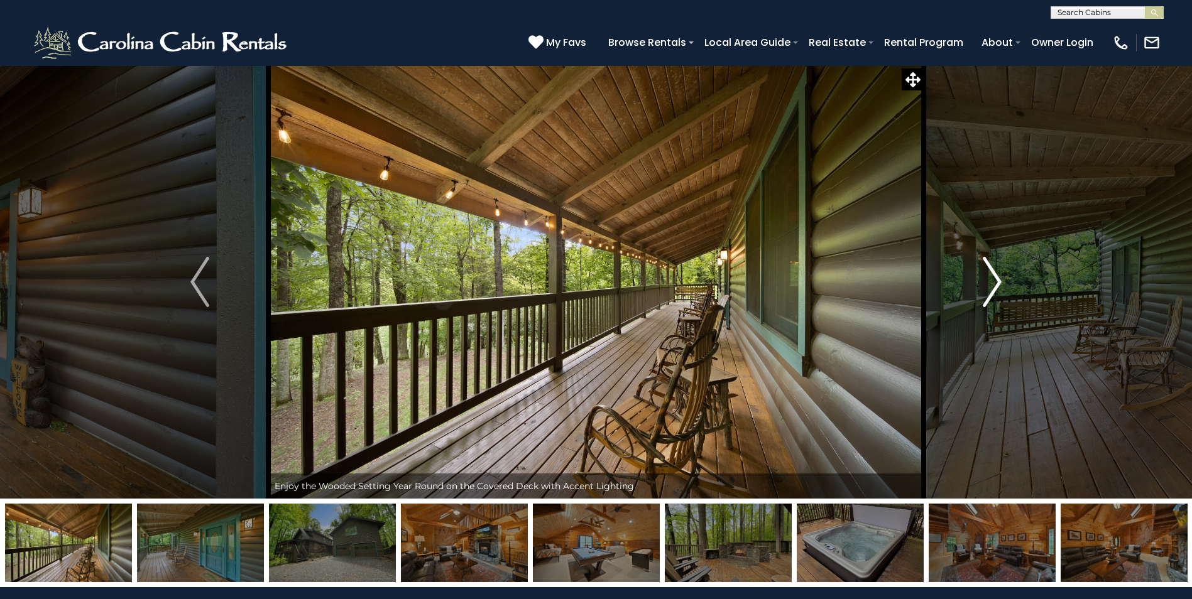
click at [998, 282] on img "Next" at bounding box center [992, 282] width 19 height 50
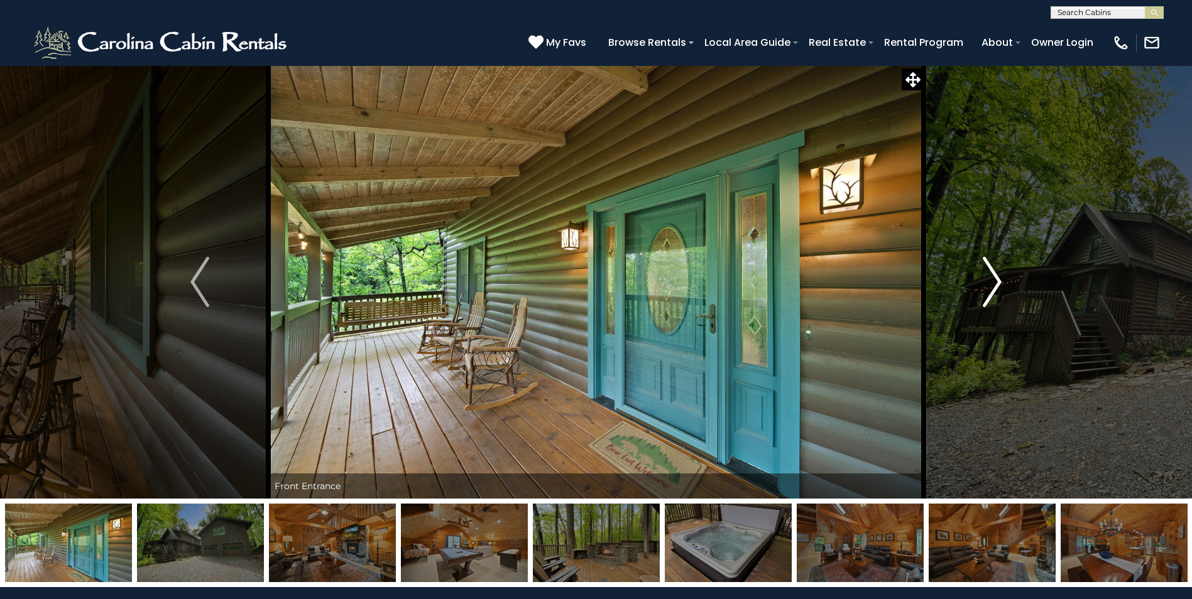
click at [998, 282] on img "Next" at bounding box center [992, 282] width 19 height 50
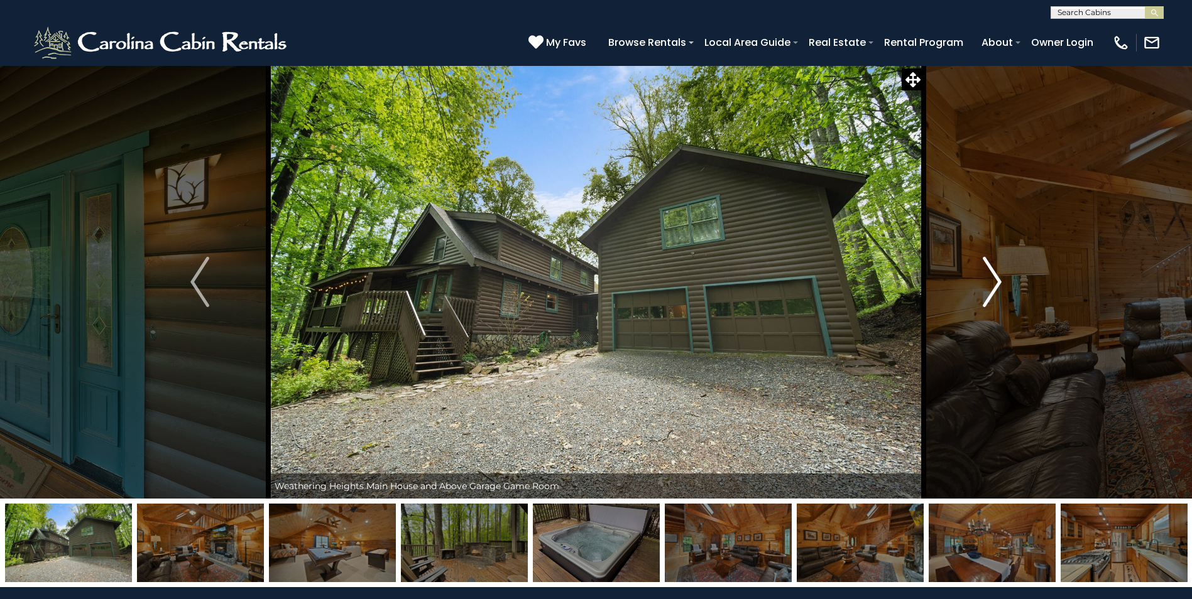
click at [998, 282] on img "Next" at bounding box center [992, 282] width 19 height 50
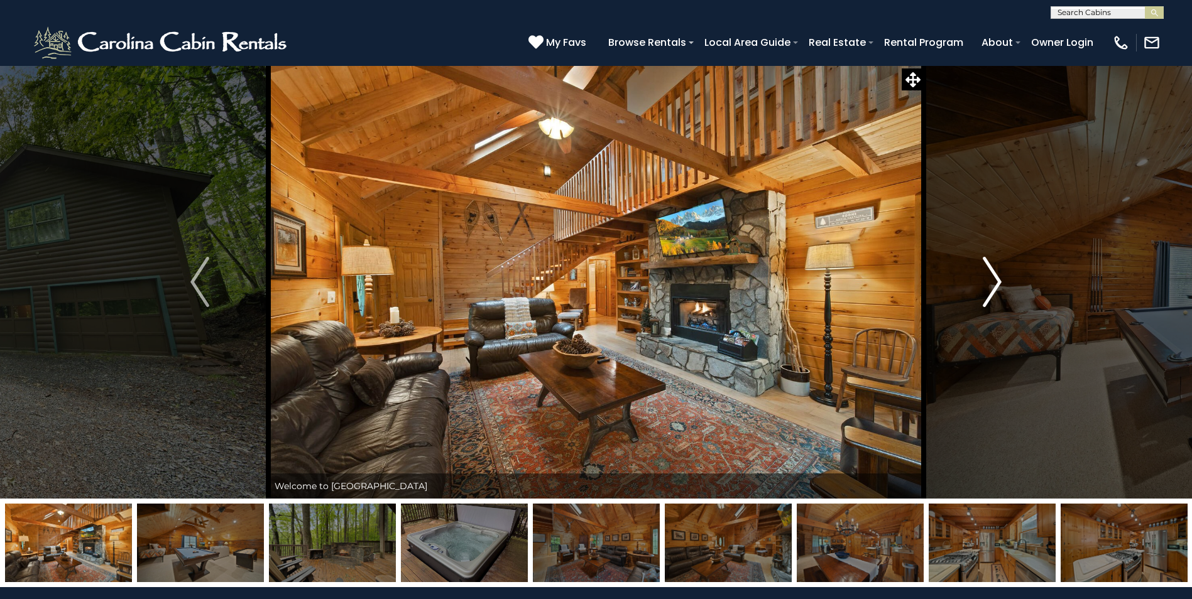
click at [998, 282] on img "Next" at bounding box center [992, 282] width 19 height 50
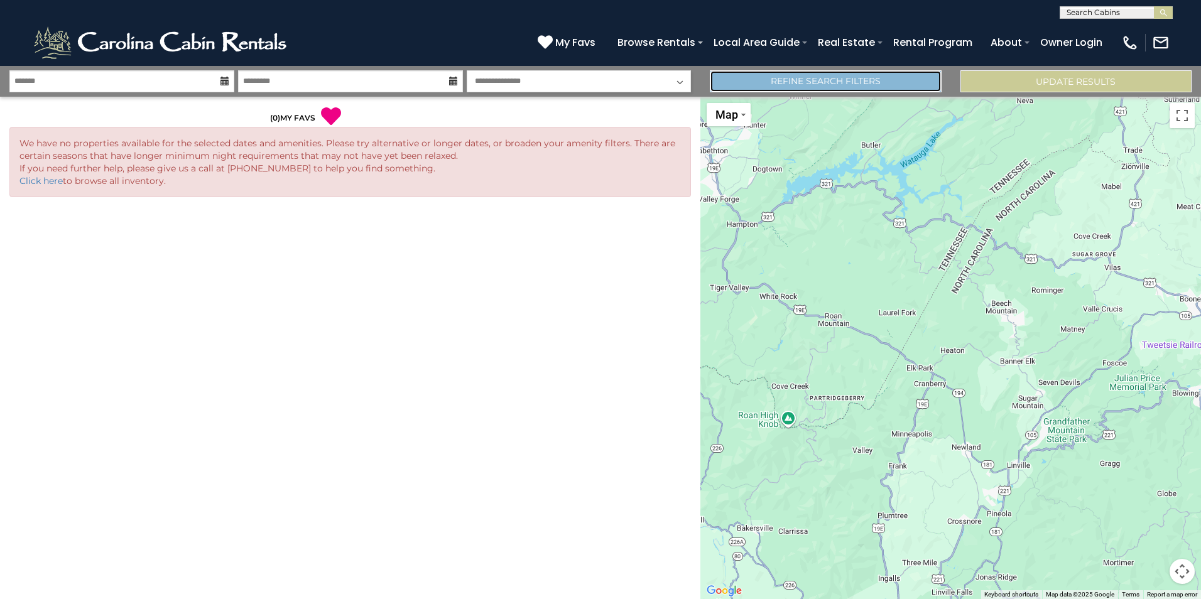
click at [790, 74] on link "Refine Search Filters" at bounding box center [825, 81] width 231 height 22
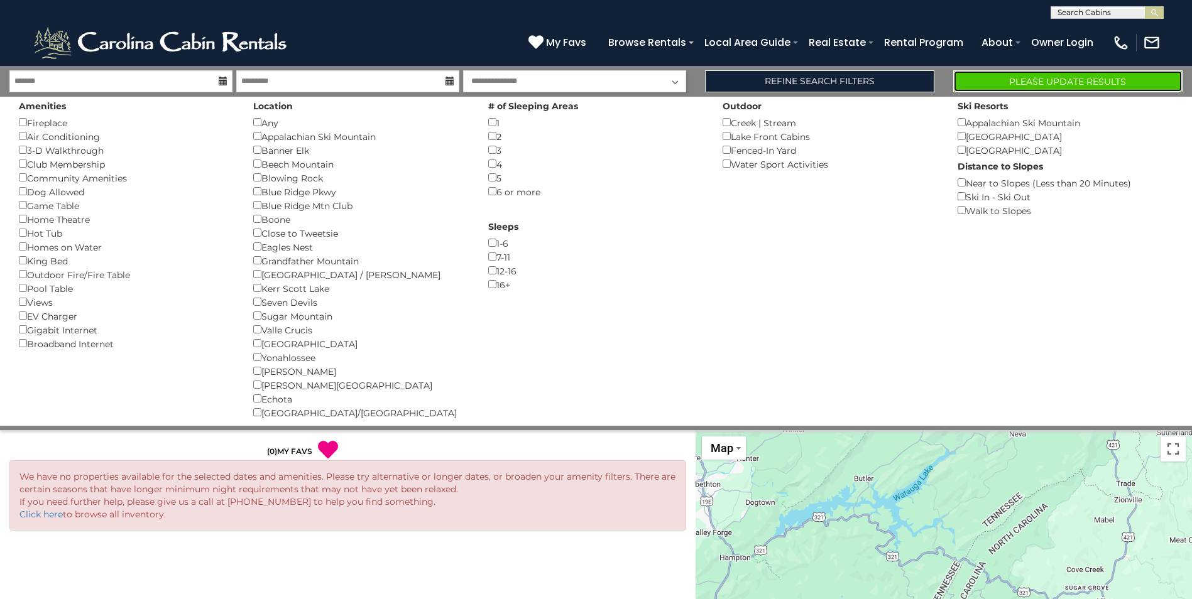
click at [1086, 81] on button "Please Update Results" at bounding box center [1067, 81] width 229 height 22
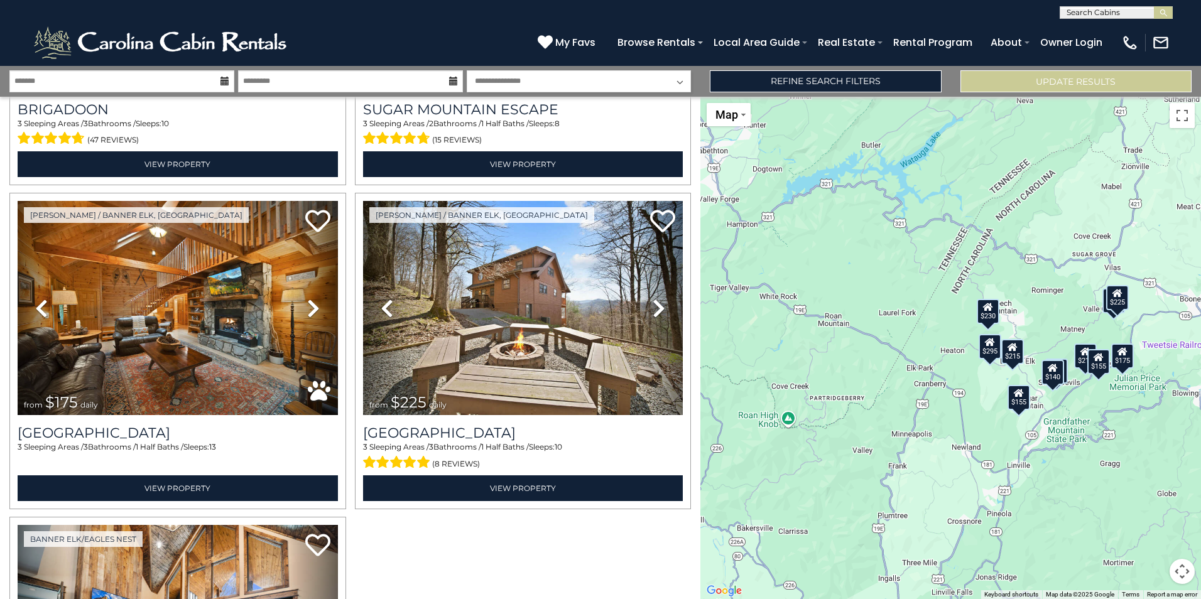
scroll to position [1250, 0]
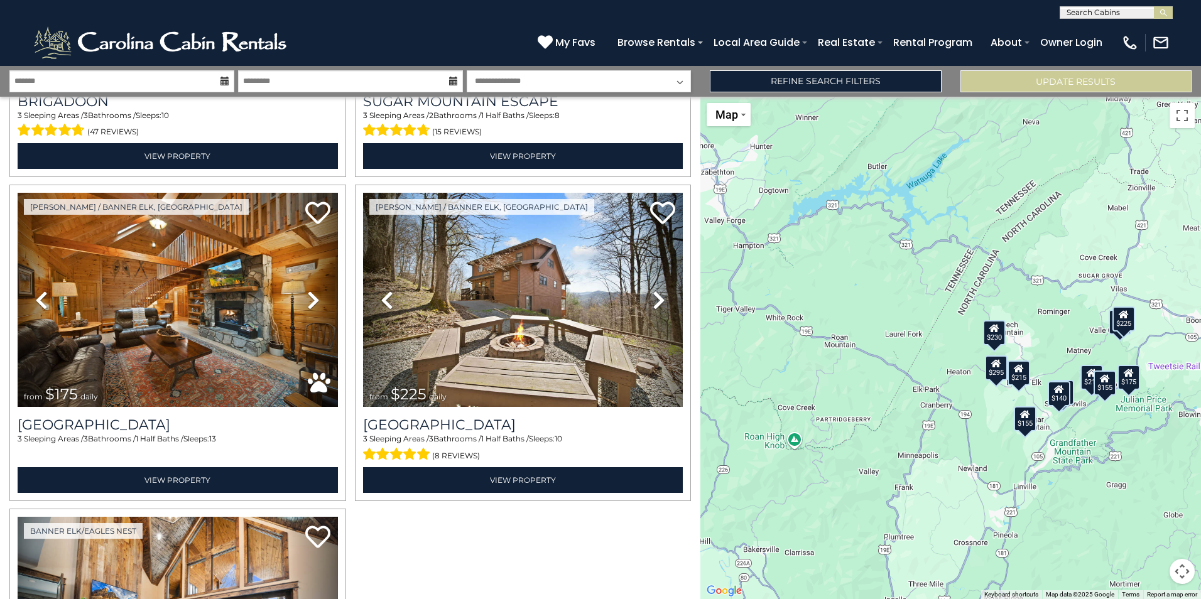
drag, startPoint x: 705, startPoint y: 432, endPoint x: 708, endPoint y: 452, distance: 20.3
click at [708, 452] on div "$295 $155 $210 $140 $195 $215 $250 $155 $175 $225 $230" at bounding box center [951, 348] width 501 height 503
